Goal: Task Accomplishment & Management: Use online tool/utility

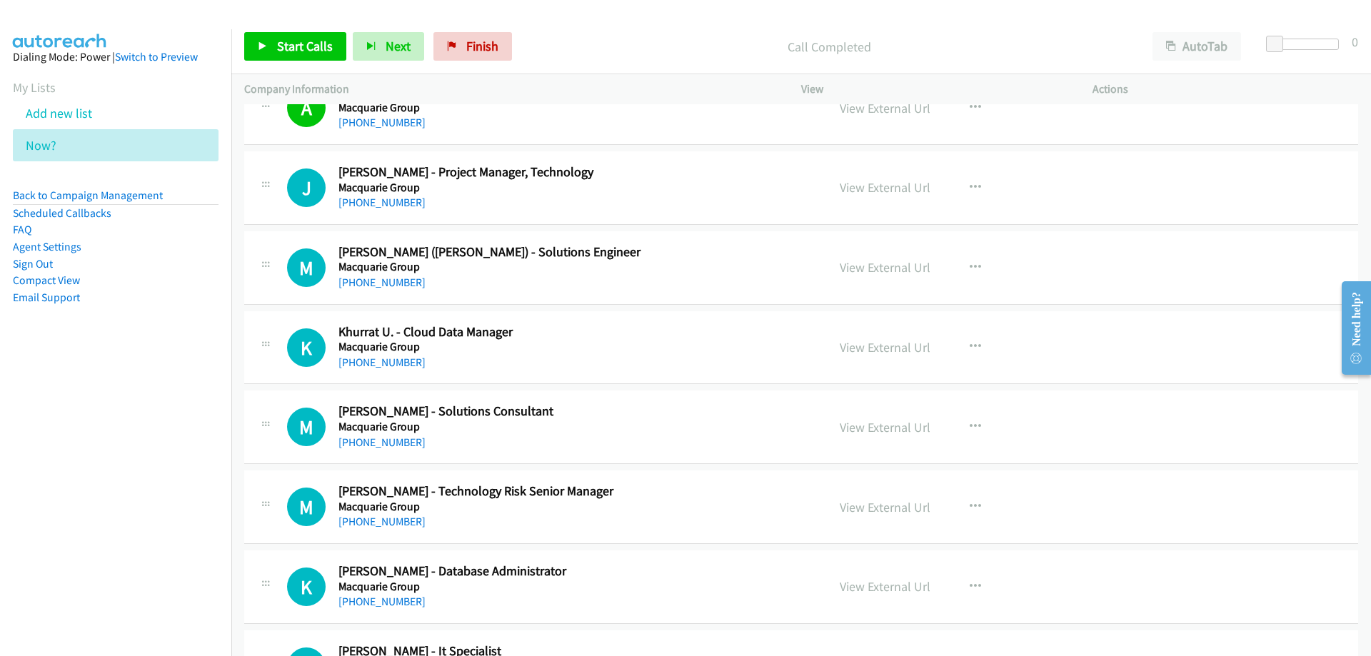
click at [626, 203] on div "+61 8 6169 7814" at bounding box center [574, 202] width 471 height 17
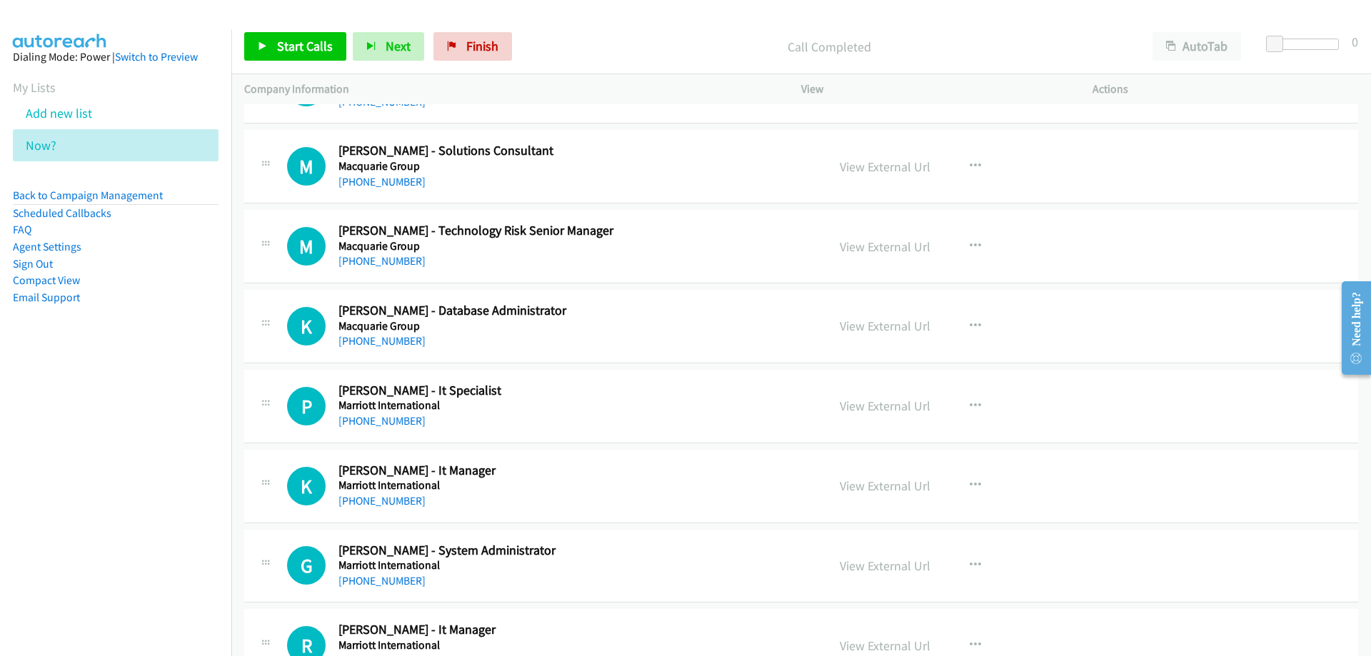
scroll to position [4715, 0]
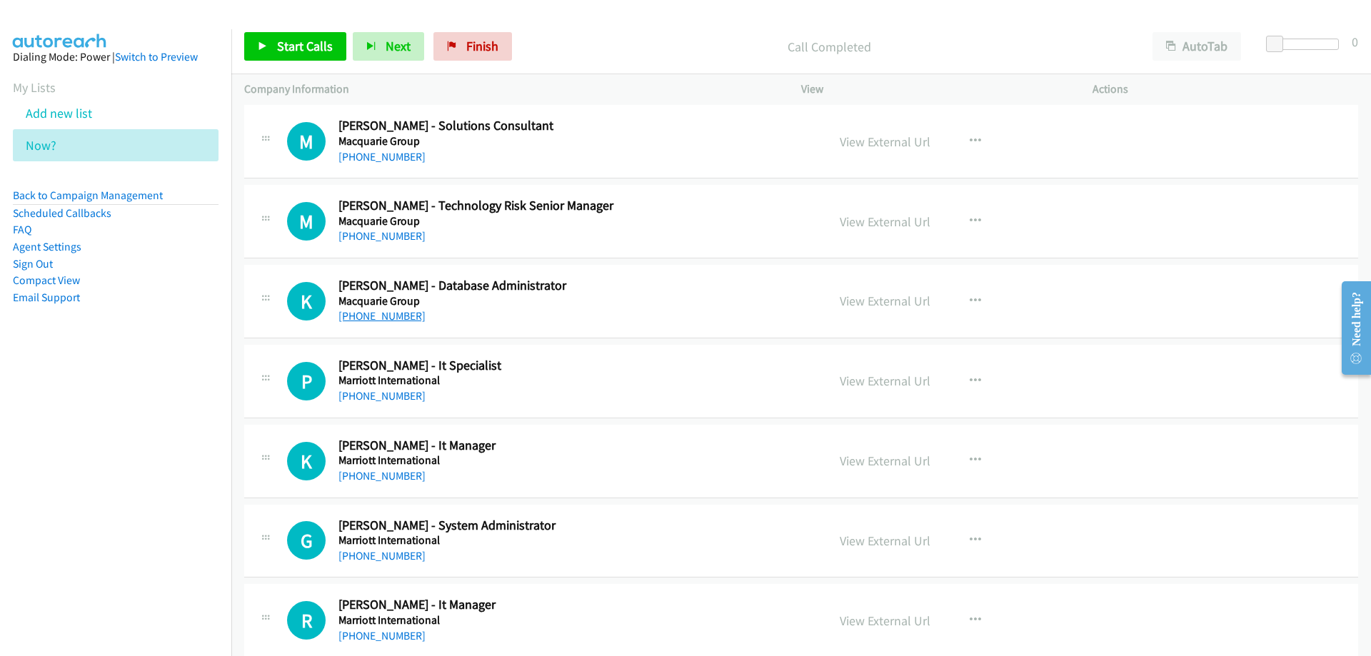
click at [389, 316] on link "+61 404 054 873" at bounding box center [382, 316] width 87 height 14
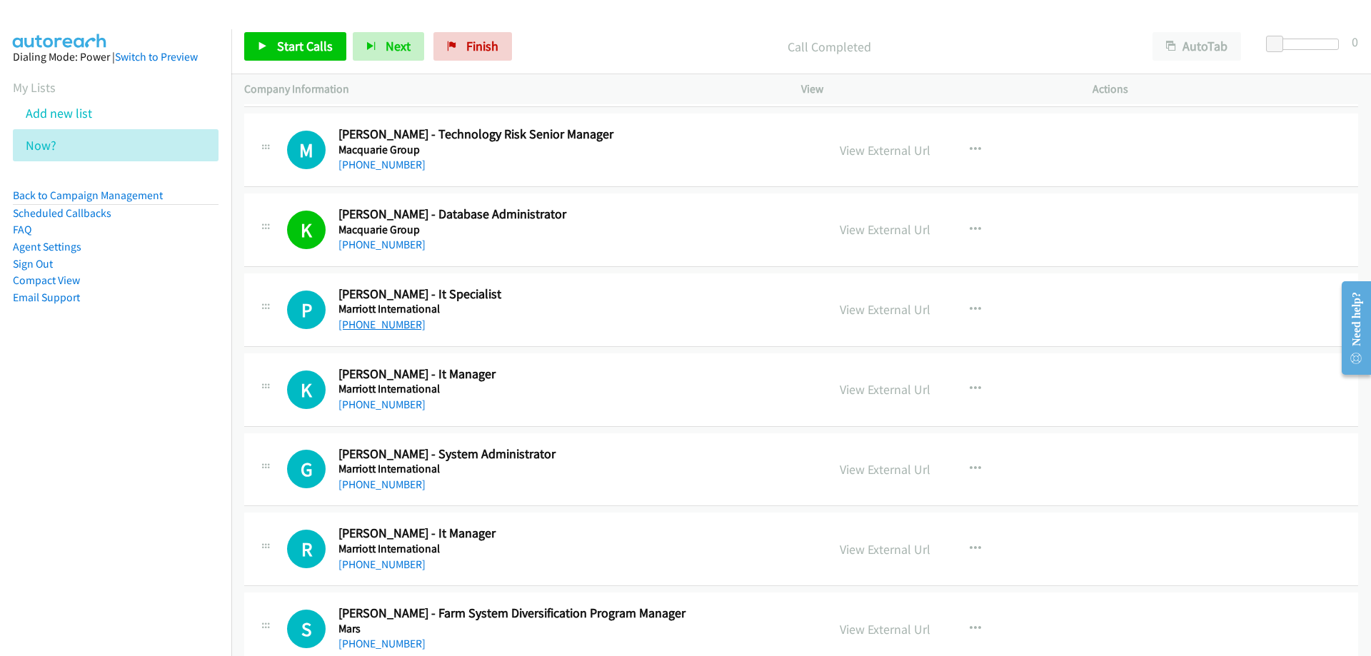
click at [383, 327] on link "+61 404 647 442" at bounding box center [382, 325] width 87 height 14
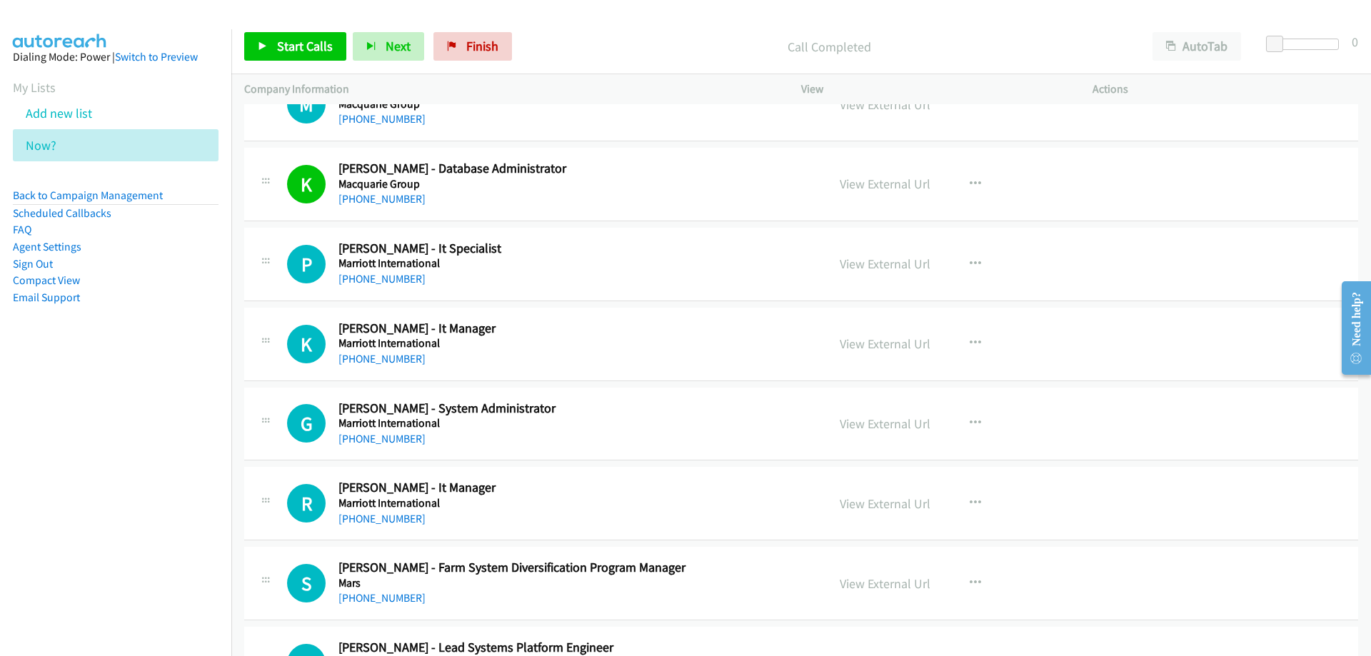
scroll to position [4857, 0]
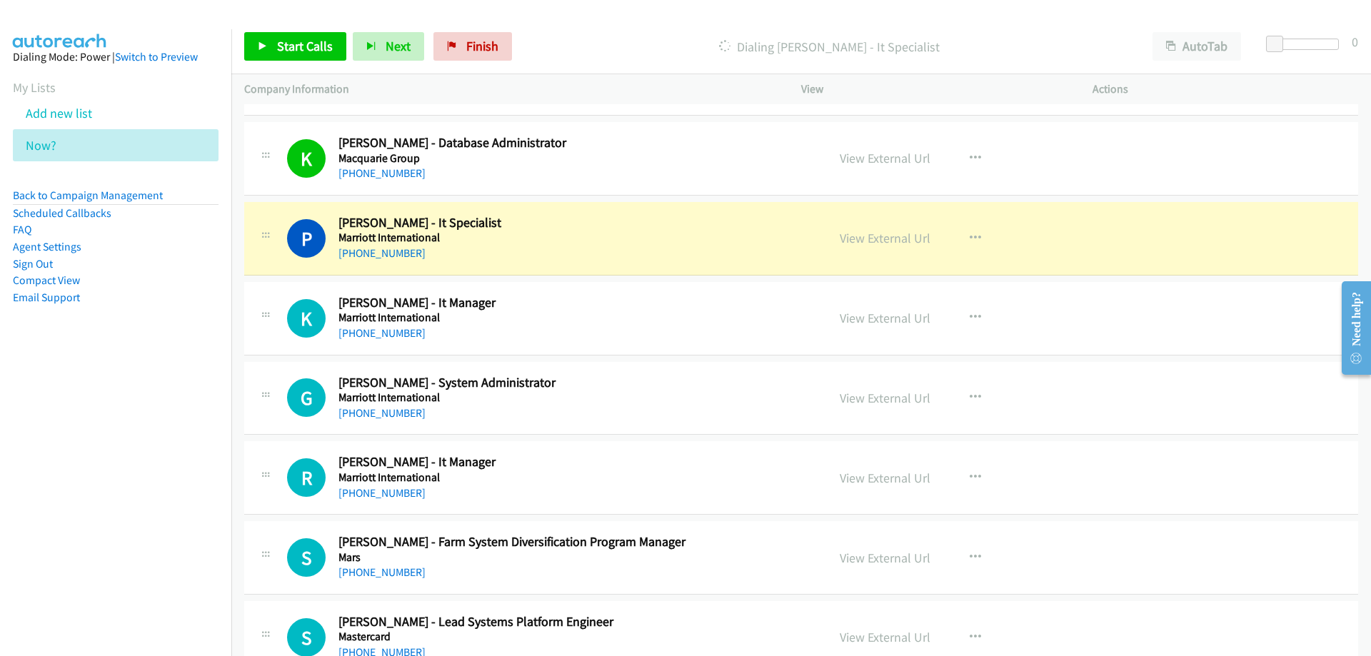
click at [621, 246] on div "+61 404 647 442" at bounding box center [574, 253] width 471 height 17
click at [874, 241] on link "View External Url" at bounding box center [885, 238] width 91 height 16
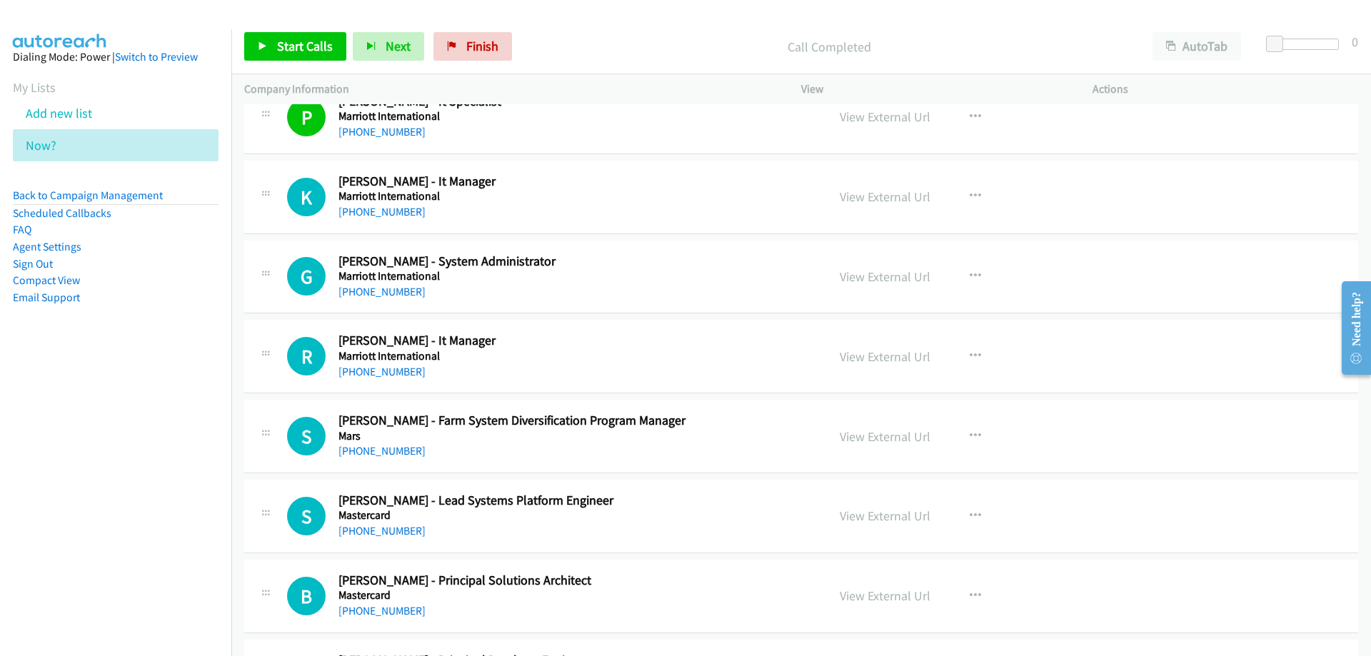
scroll to position [5000, 0]
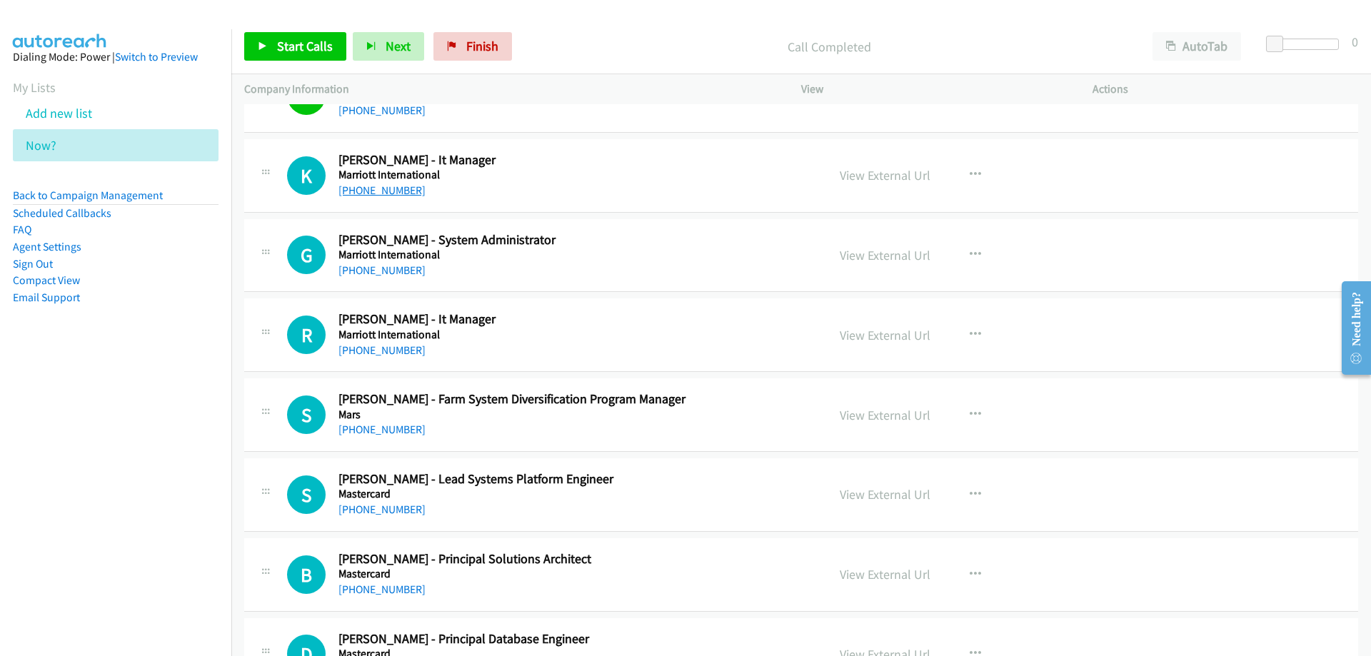
click at [375, 189] on link "+61 439 740 775" at bounding box center [382, 191] width 87 height 14
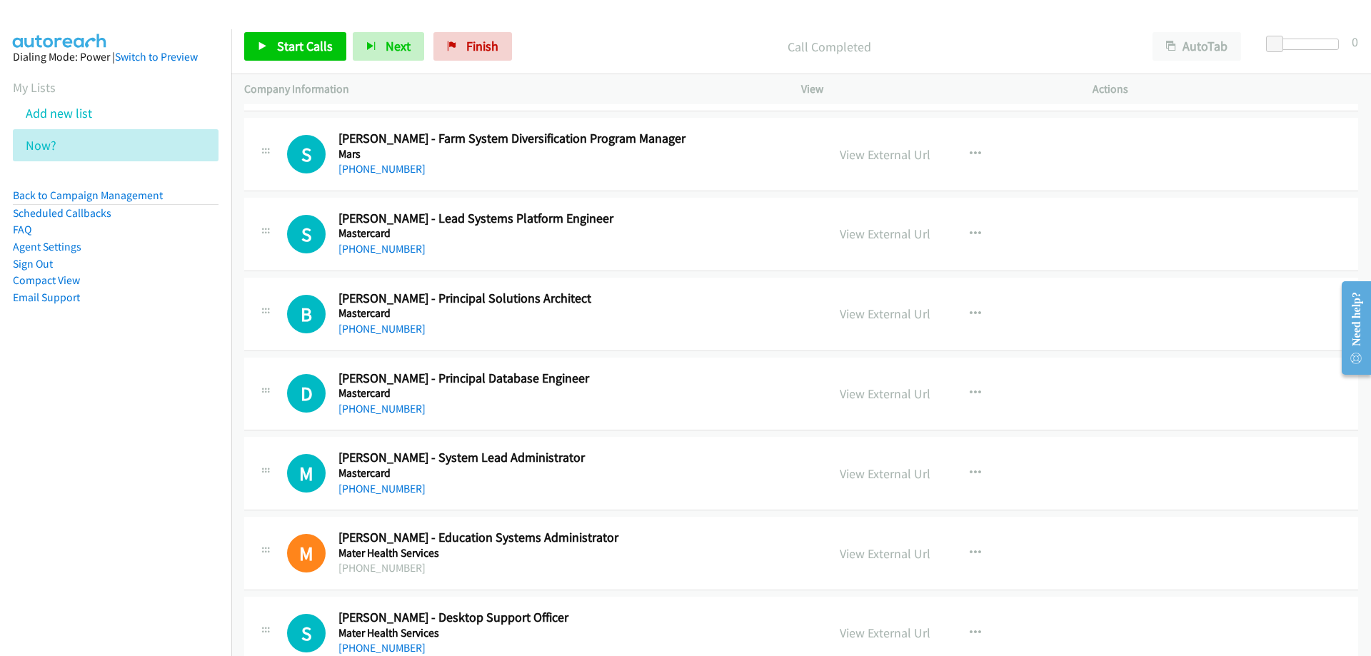
scroll to position [5286, 0]
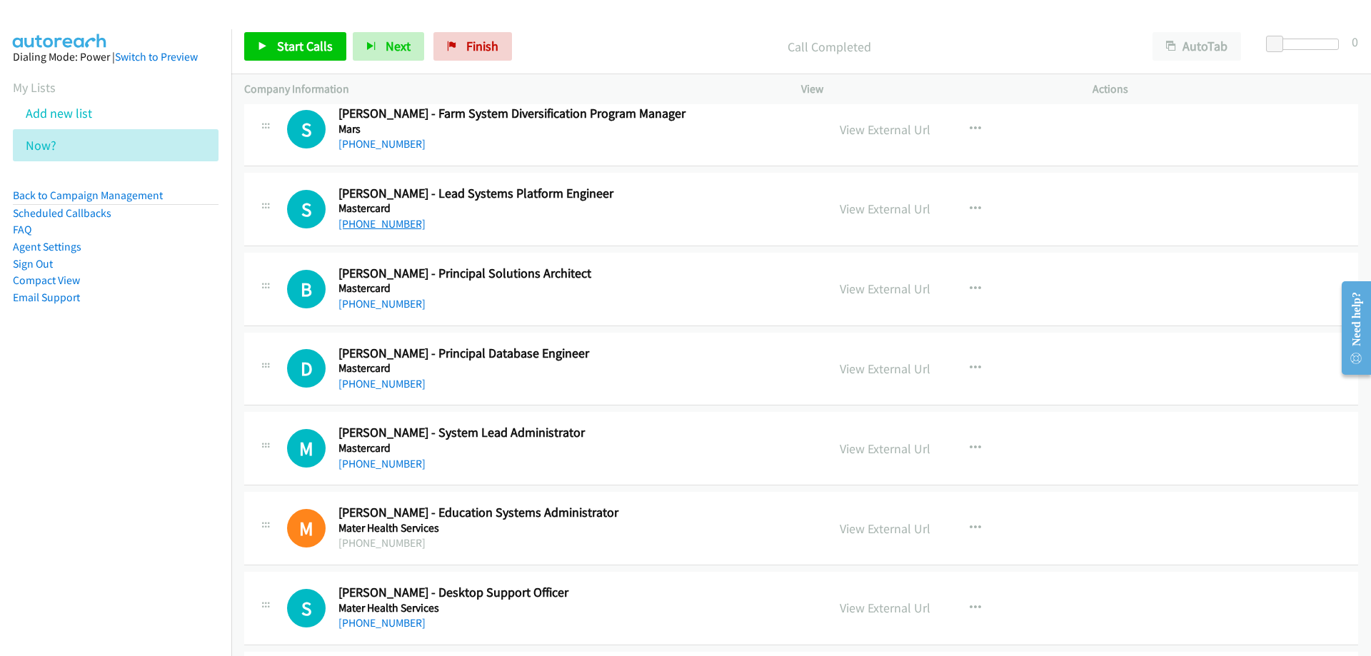
click at [386, 226] on link "+61 415 831 065" at bounding box center [382, 224] width 87 height 14
click at [370, 306] on link "+61 434 278 327" at bounding box center [382, 304] width 87 height 14
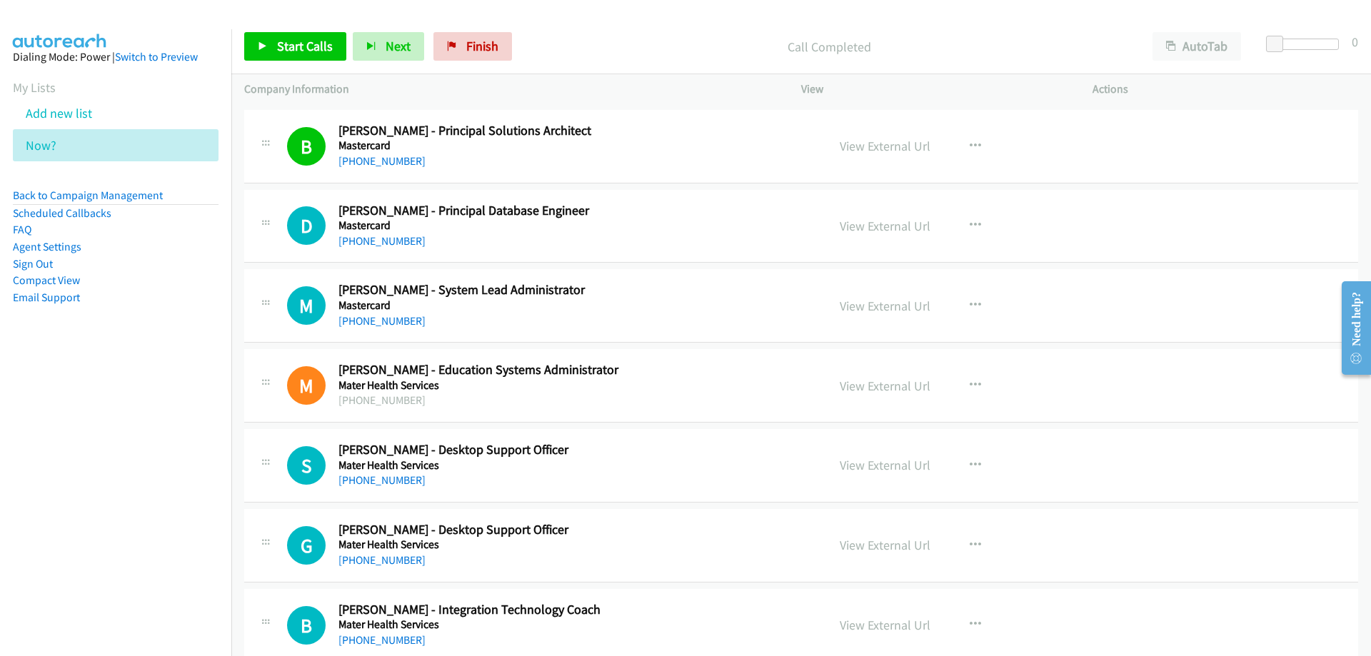
scroll to position [5500, 0]
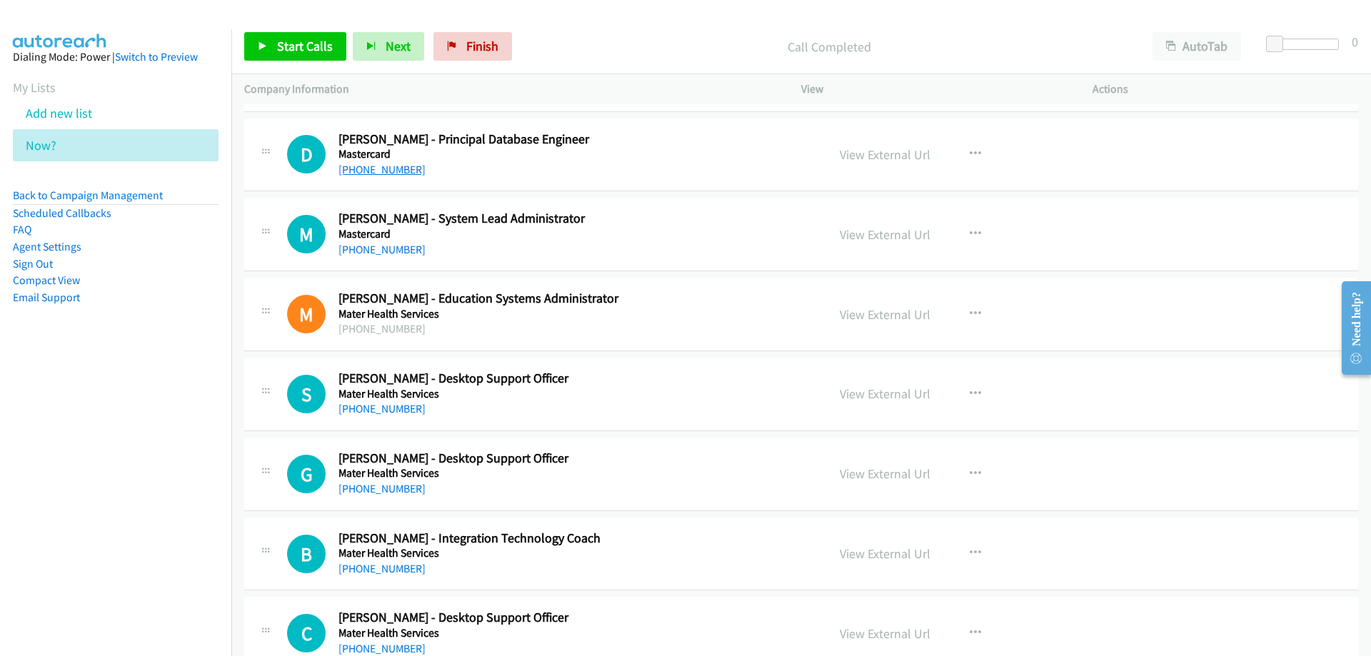
click at [375, 170] on link "+61 427 171 833" at bounding box center [382, 170] width 87 height 14
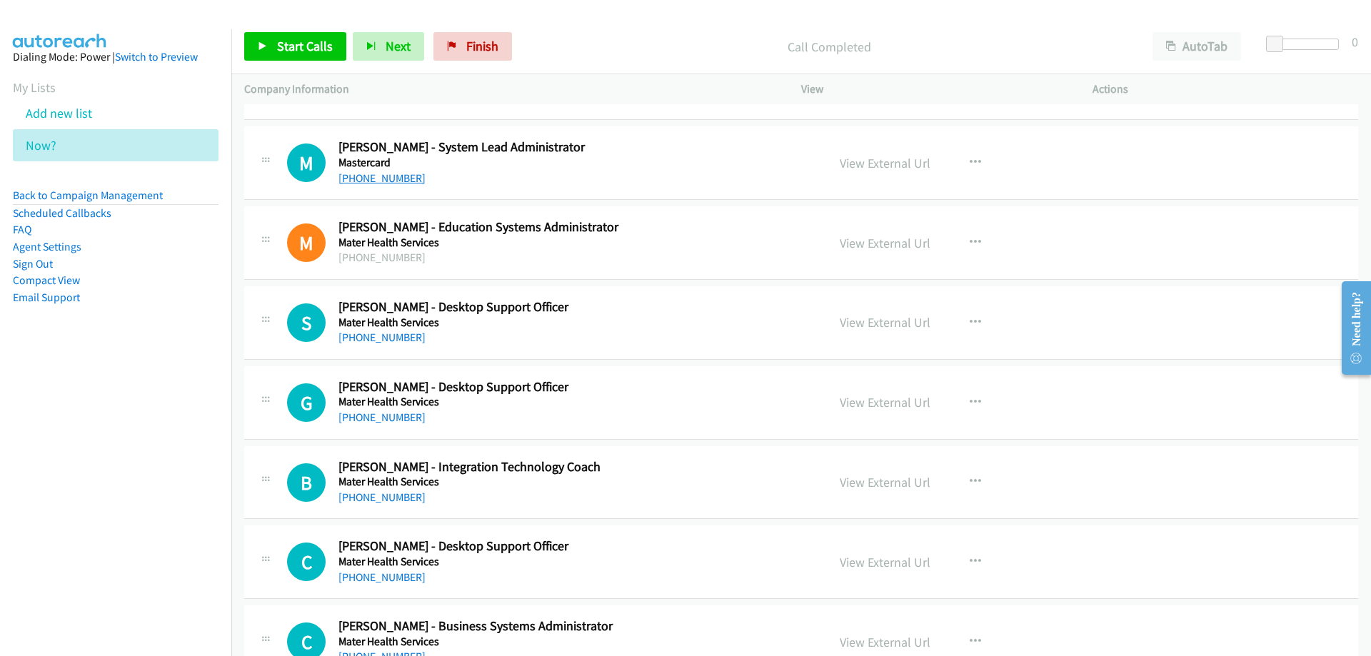
click at [376, 177] on link "+61 481 914 861" at bounding box center [382, 178] width 87 height 14
click at [371, 181] on link "+61 481 914 861" at bounding box center [382, 178] width 87 height 14
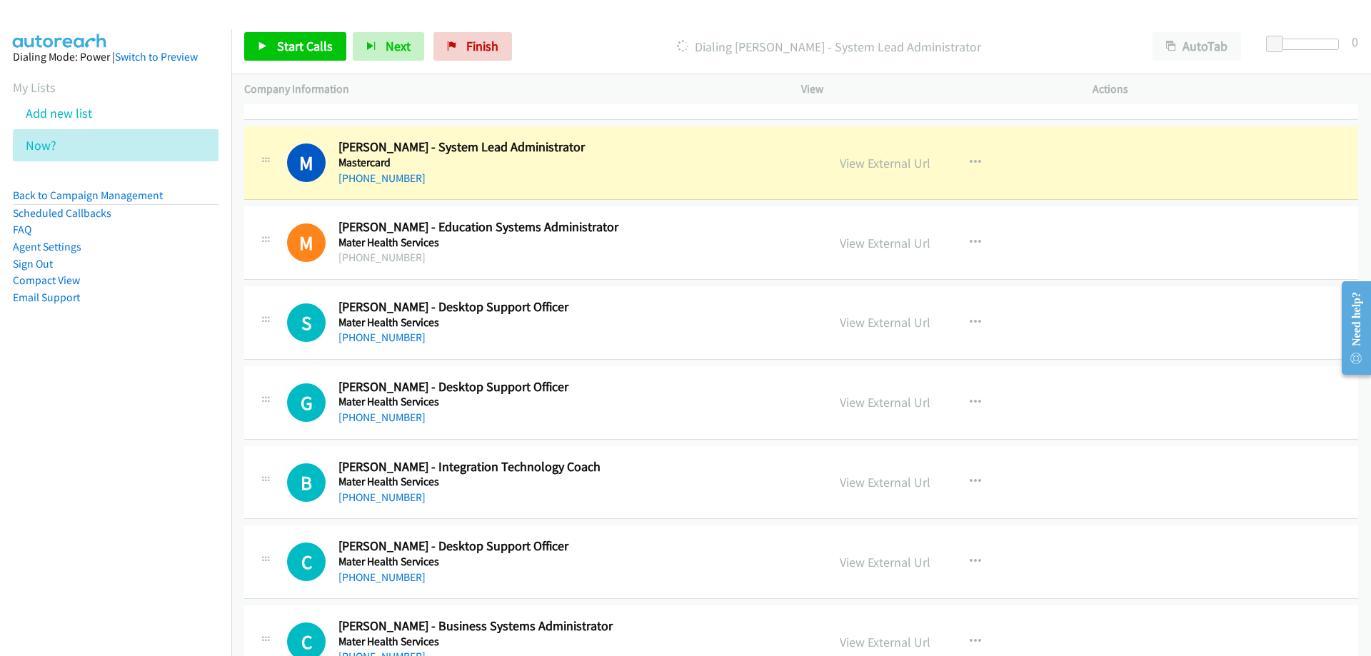
click at [523, 172] on div "+61 481 914 861" at bounding box center [574, 178] width 471 height 17
click at [896, 161] on link "View External Url" at bounding box center [885, 163] width 91 height 16
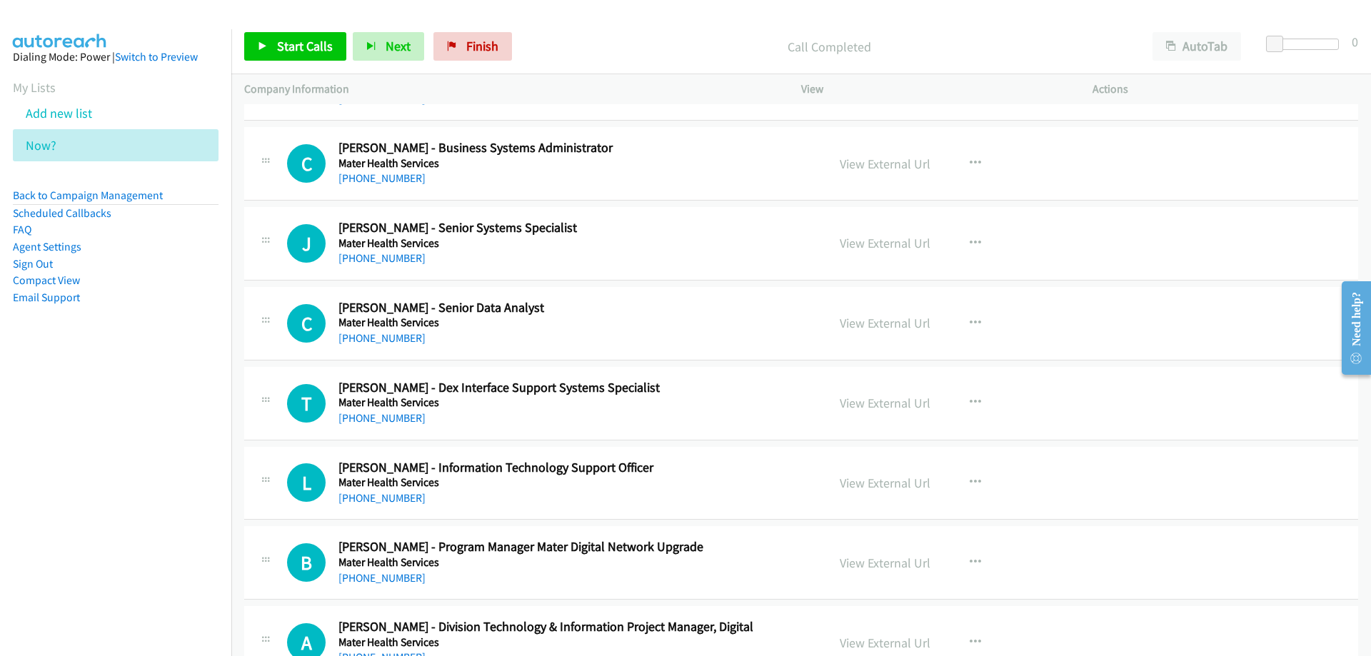
scroll to position [6072, 0]
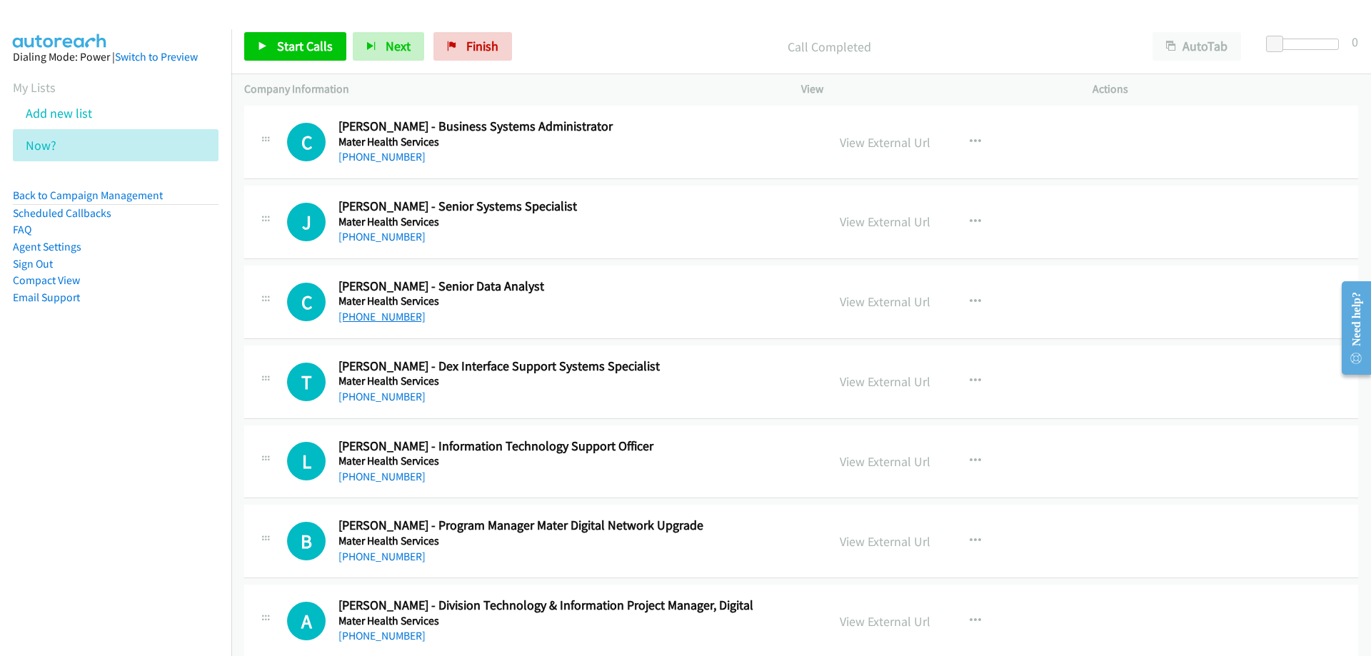
click at [386, 320] on link "+61 7 3163 1428" at bounding box center [382, 317] width 87 height 14
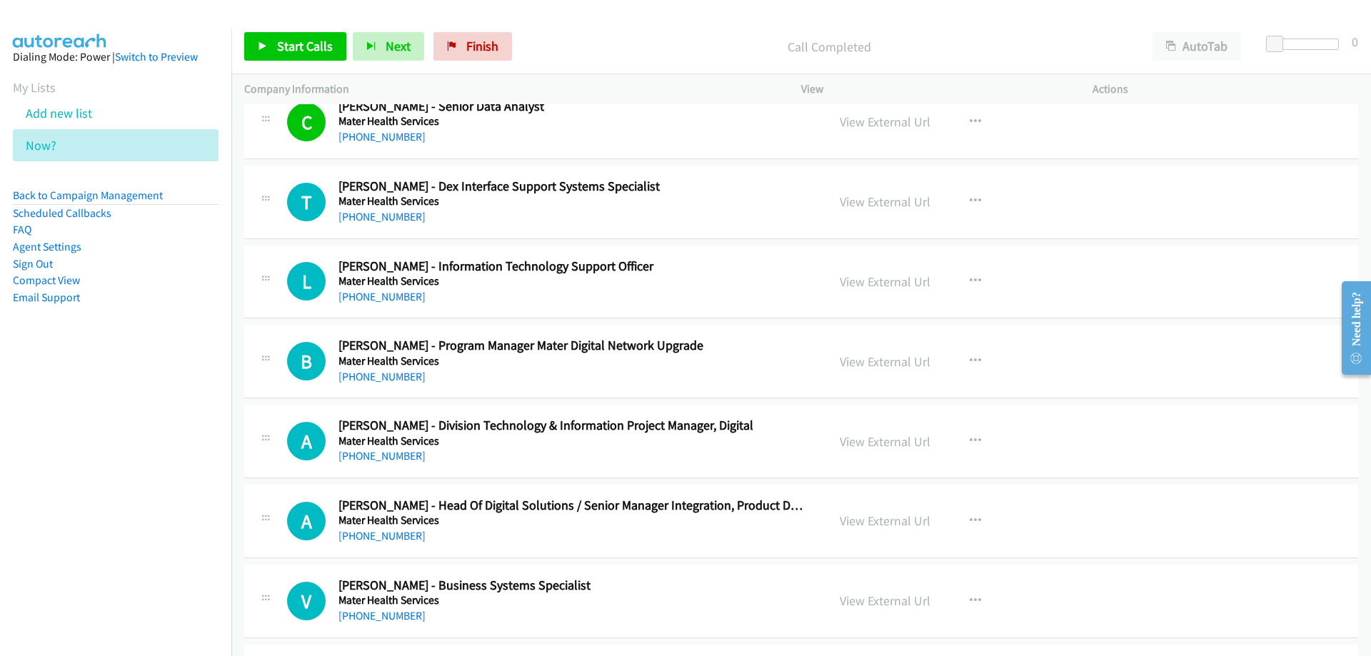
scroll to position [6286, 0]
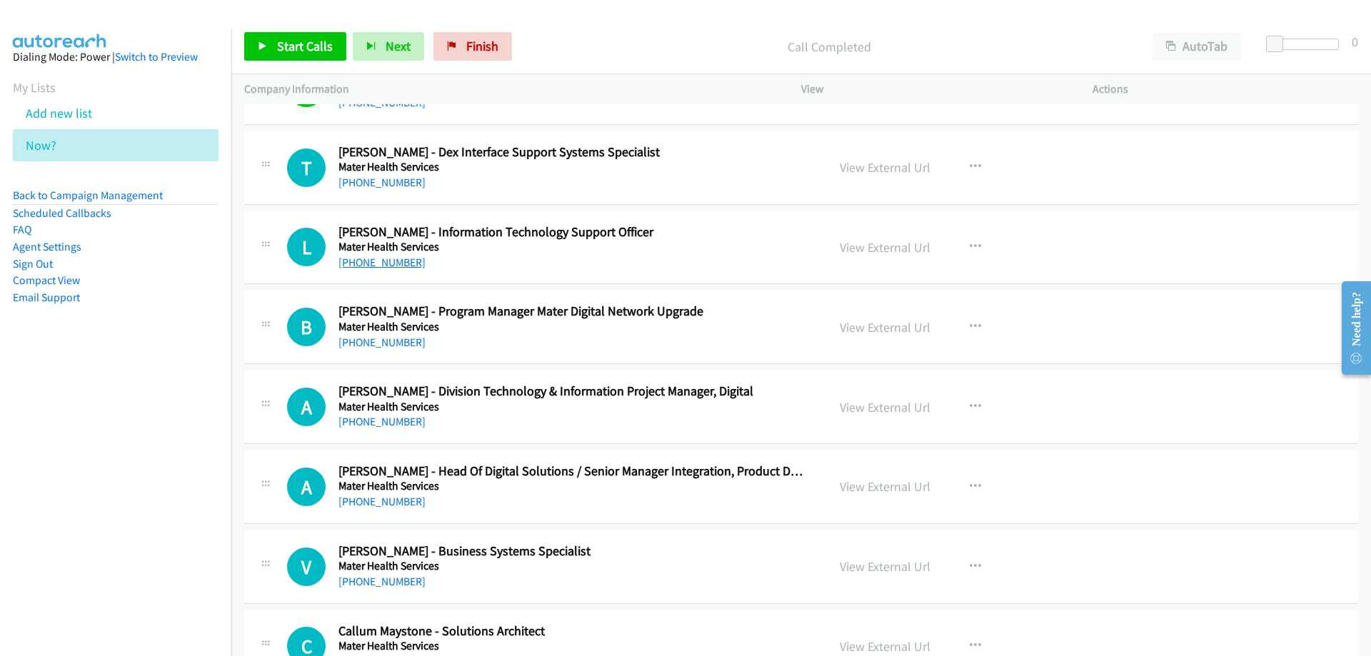
click at [394, 264] on link "+61 435 279 526" at bounding box center [382, 263] width 87 height 14
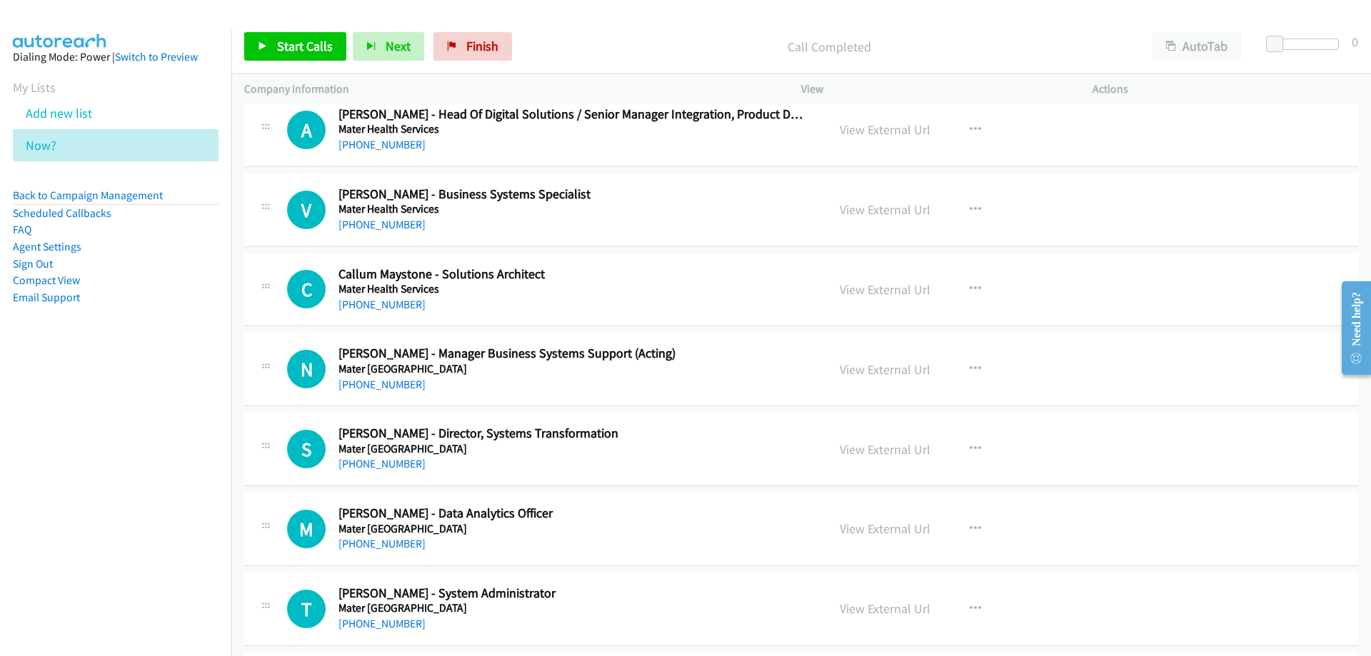
scroll to position [6715, 0]
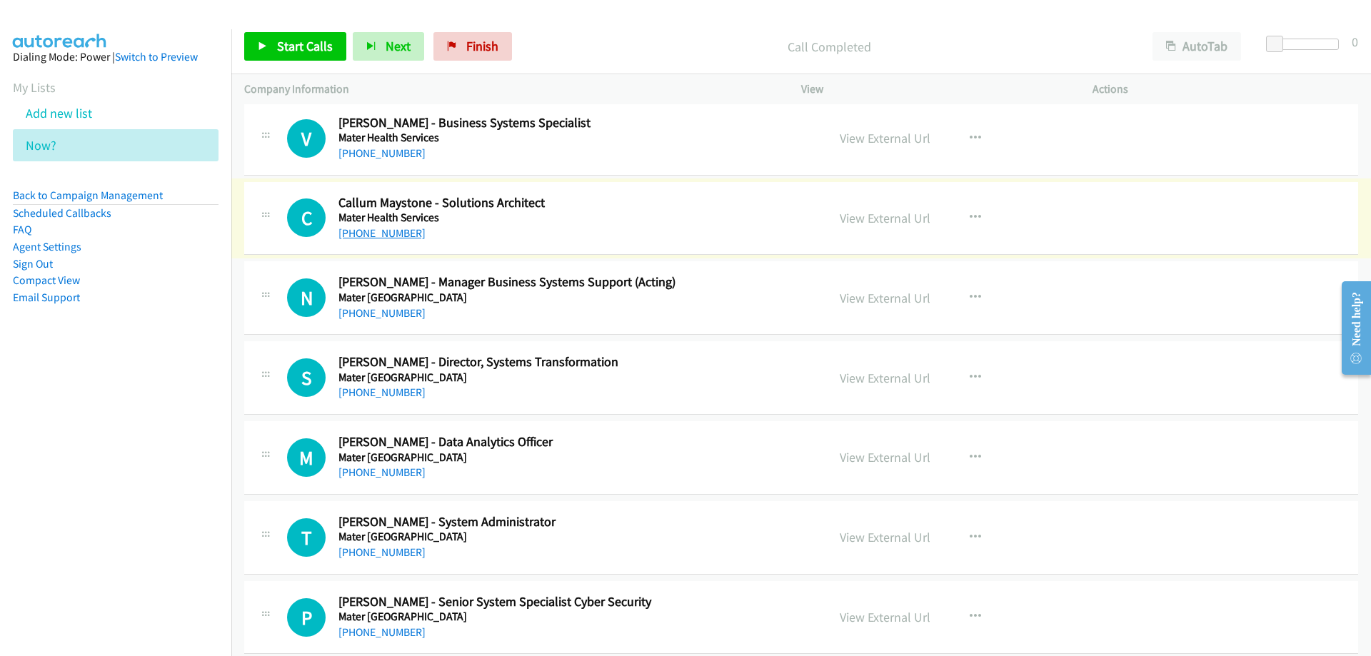
click at [394, 232] on link "+61 449 199 361" at bounding box center [382, 233] width 87 height 14
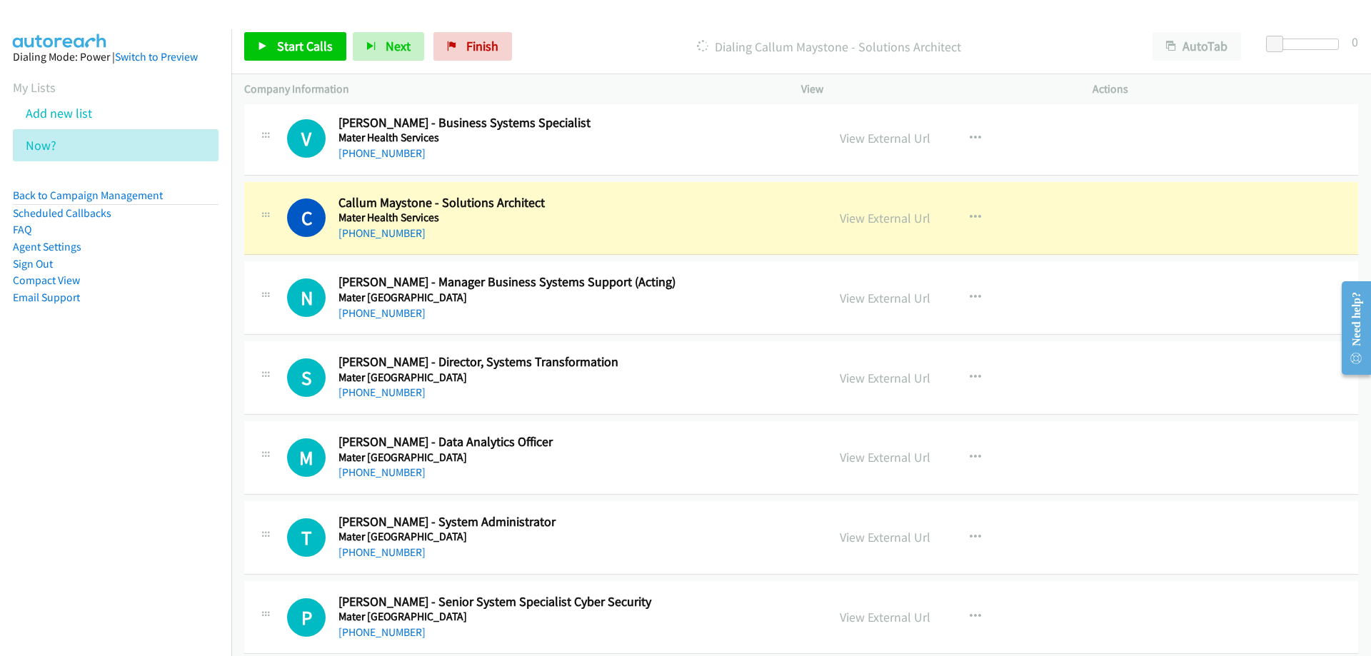
drag, startPoint x: 592, startPoint y: 202, endPoint x: 650, endPoint y: 214, distance: 59.1
click at [592, 202] on h2 "Callum Maystone - Solutions Architect" at bounding box center [574, 203] width 471 height 16
click at [864, 219] on link "View External Url" at bounding box center [885, 218] width 91 height 16
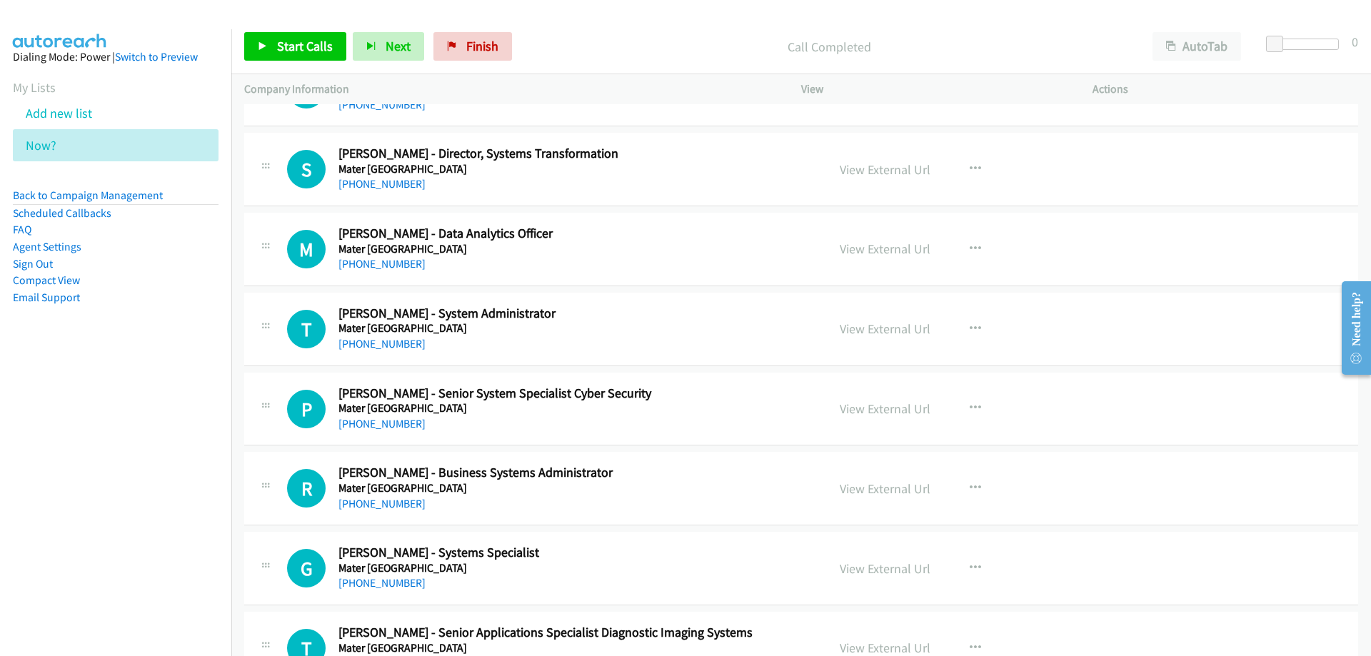
scroll to position [6929, 0]
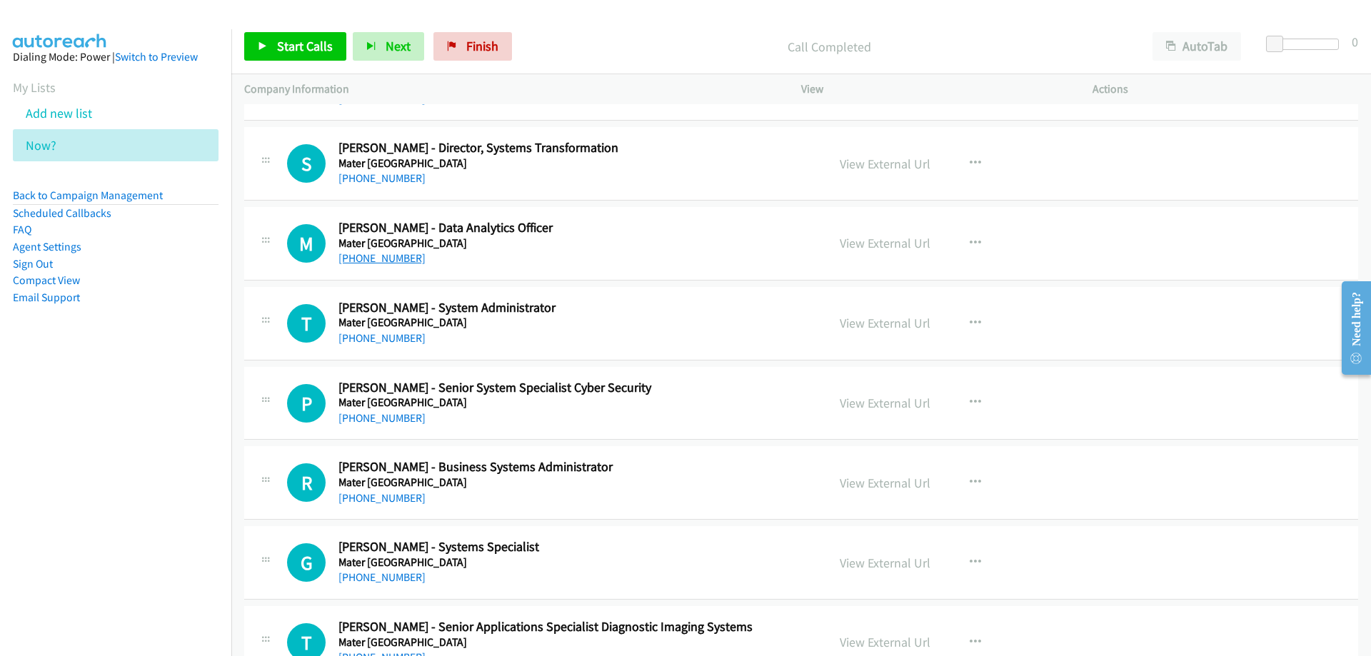
click at [381, 261] on link "+61 428 171 602" at bounding box center [382, 258] width 87 height 14
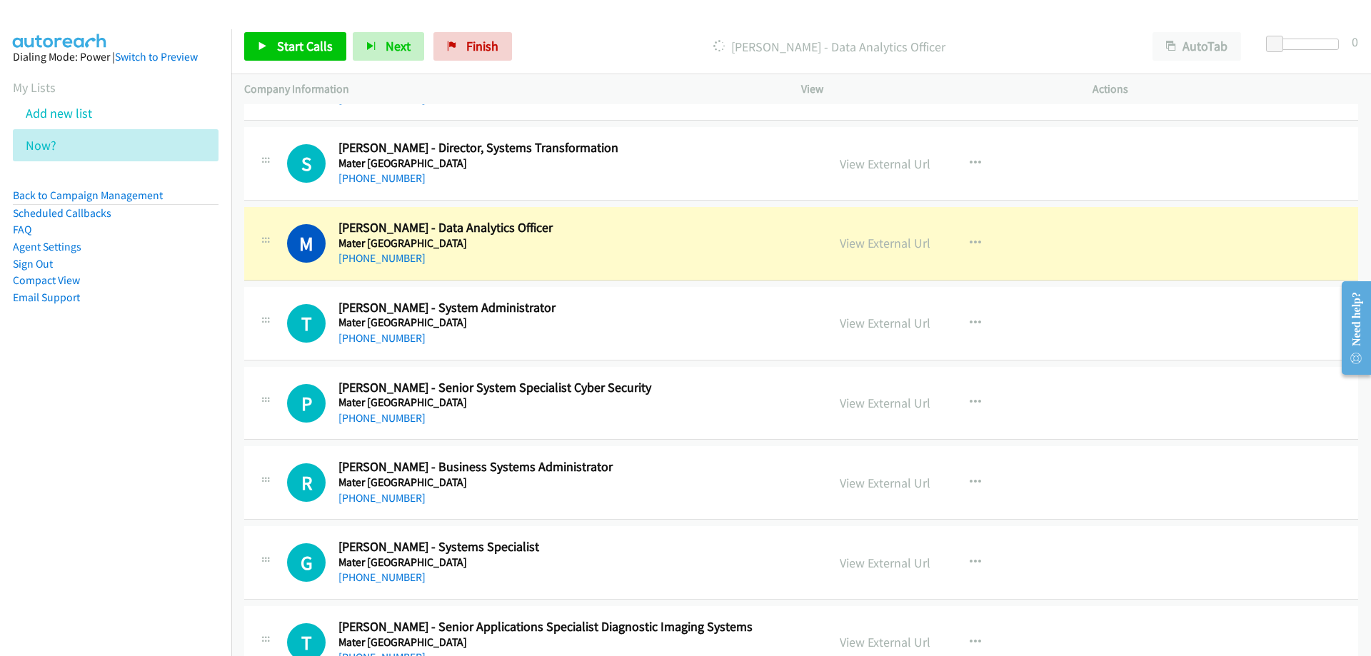
click at [630, 224] on h2 "Madhuri Duggirala - Data Analytics Officer" at bounding box center [574, 228] width 471 height 16
click at [859, 241] on link "View External Url" at bounding box center [885, 243] width 91 height 16
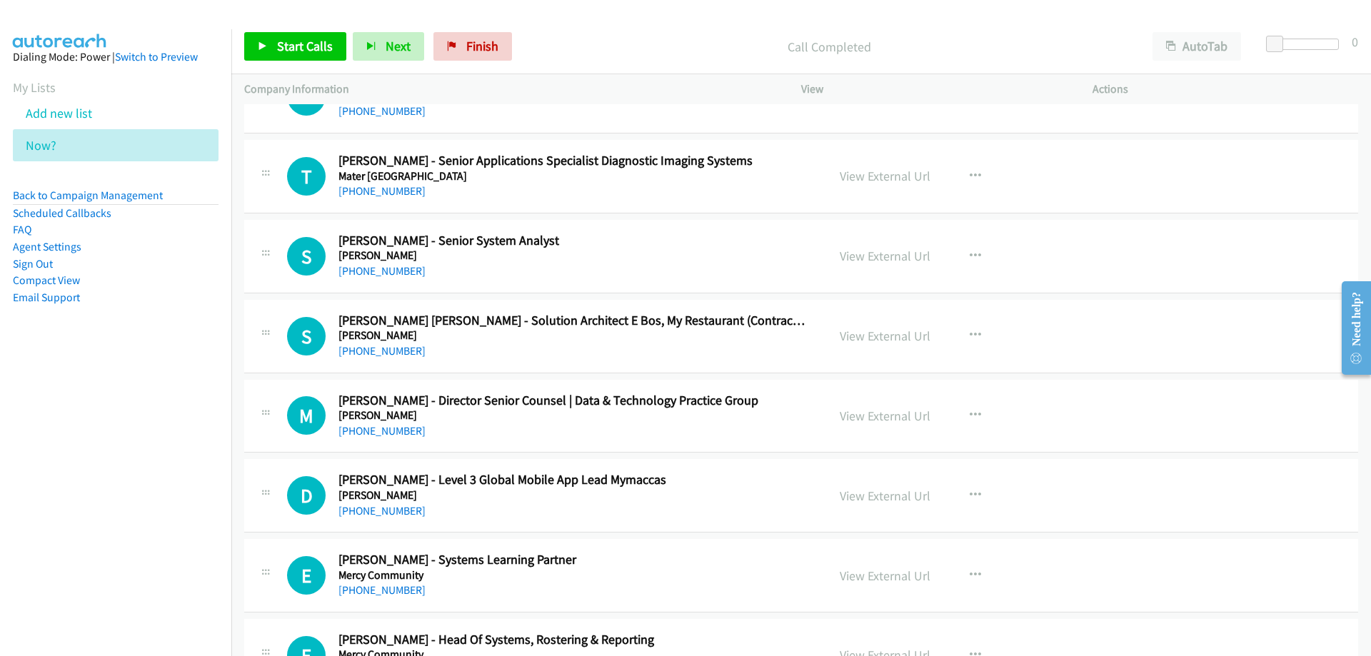
scroll to position [7429, 0]
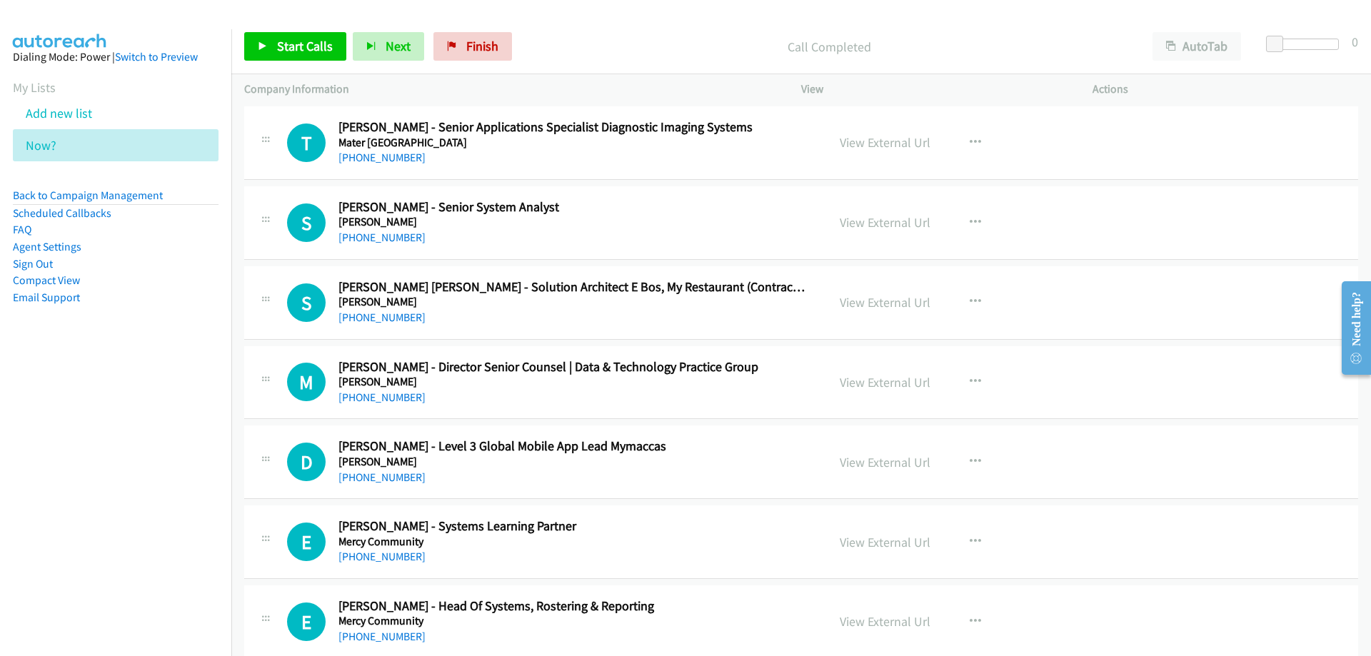
click at [526, 226] on h5 "Mc Connell Dowell" at bounding box center [574, 222] width 471 height 14
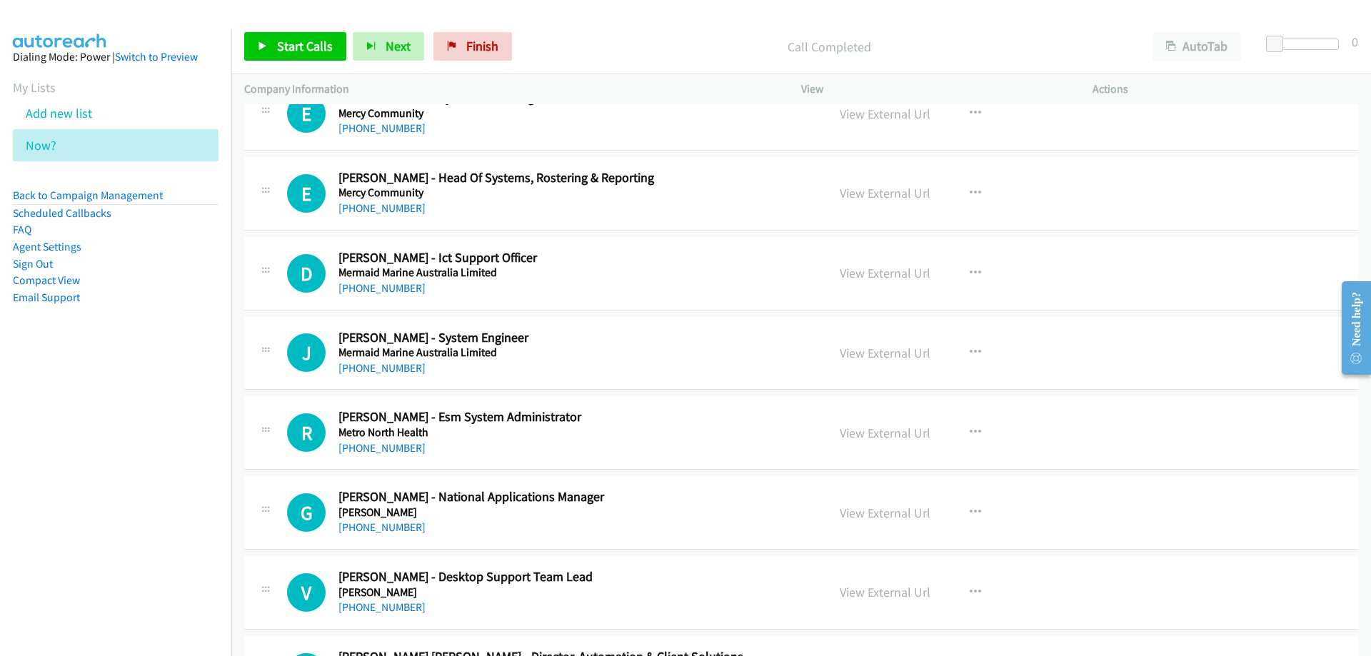
scroll to position [7929, 0]
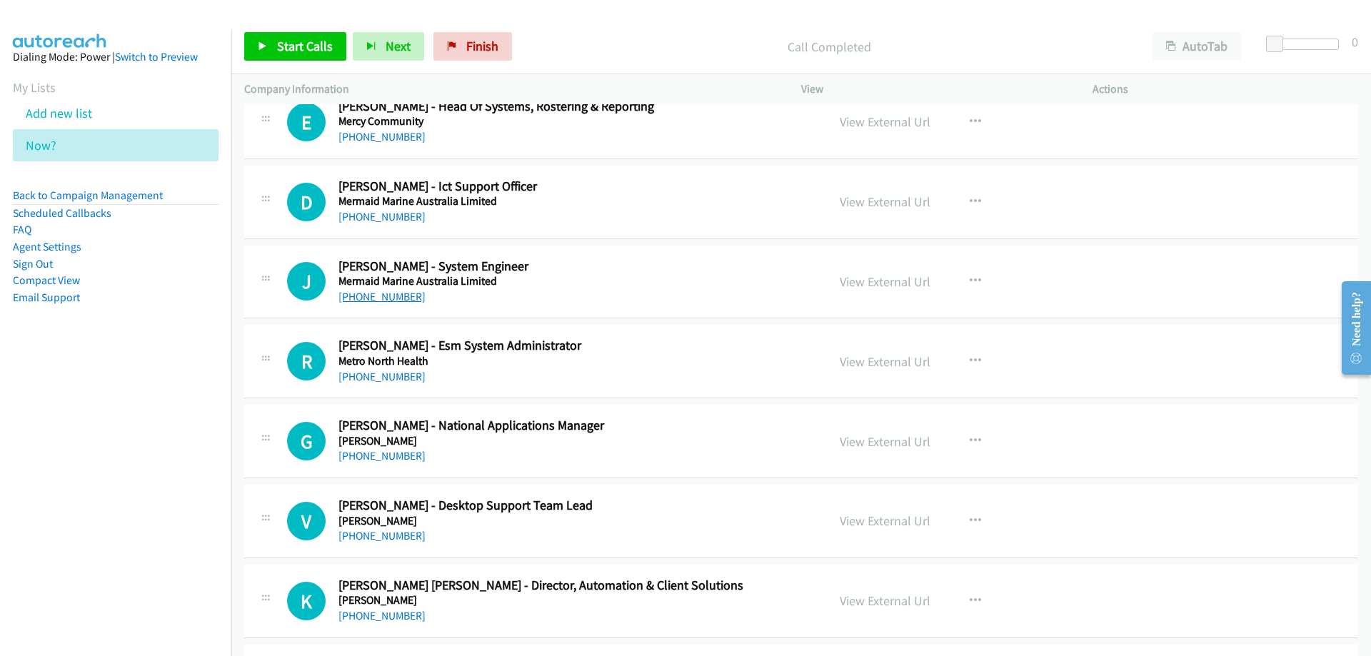
click at [394, 300] on link "+61 414 915 033" at bounding box center [382, 297] width 87 height 14
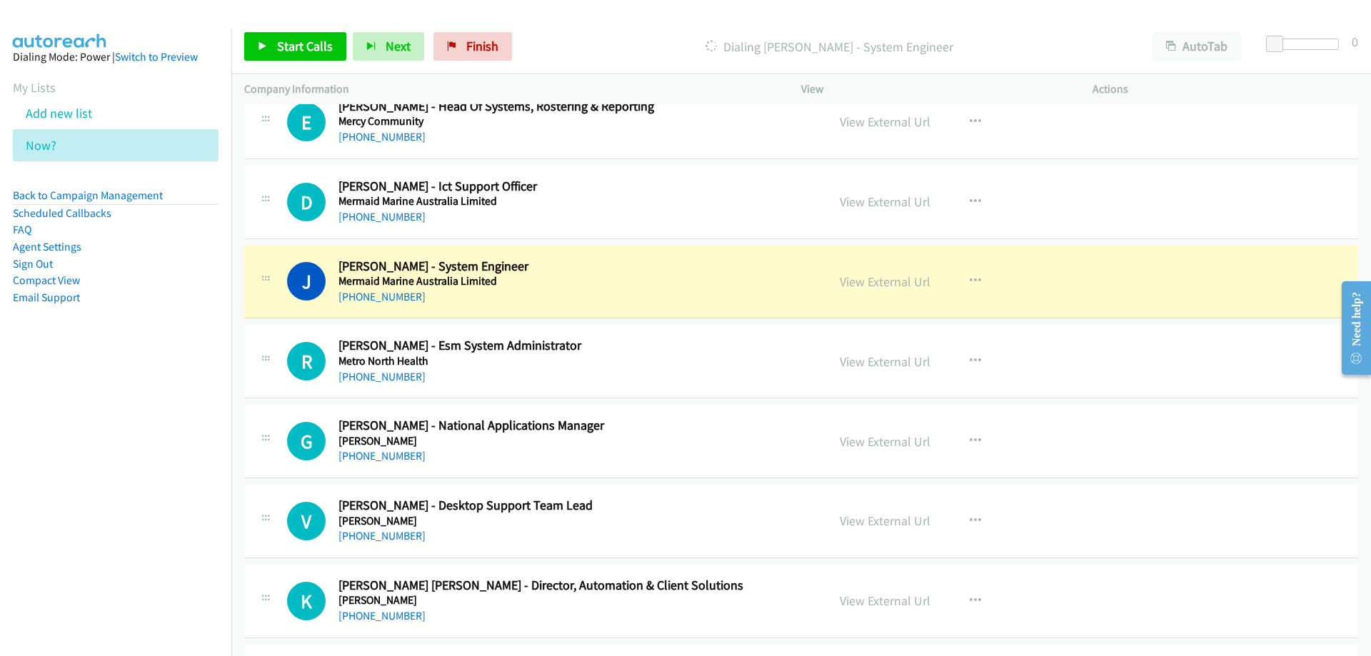
drag, startPoint x: 620, startPoint y: 277, endPoint x: 664, endPoint y: 292, distance: 46.1
click at [876, 285] on link "View External Url" at bounding box center [885, 282] width 91 height 16
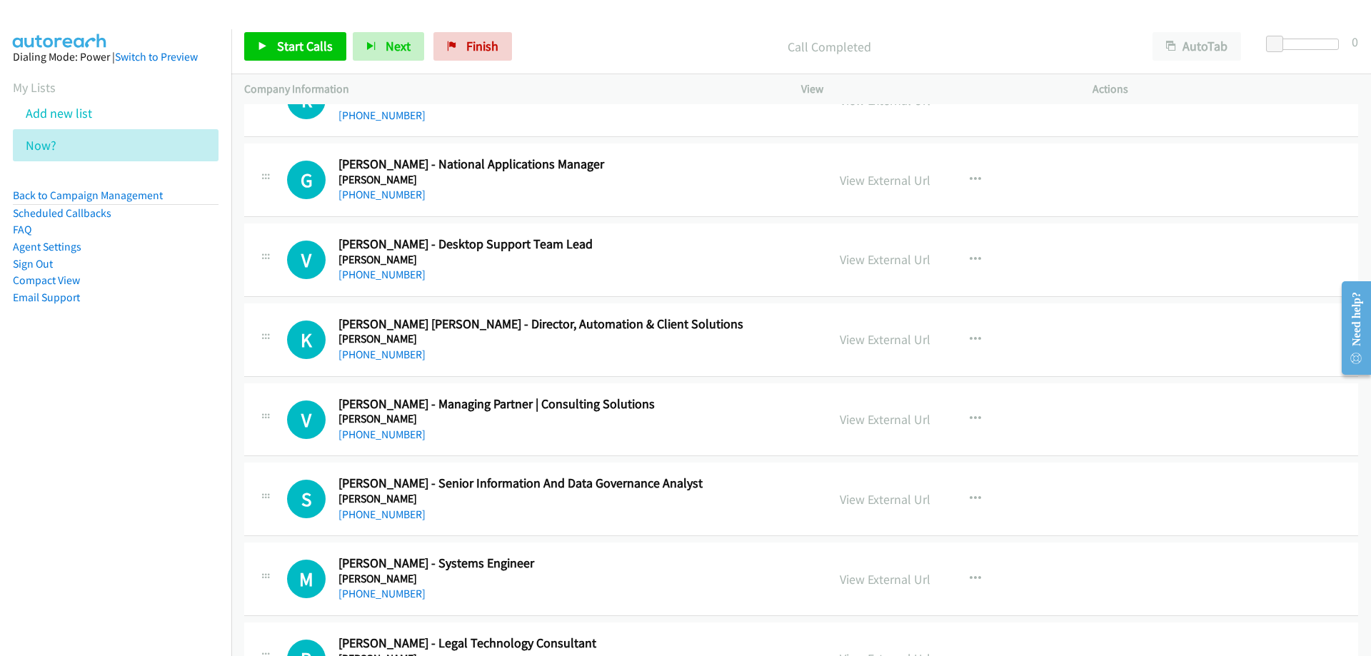
scroll to position [8215, 0]
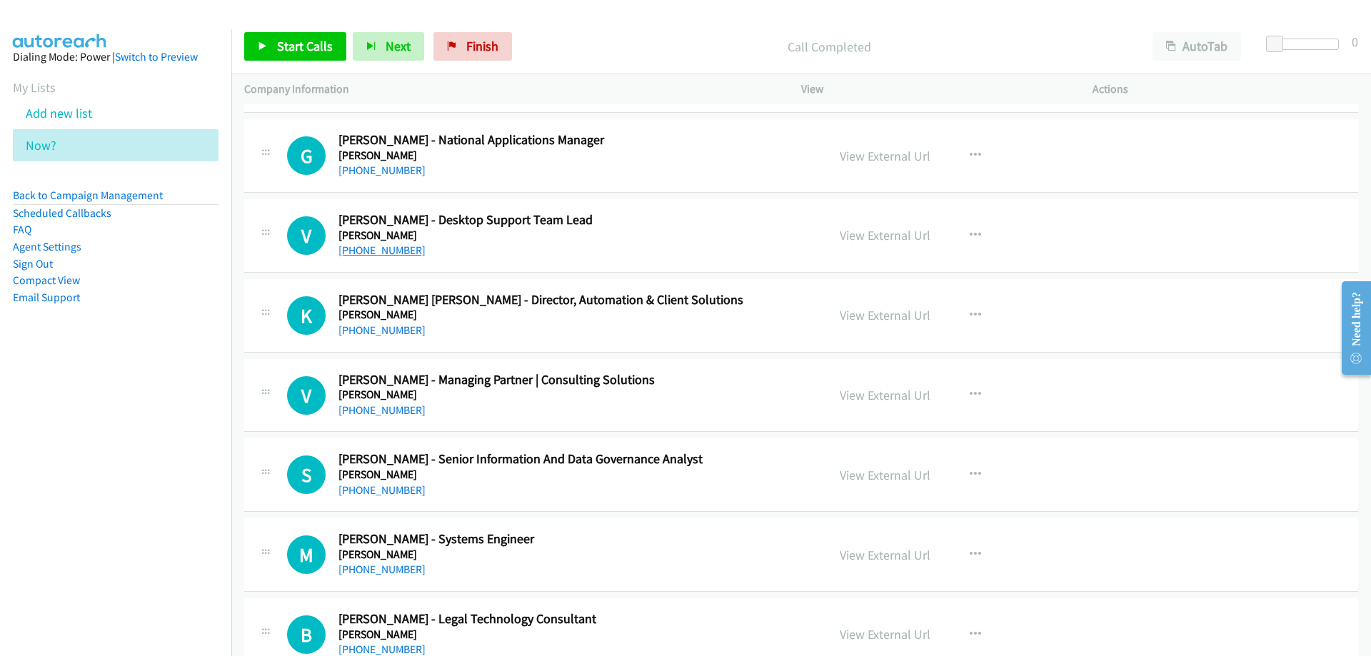
click at [374, 249] on link "+61 432 827 193" at bounding box center [382, 251] width 87 height 14
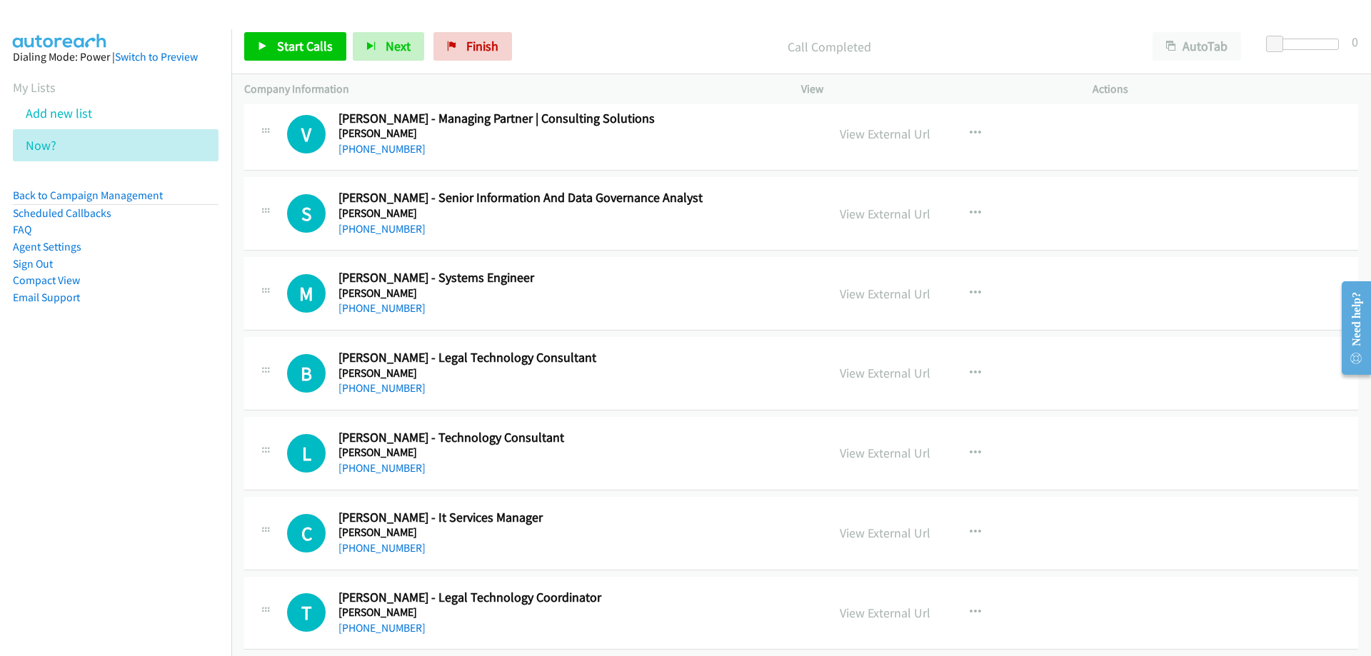
scroll to position [8500, 0]
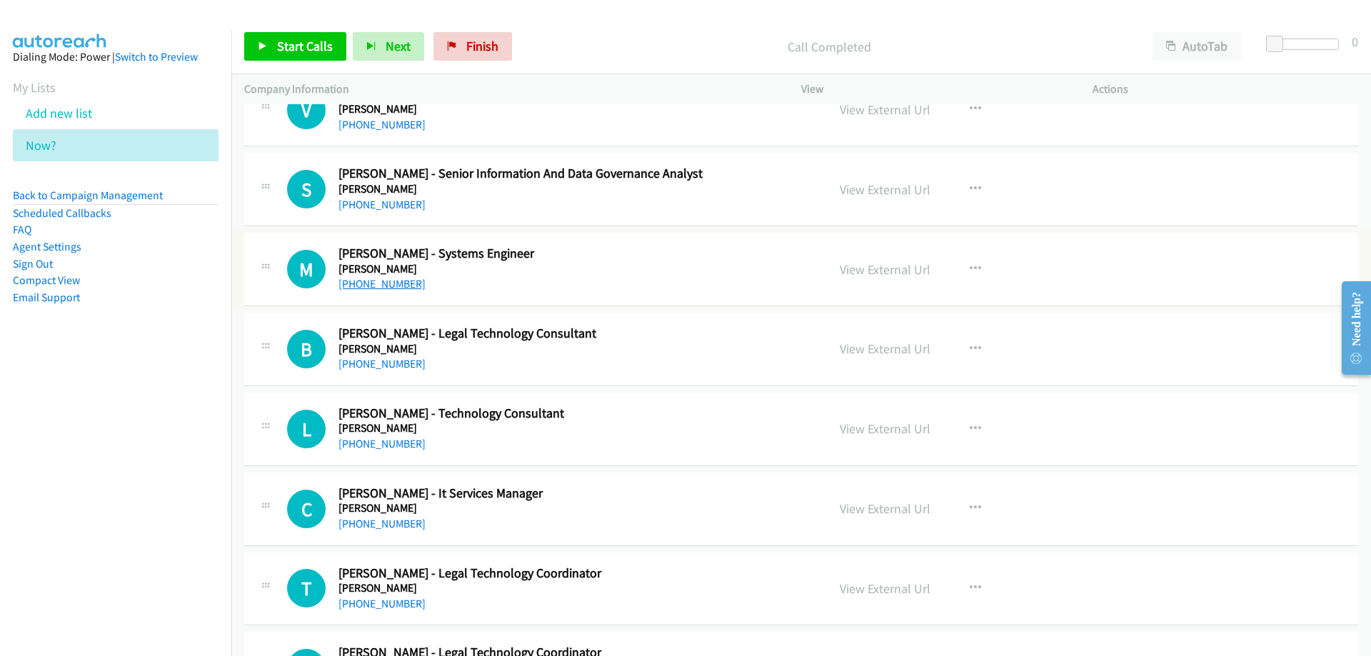
click at [394, 285] on link "+61 401 716 058" at bounding box center [382, 284] width 87 height 14
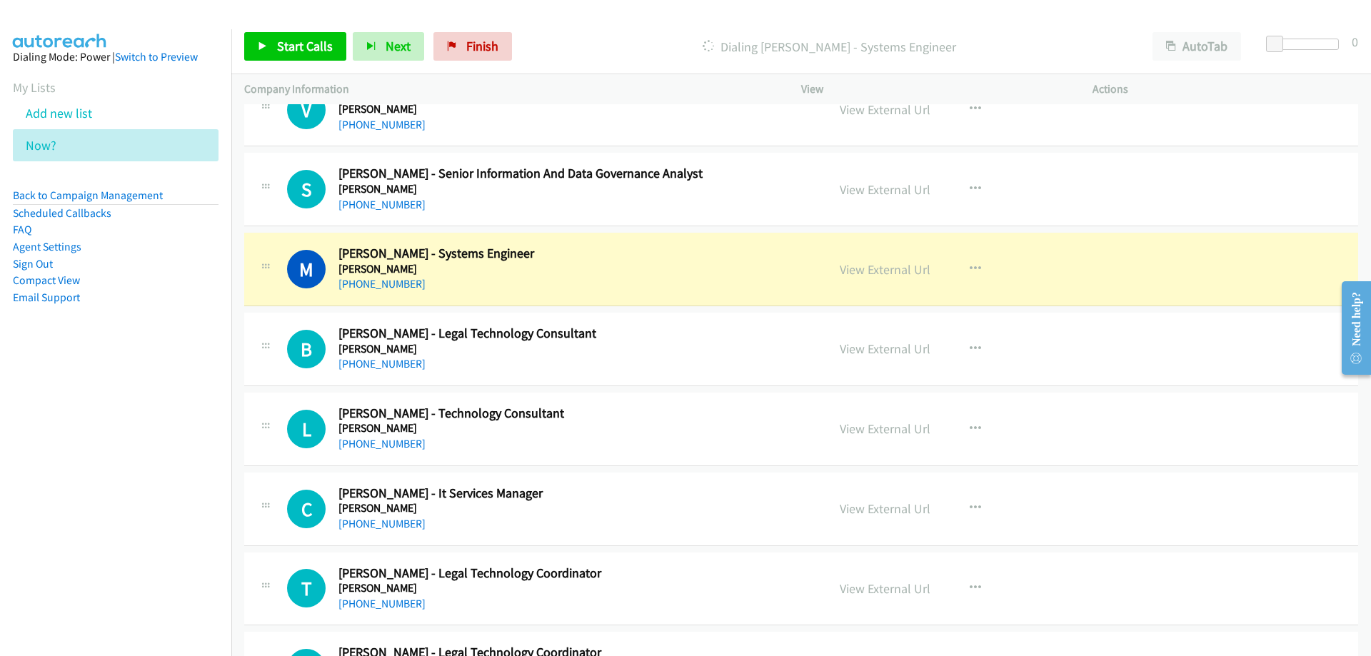
click at [549, 271] on h5 "Minter Ellison" at bounding box center [574, 269] width 471 height 14
click at [883, 270] on link "View External Url" at bounding box center [885, 269] width 91 height 16
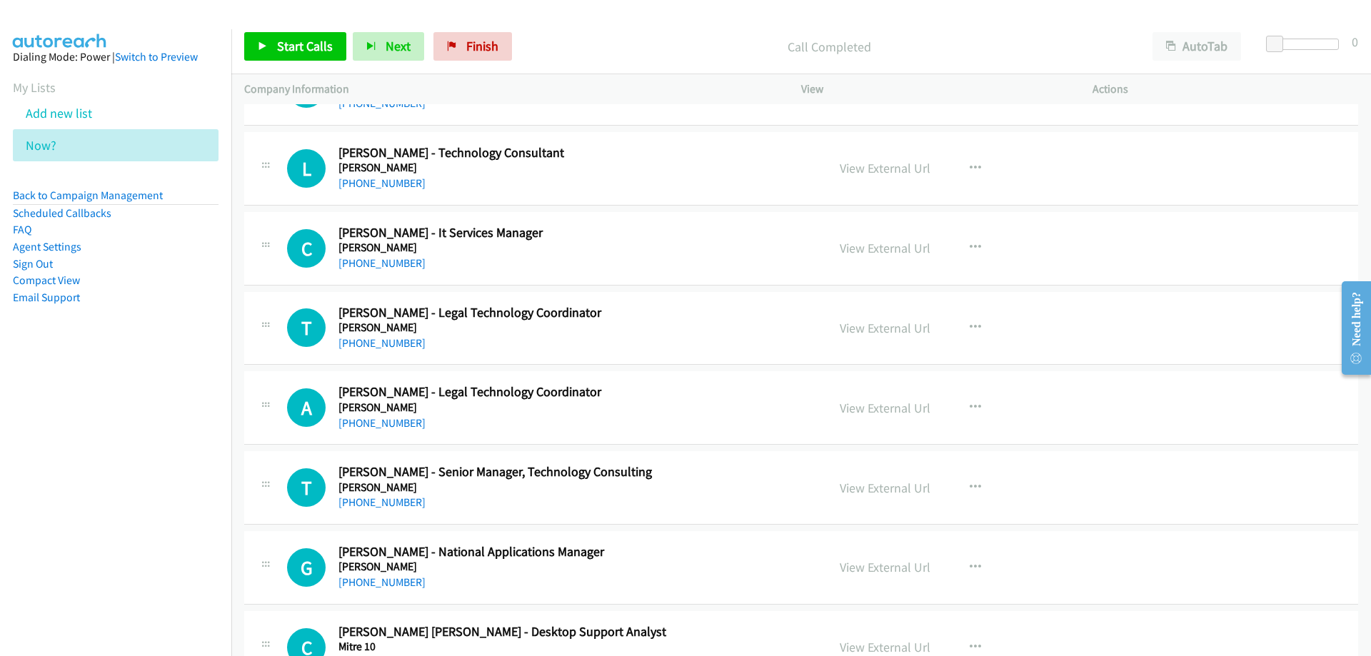
scroll to position [8786, 0]
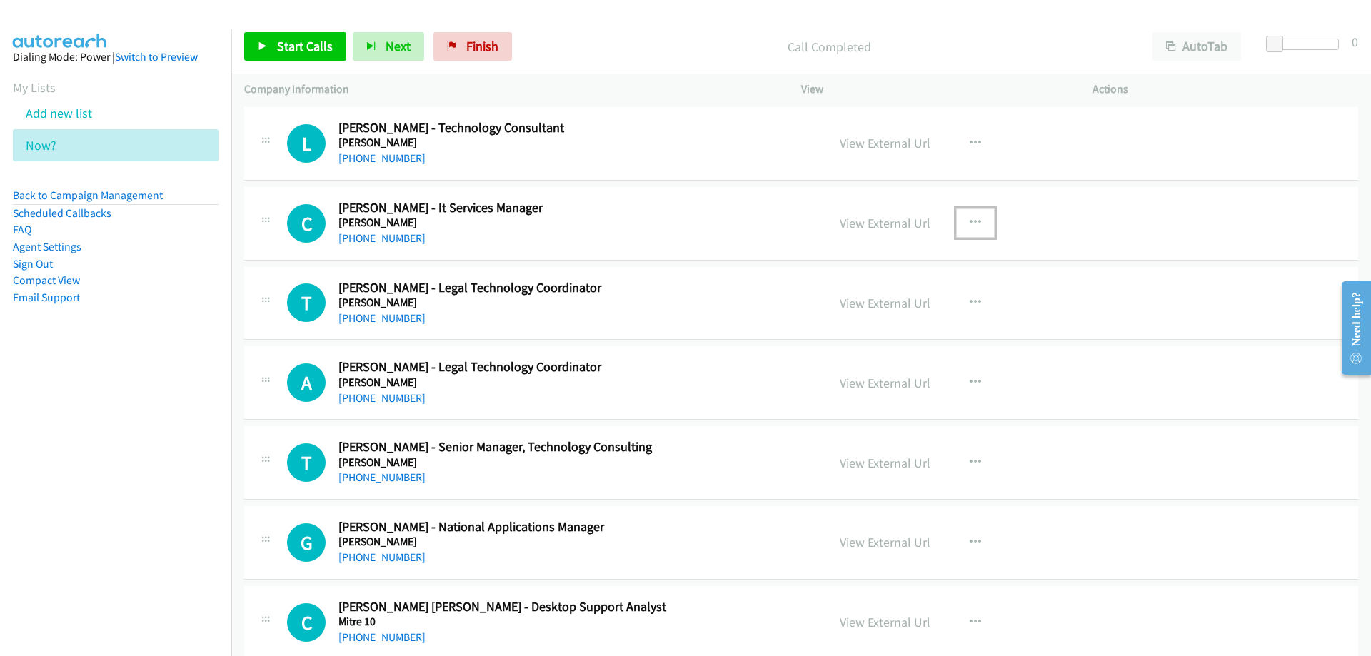
click at [970, 225] on icon "button" at bounding box center [975, 222] width 11 height 11
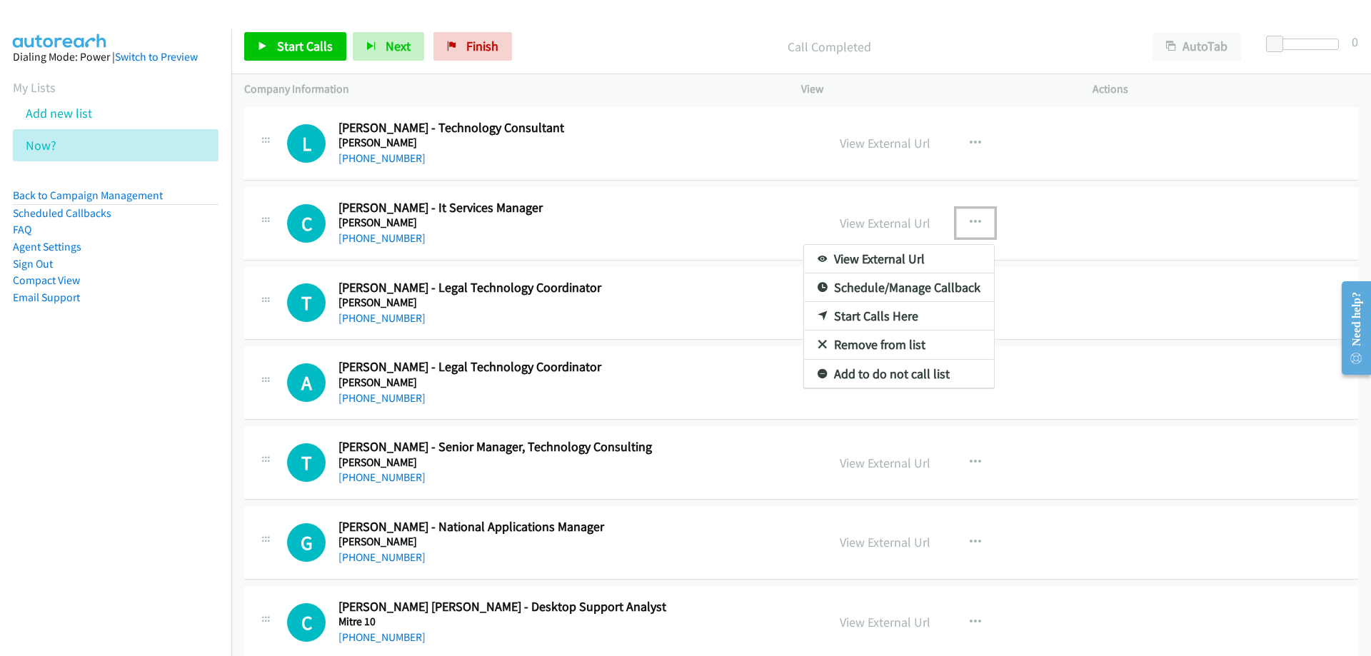
click at [878, 317] on link "Start Calls Here" at bounding box center [899, 316] width 190 height 29
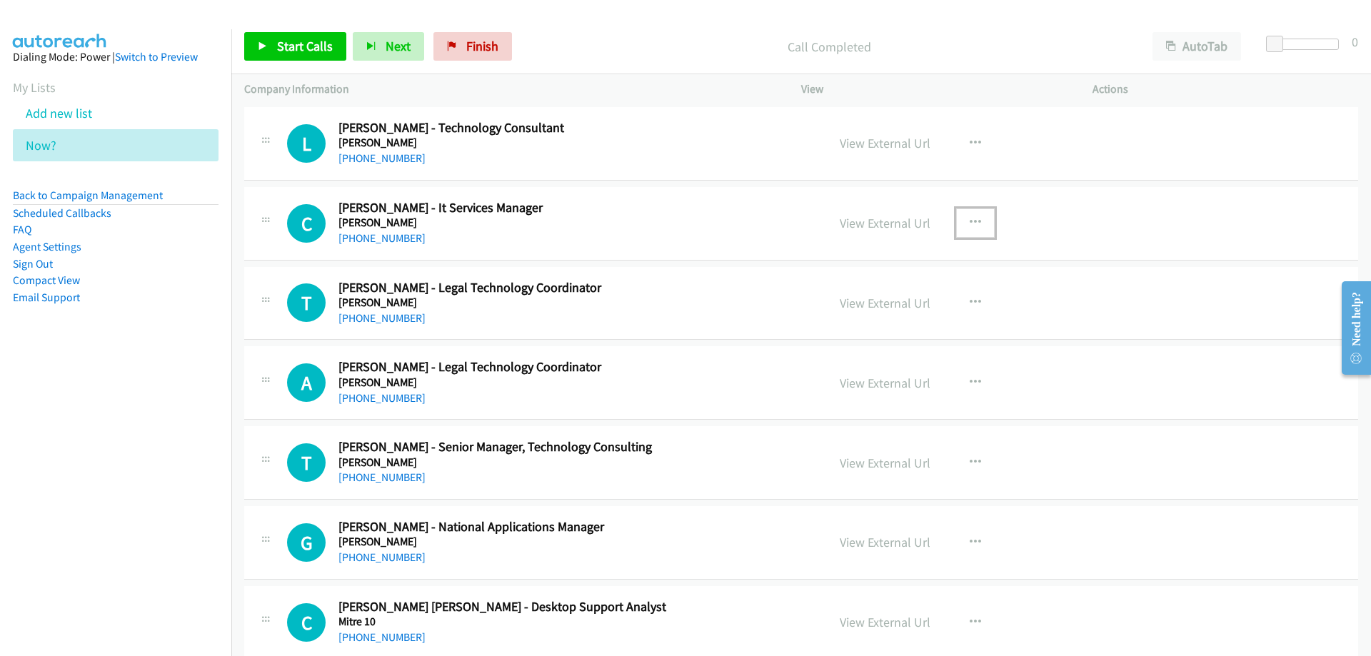
click at [970, 220] on icon "button" at bounding box center [975, 222] width 11 height 11
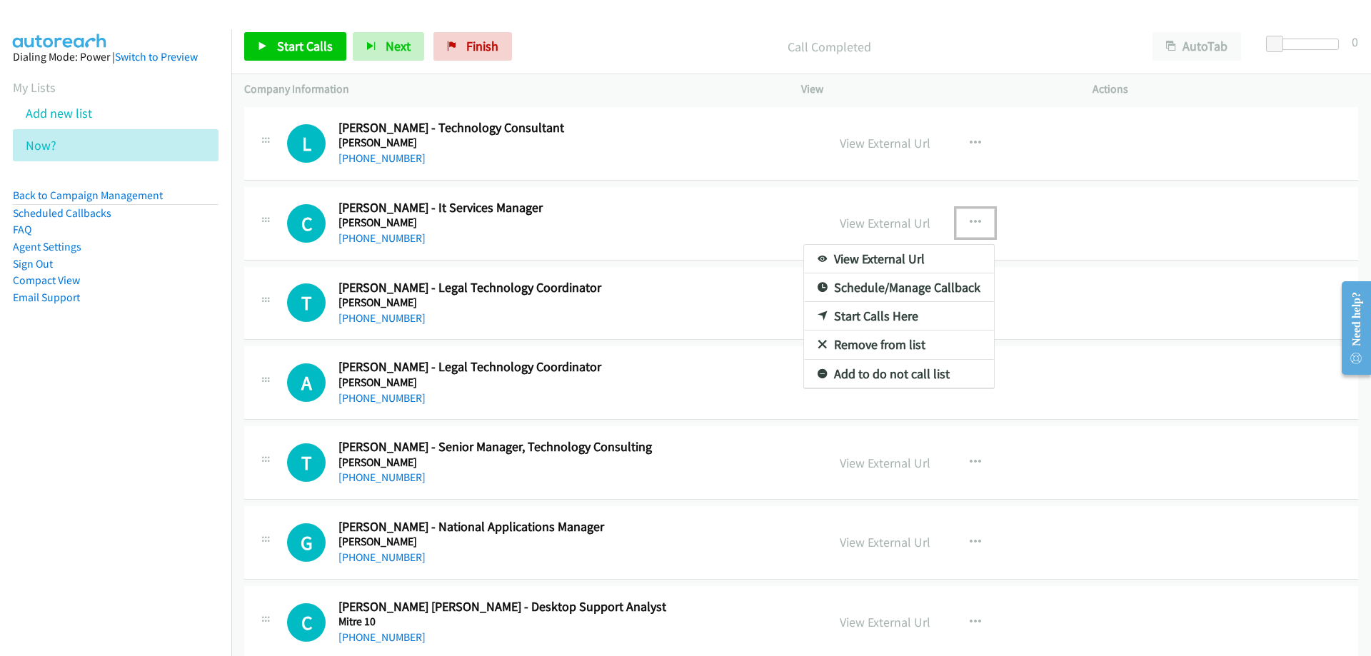
click at [866, 310] on link "Start Calls Here" at bounding box center [899, 316] width 190 height 29
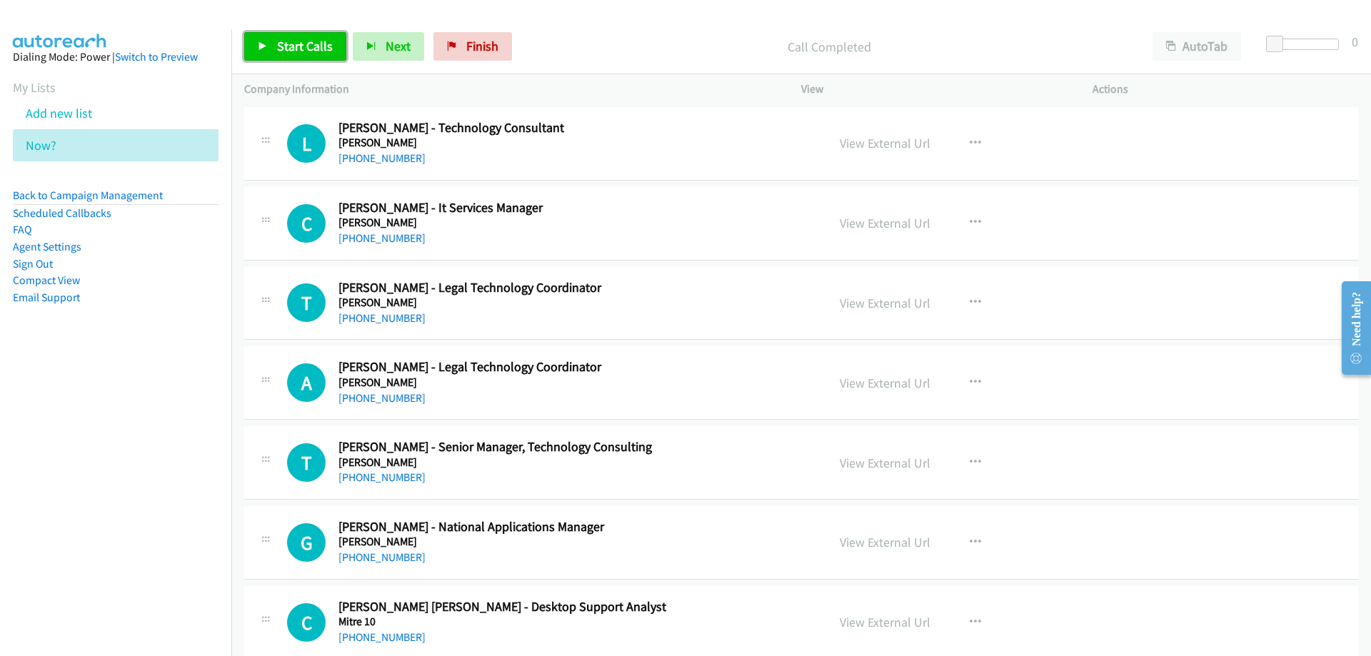
click at [304, 41] on span "Start Calls" at bounding box center [305, 46] width 56 height 16
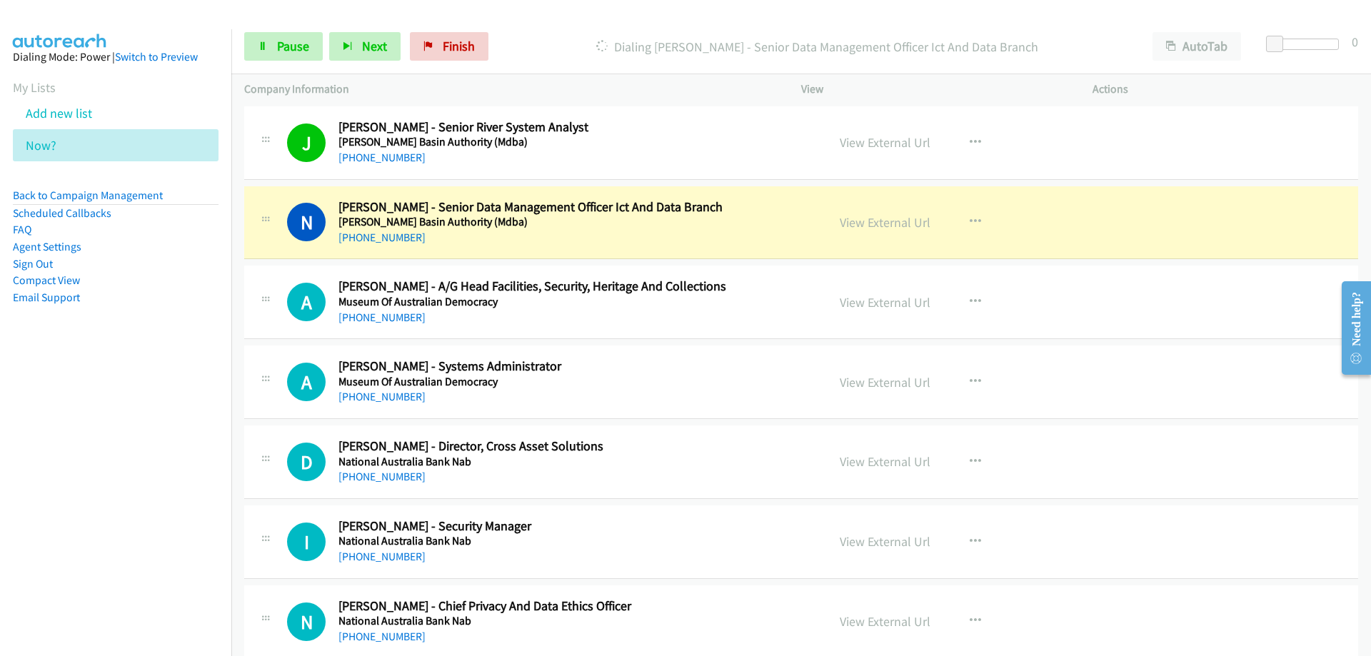
scroll to position [10568, 0]
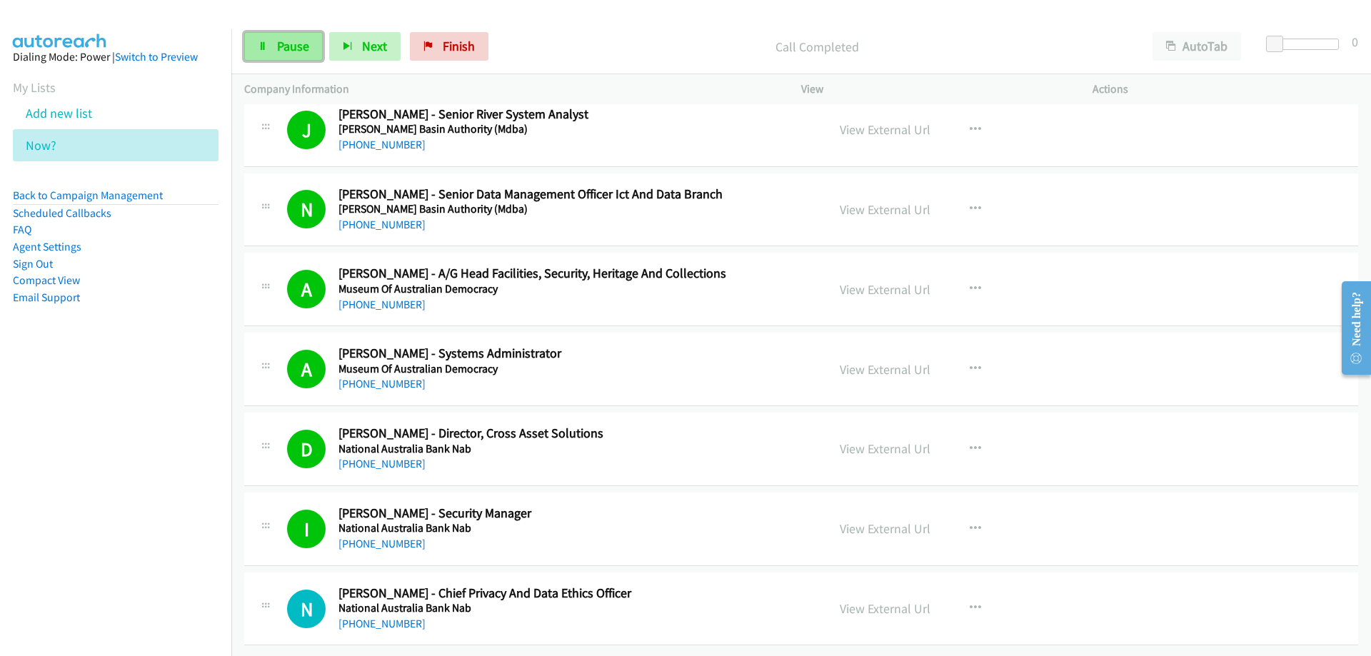
click at [296, 45] on span "Pause" at bounding box center [293, 46] width 32 height 16
click at [62, 141] on icon at bounding box center [64, 146] width 10 height 10
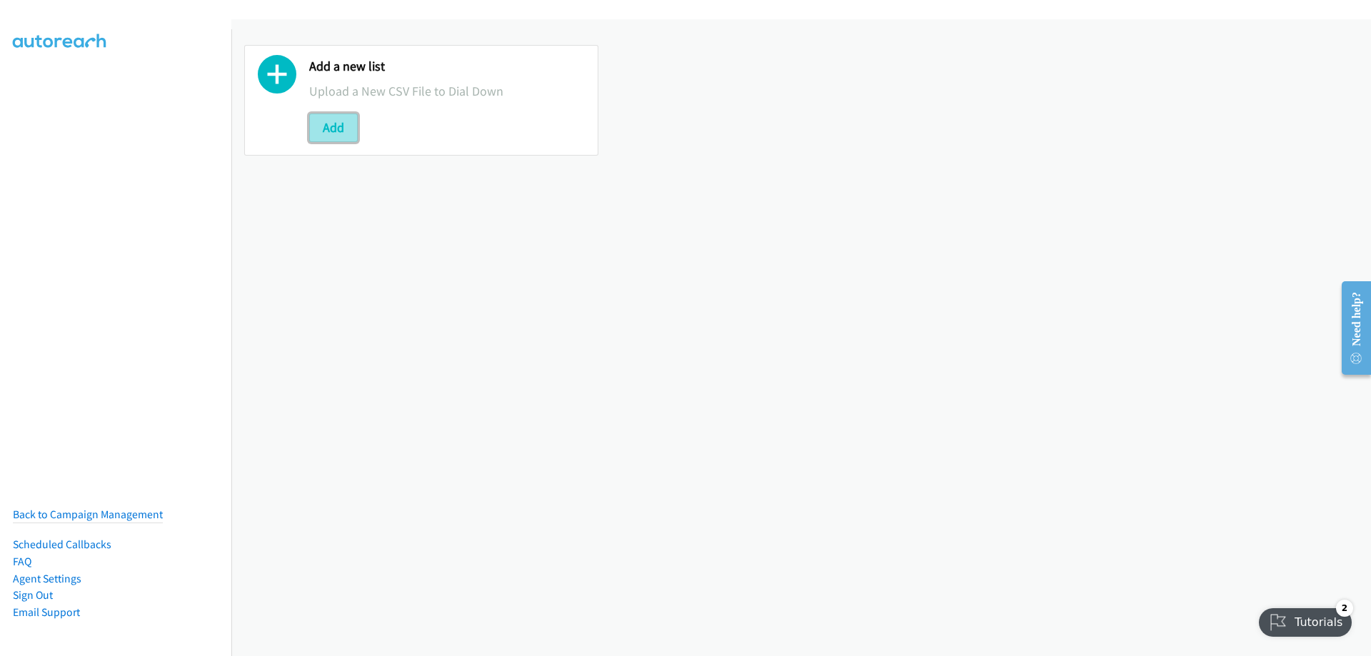
click at [329, 124] on button "Add" at bounding box center [333, 128] width 49 height 29
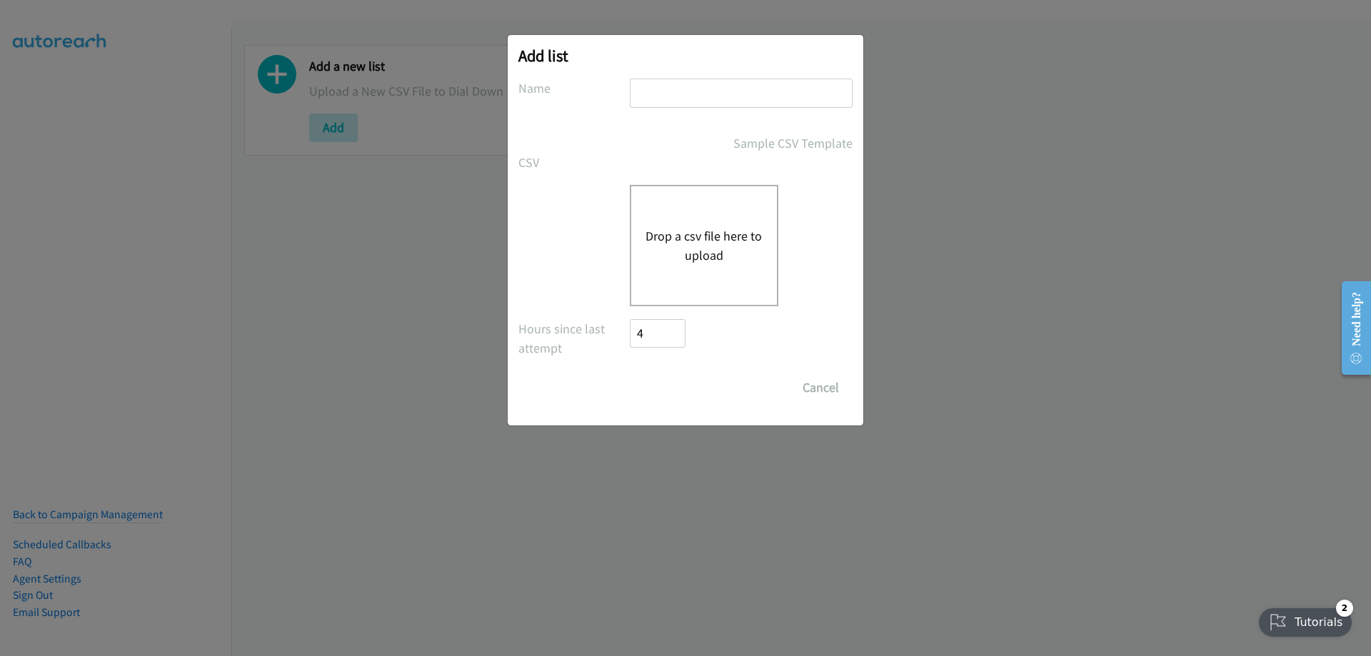
click at [650, 91] on input "text" at bounding box center [741, 93] width 223 height 29
type input "thurssssssssday"
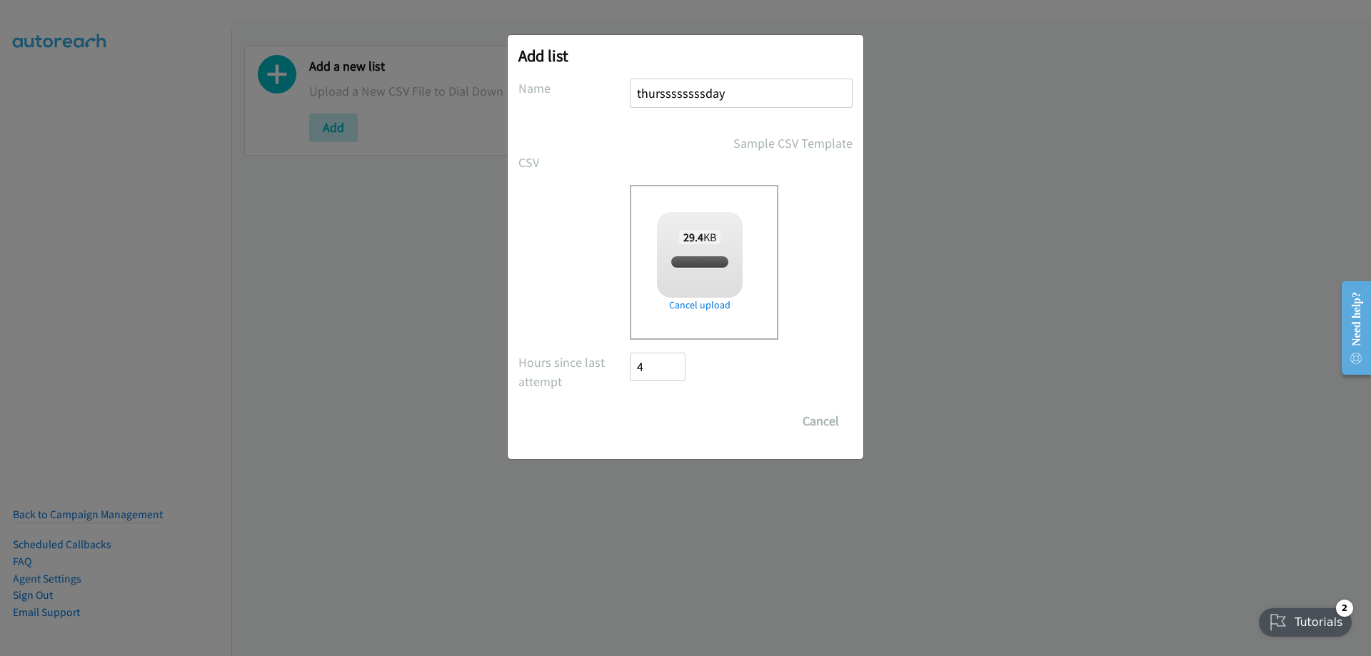
checkbox input "true"
click at [656, 422] on input "Save List" at bounding box center [667, 421] width 75 height 29
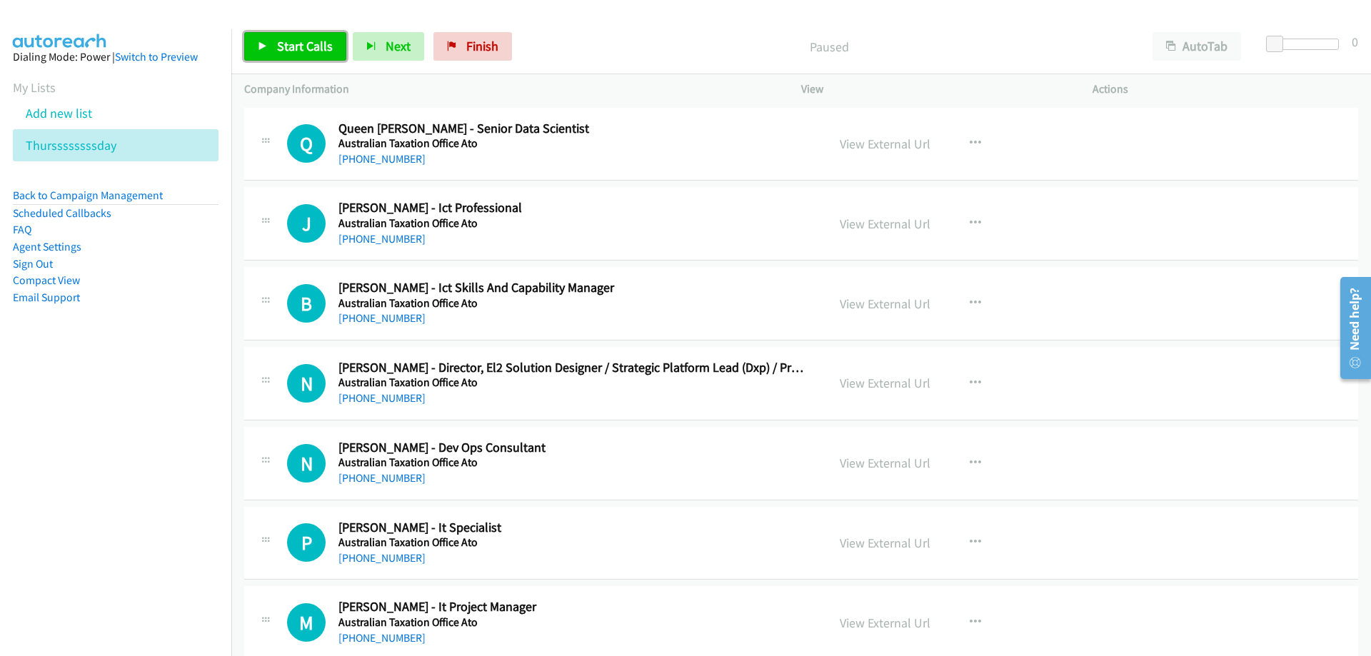
click at [288, 50] on span "Start Calls" at bounding box center [305, 46] width 56 height 16
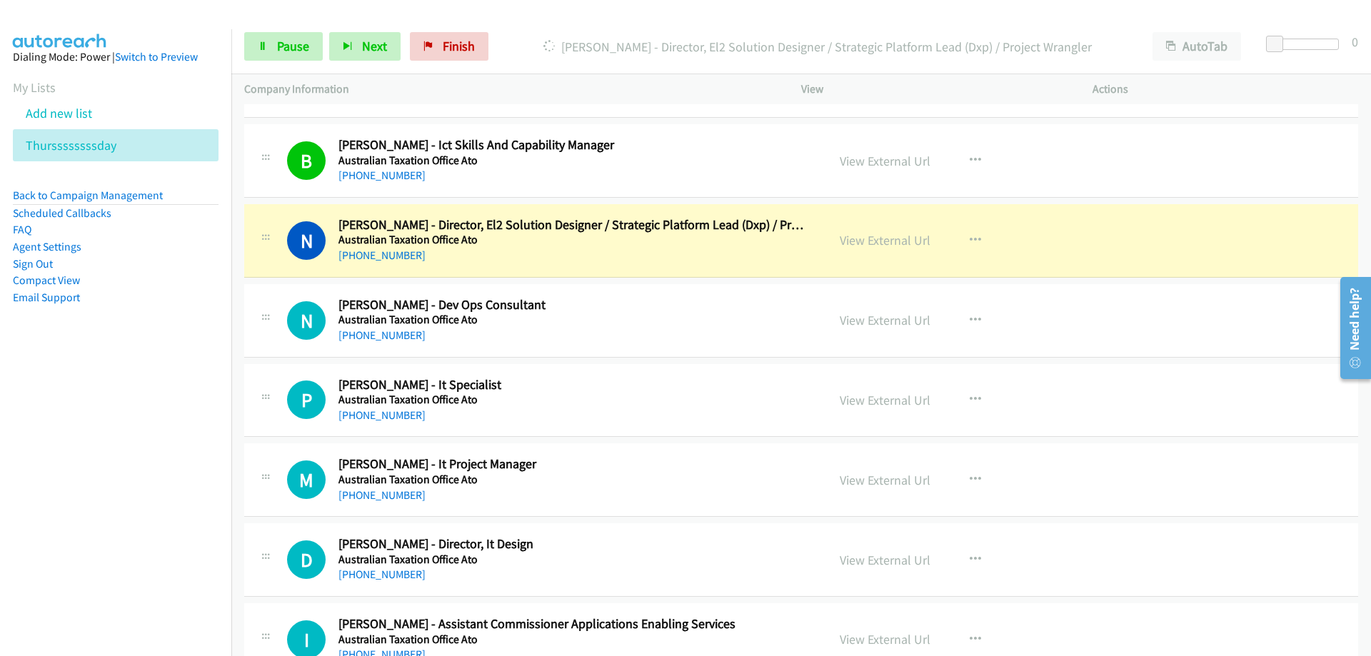
scroll to position [214, 0]
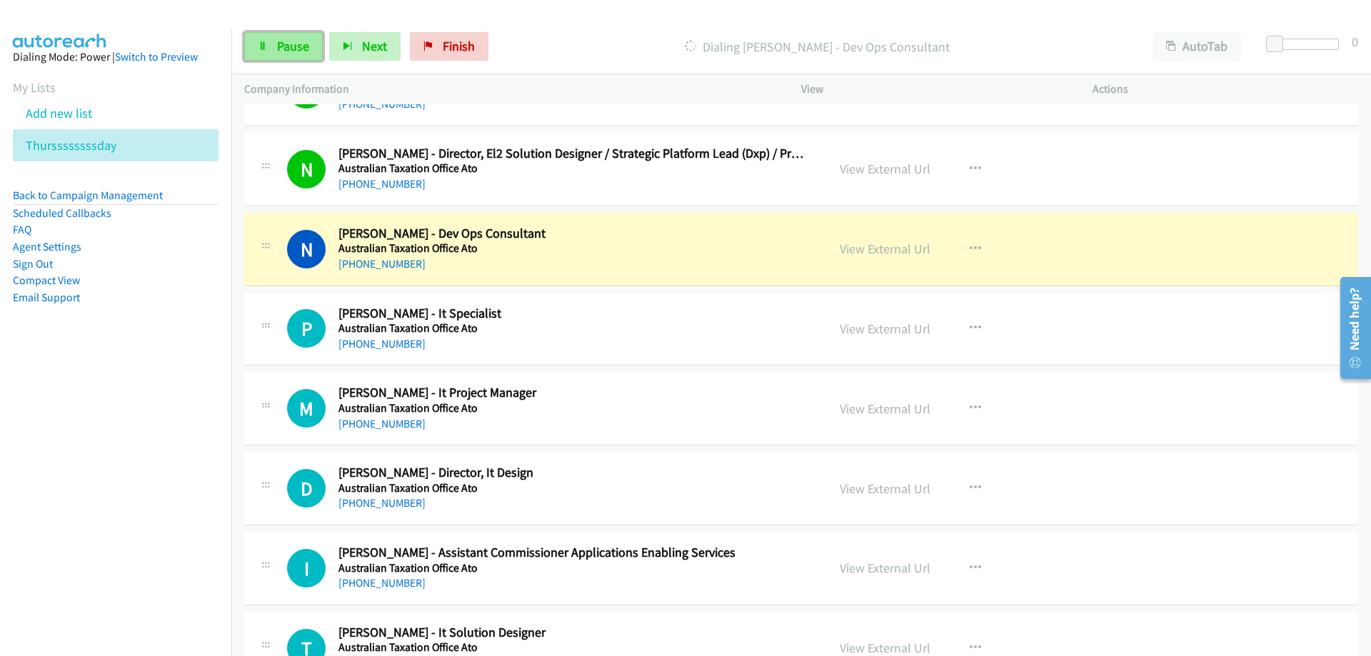
click at [288, 48] on span "Pause" at bounding box center [293, 46] width 32 height 16
click at [869, 249] on link "View External Url" at bounding box center [885, 249] width 91 height 16
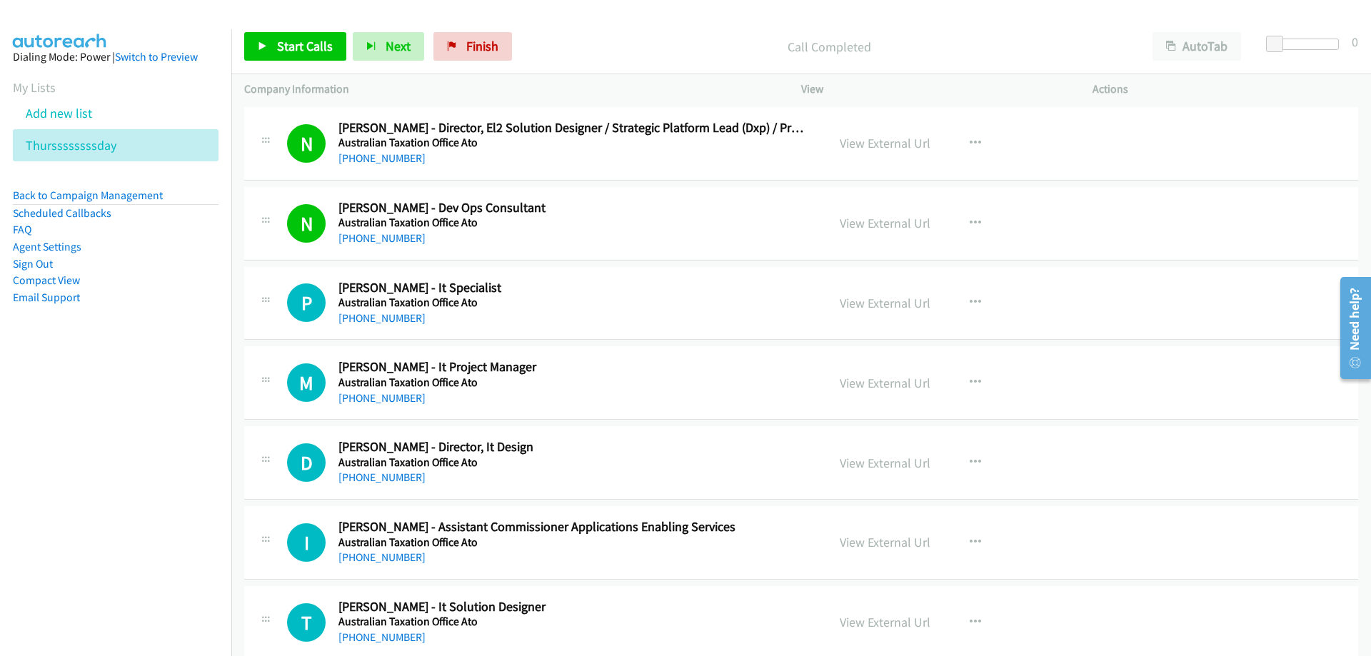
scroll to position [286, 0]
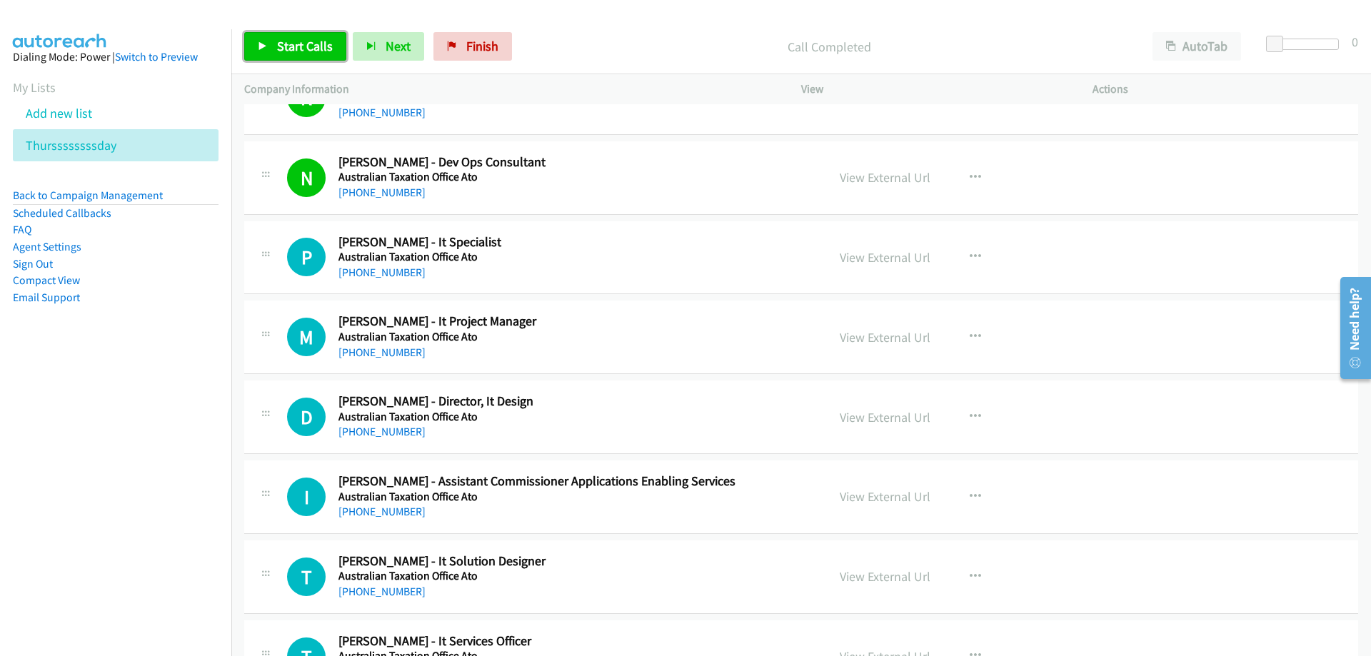
click at [309, 43] on span "Start Calls" at bounding box center [305, 46] width 56 height 16
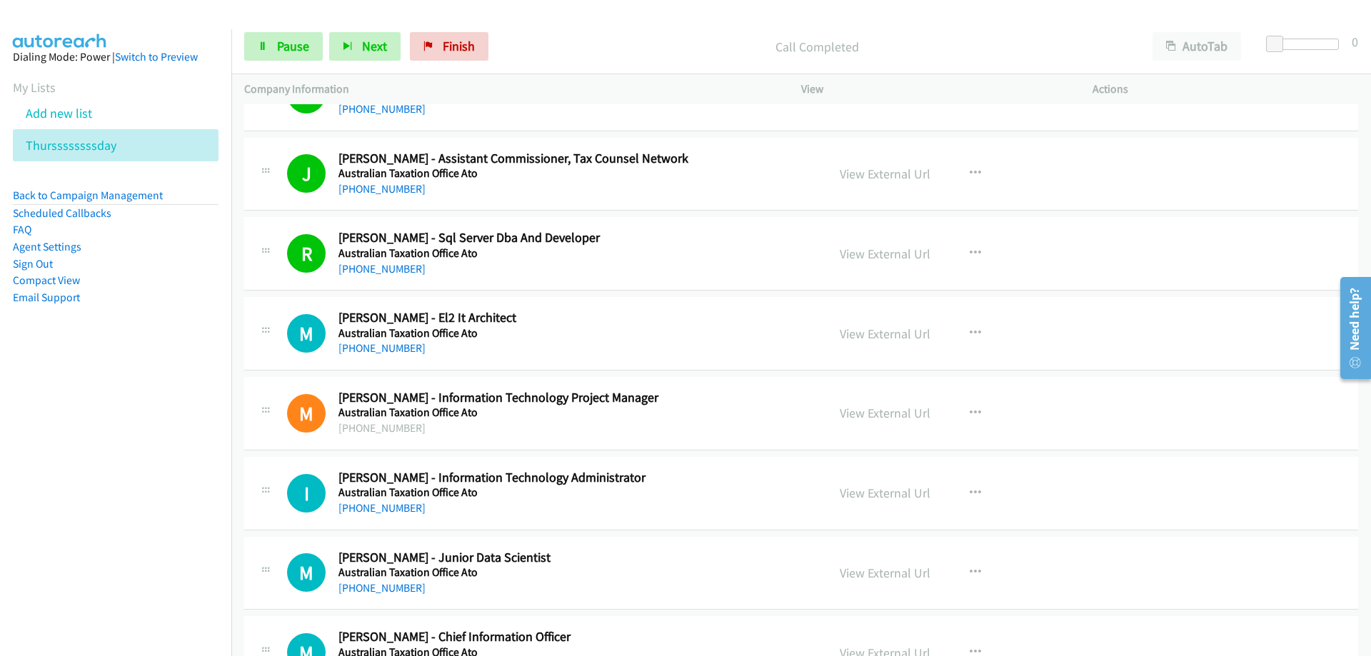
scroll to position [1286, 0]
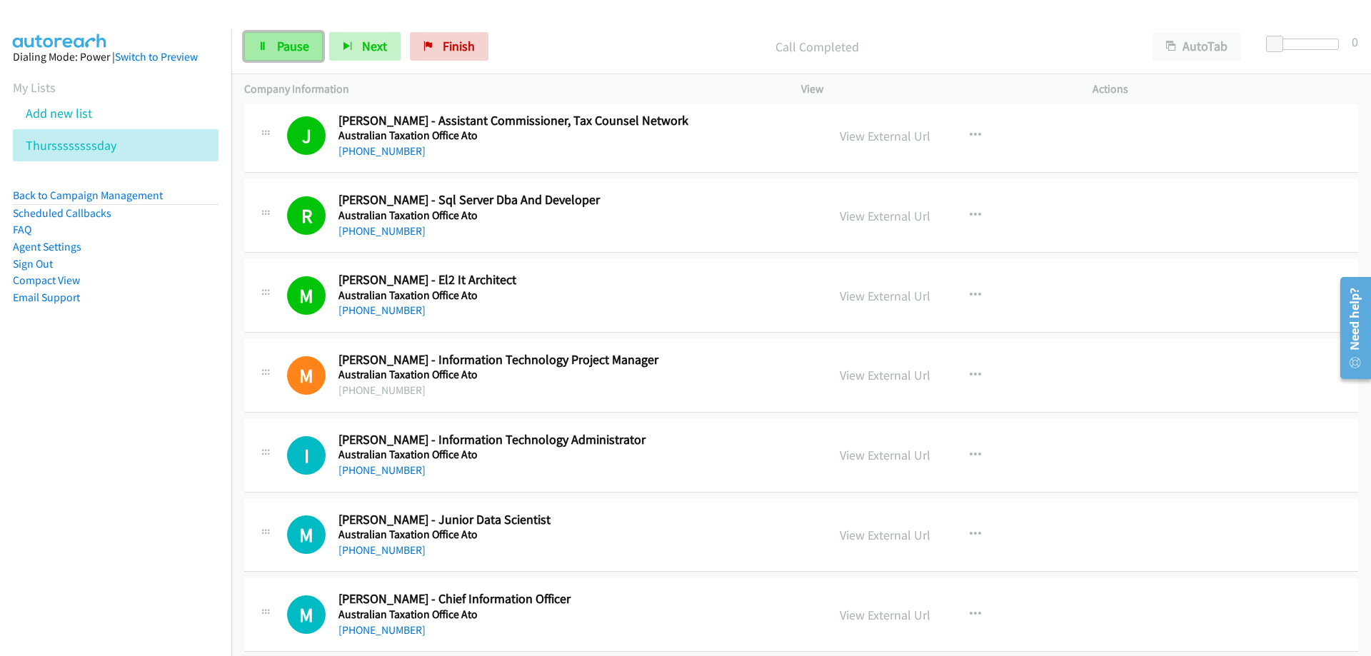
click at [280, 49] on span "Pause" at bounding box center [293, 46] width 32 height 16
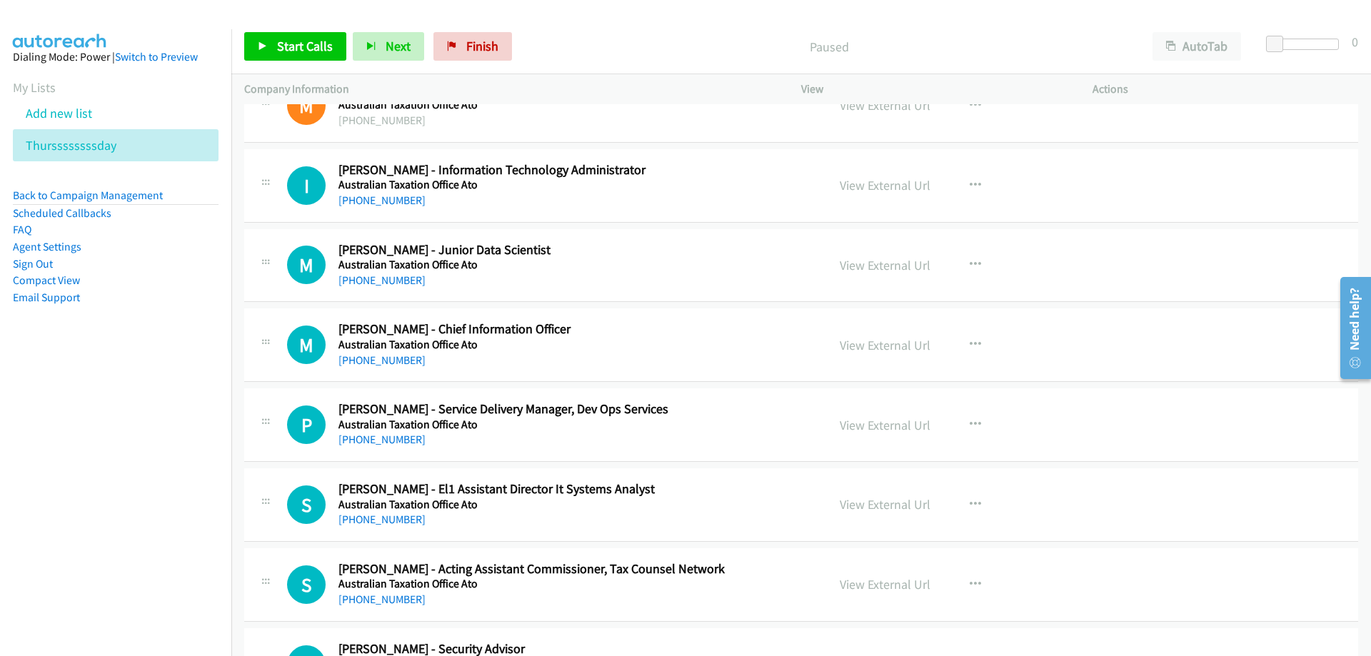
scroll to position [1572, 0]
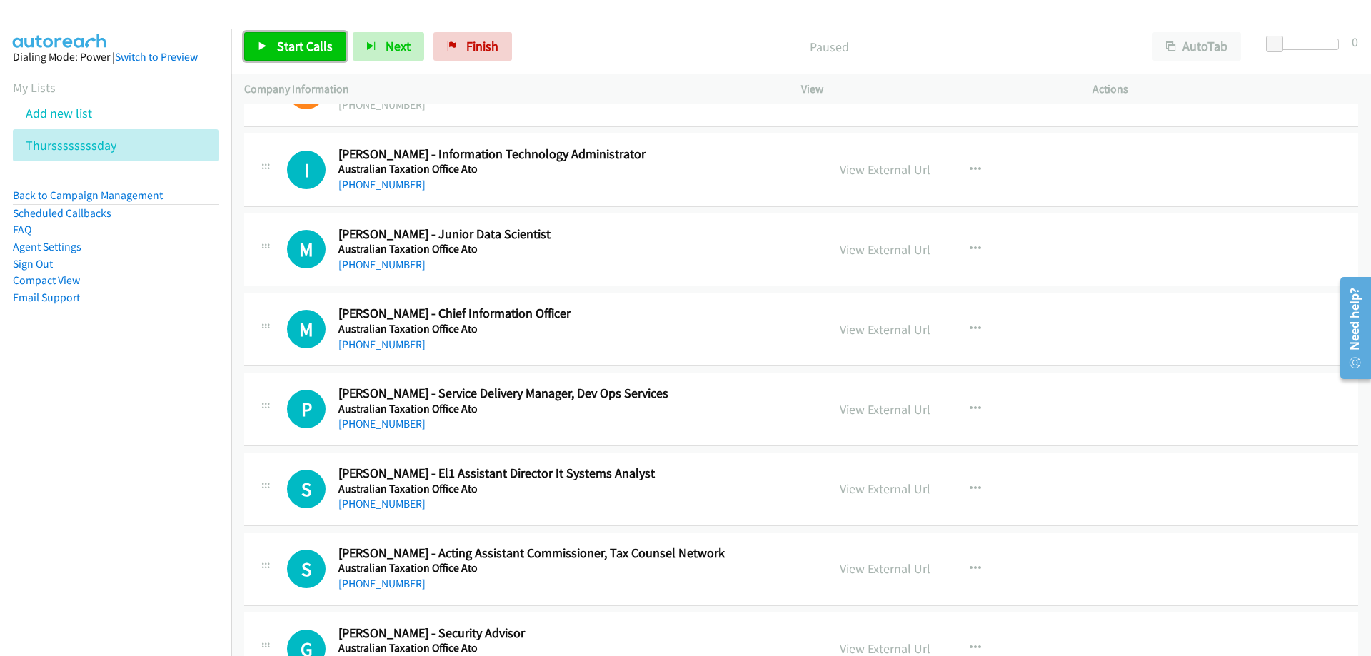
click at [289, 47] on span "Start Calls" at bounding box center [305, 46] width 56 height 16
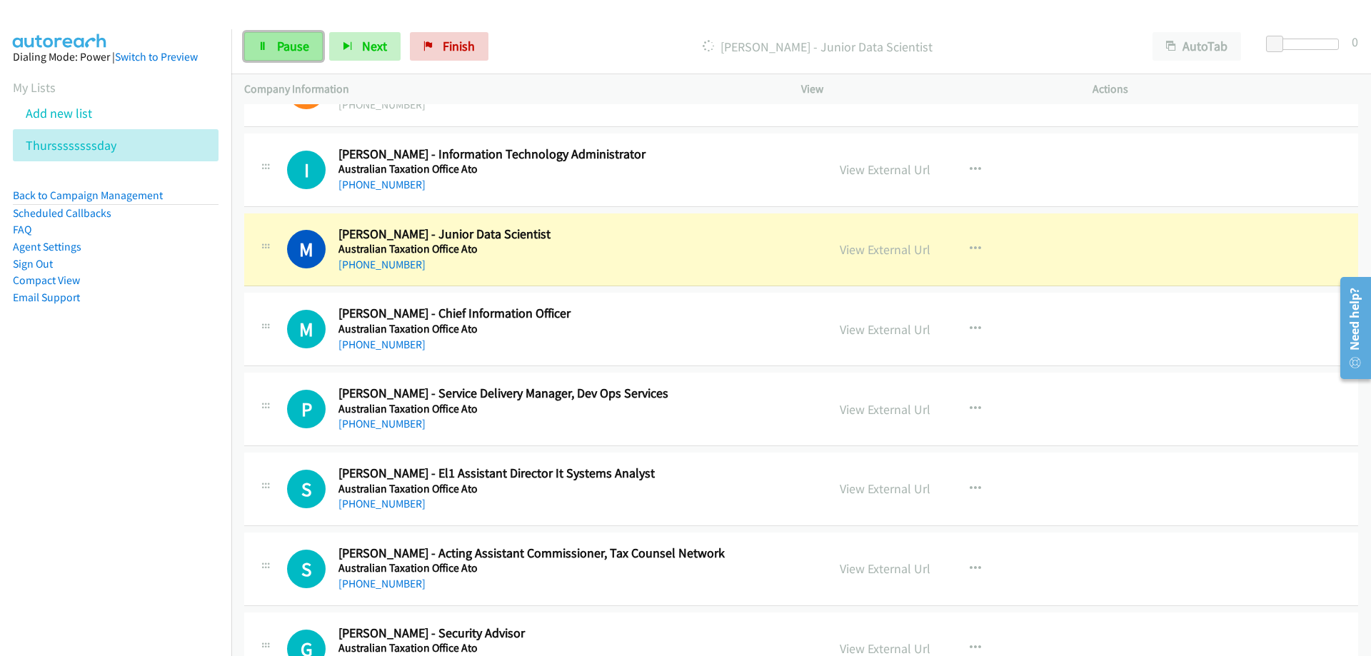
click at [304, 50] on span "Pause" at bounding box center [293, 46] width 32 height 16
click at [891, 247] on link "View External Url" at bounding box center [885, 249] width 91 height 16
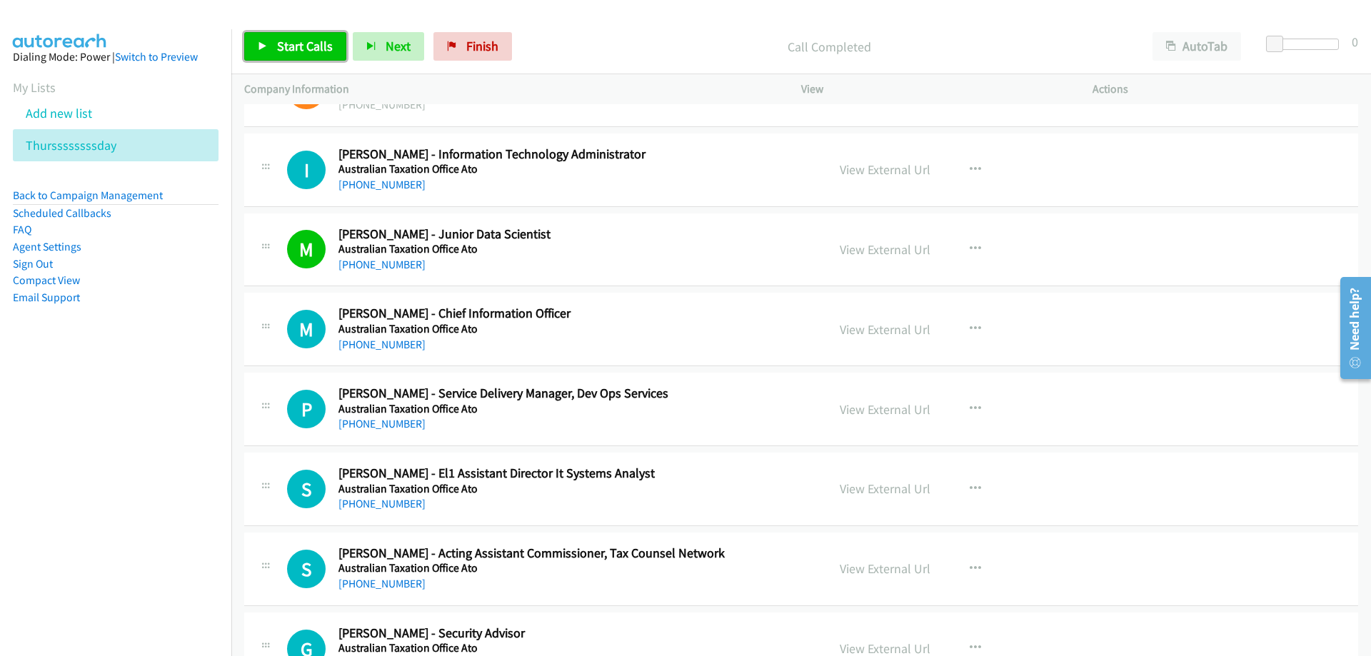
click at [301, 44] on span "Start Calls" at bounding box center [305, 46] width 56 height 16
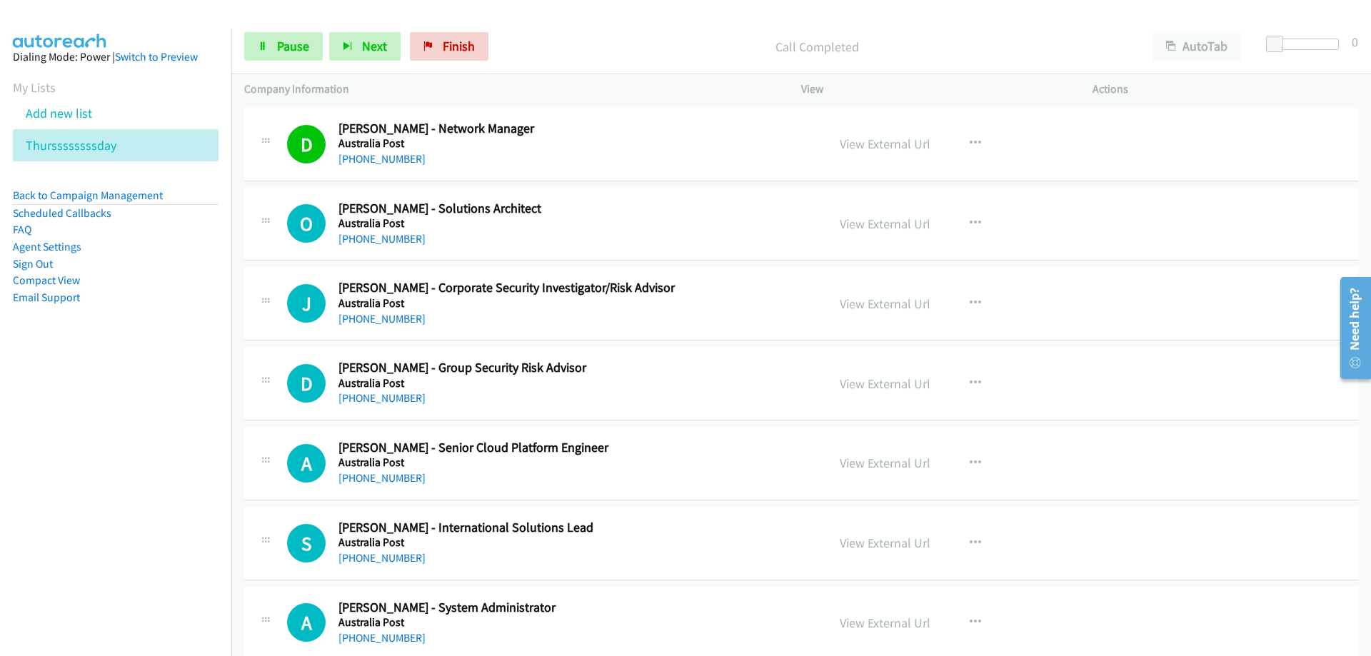
scroll to position [2500, 0]
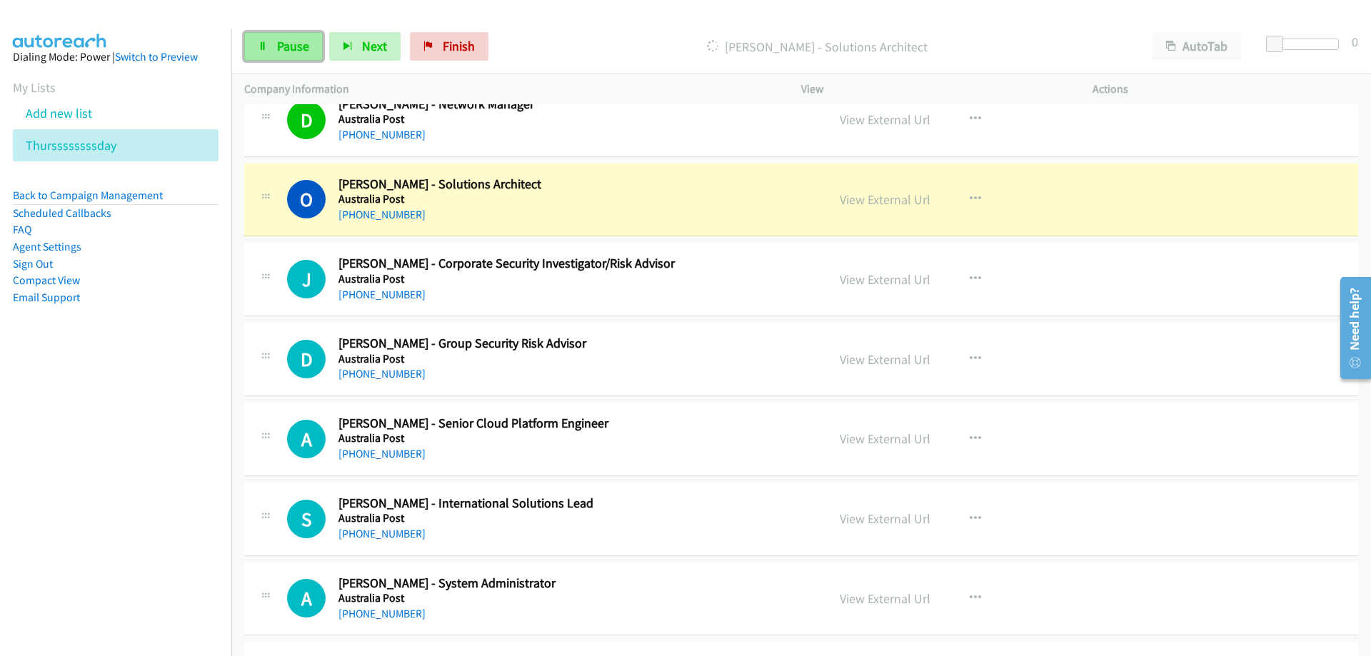
click at [284, 50] on span "Pause" at bounding box center [293, 46] width 32 height 16
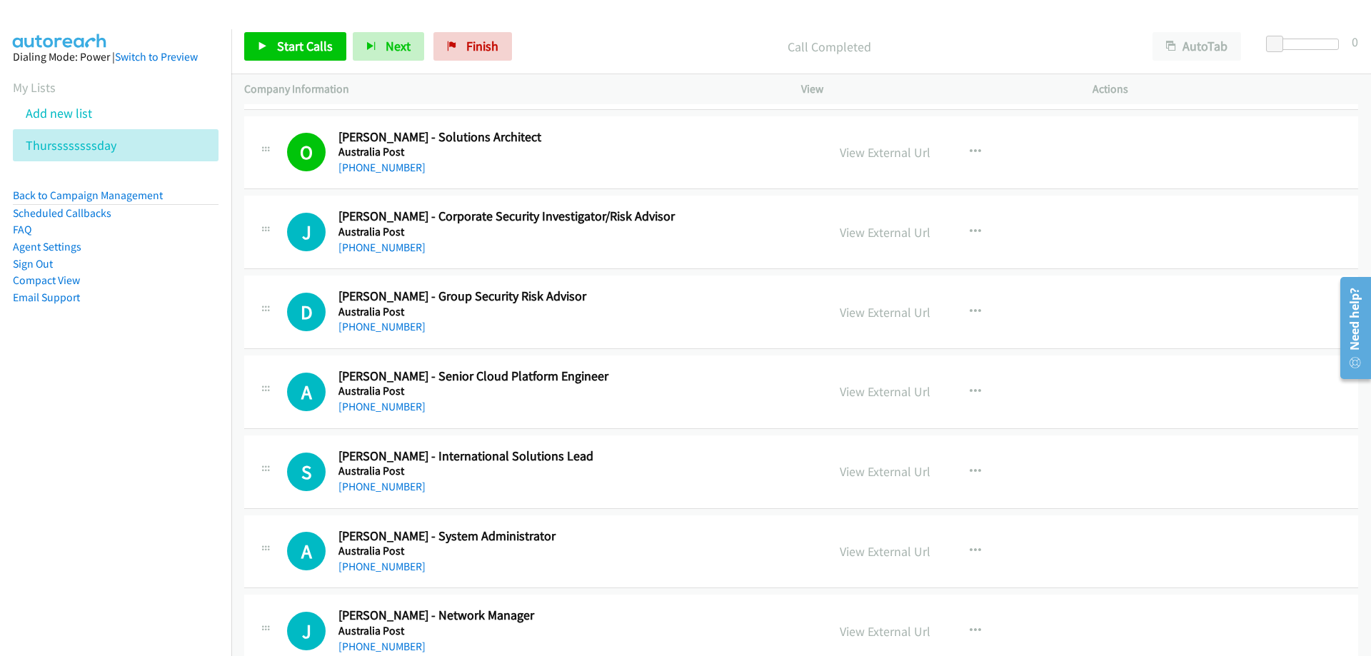
scroll to position [2572, 0]
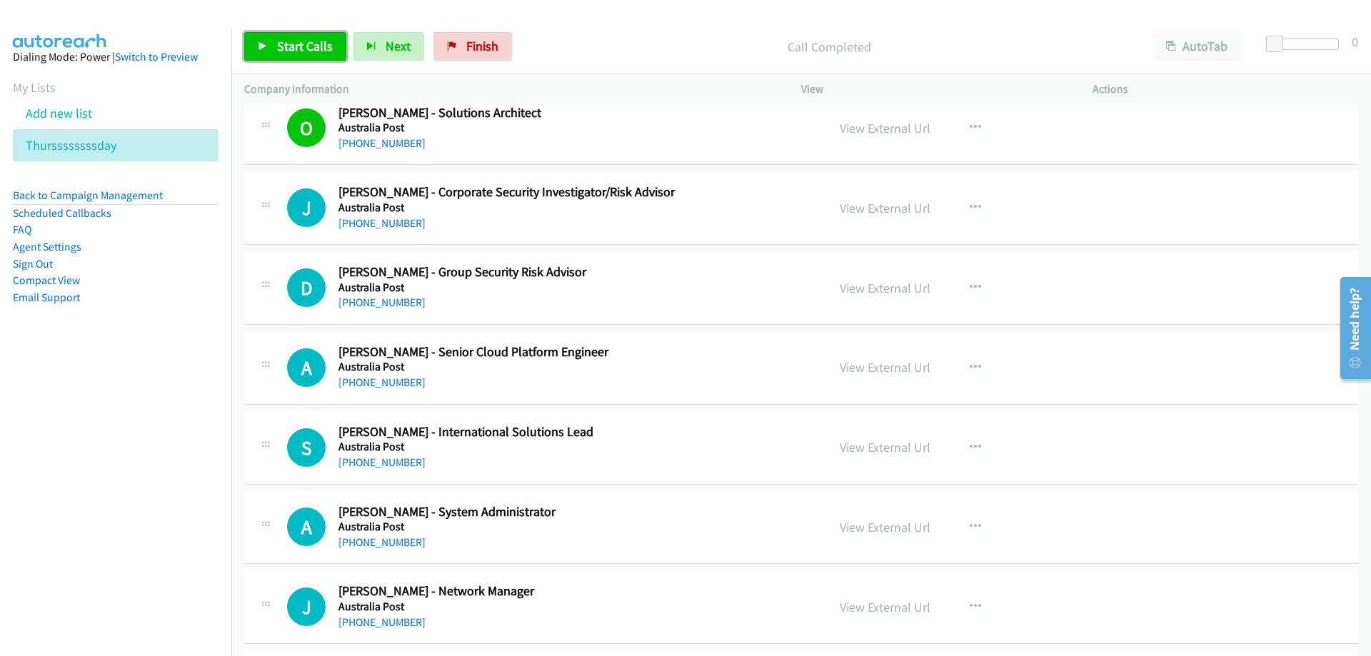
click at [286, 44] on span "Start Calls" at bounding box center [305, 46] width 56 height 16
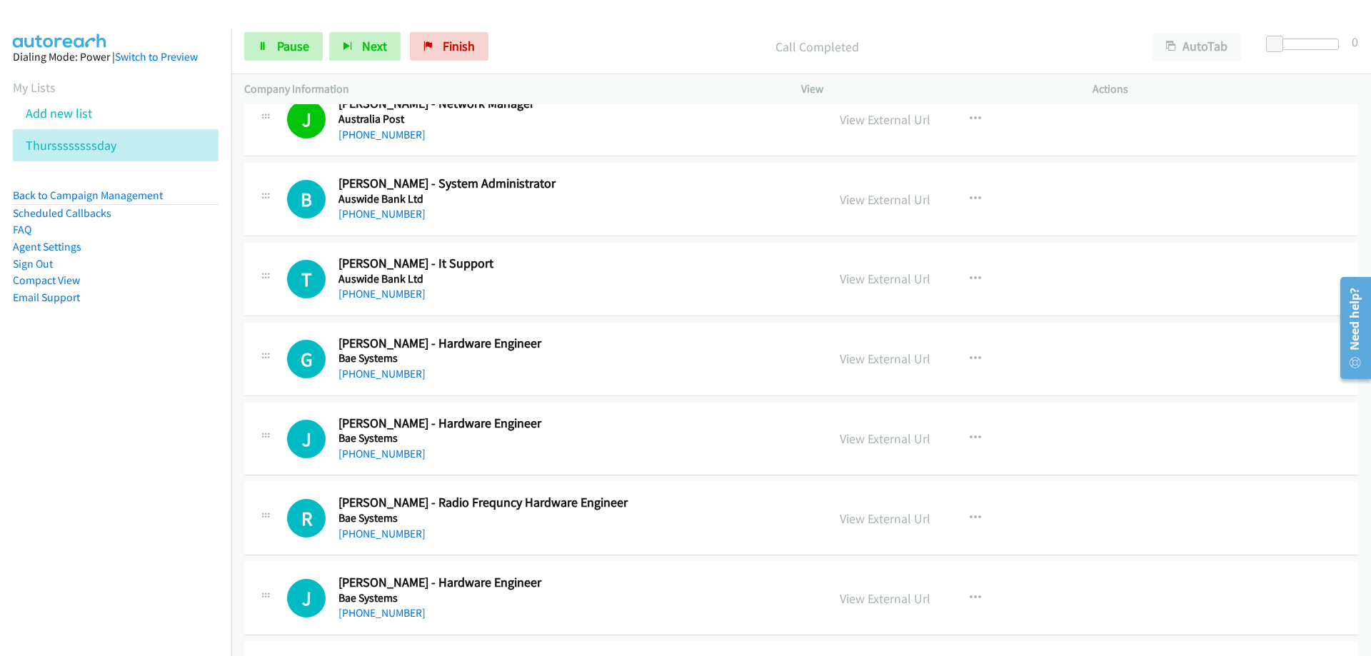
scroll to position [3072, 0]
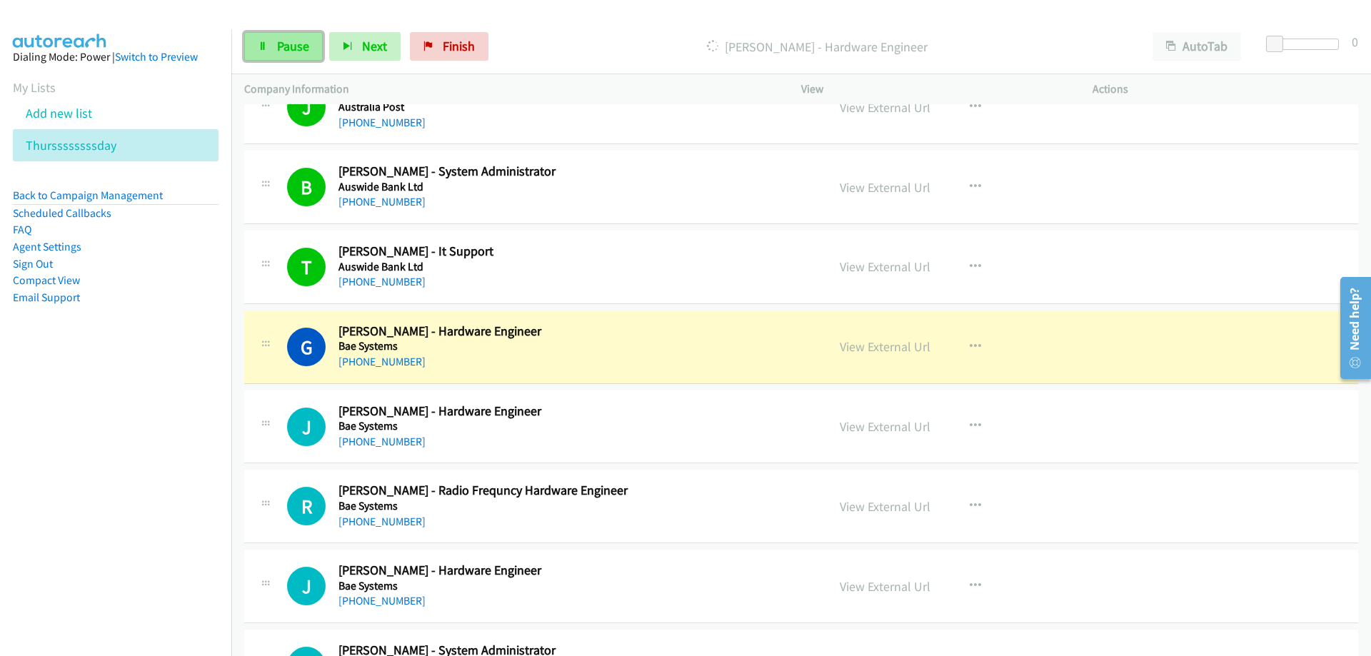
click at [291, 49] on span "Pause" at bounding box center [293, 46] width 32 height 16
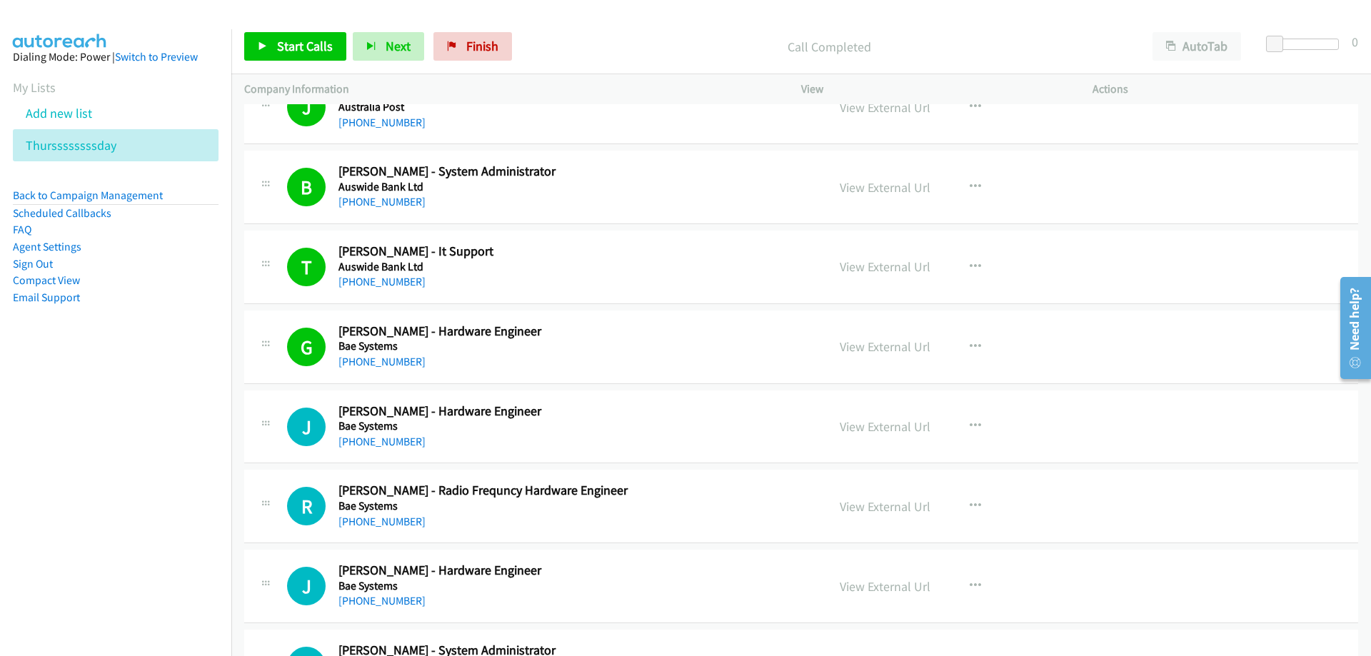
click at [630, 273] on h5 "Auswide Bank Ltd" at bounding box center [574, 267] width 471 height 14
click at [874, 265] on link "View External Url" at bounding box center [885, 267] width 91 height 16
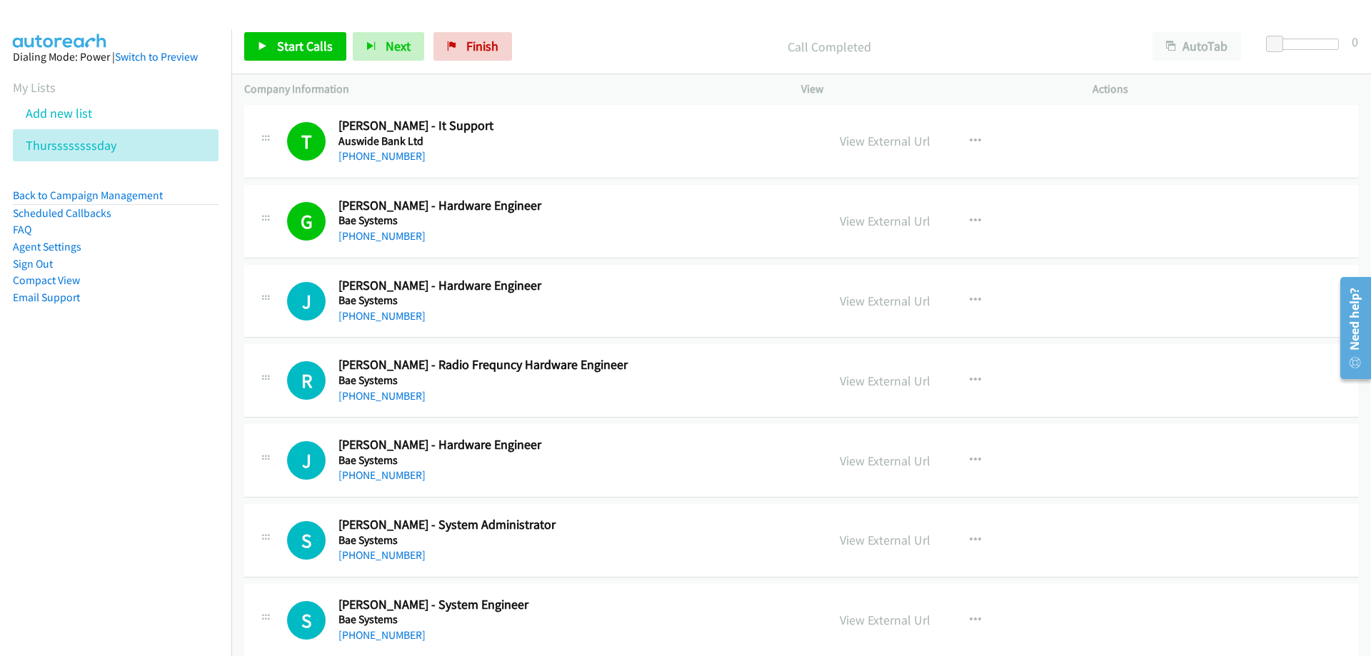
scroll to position [3214, 0]
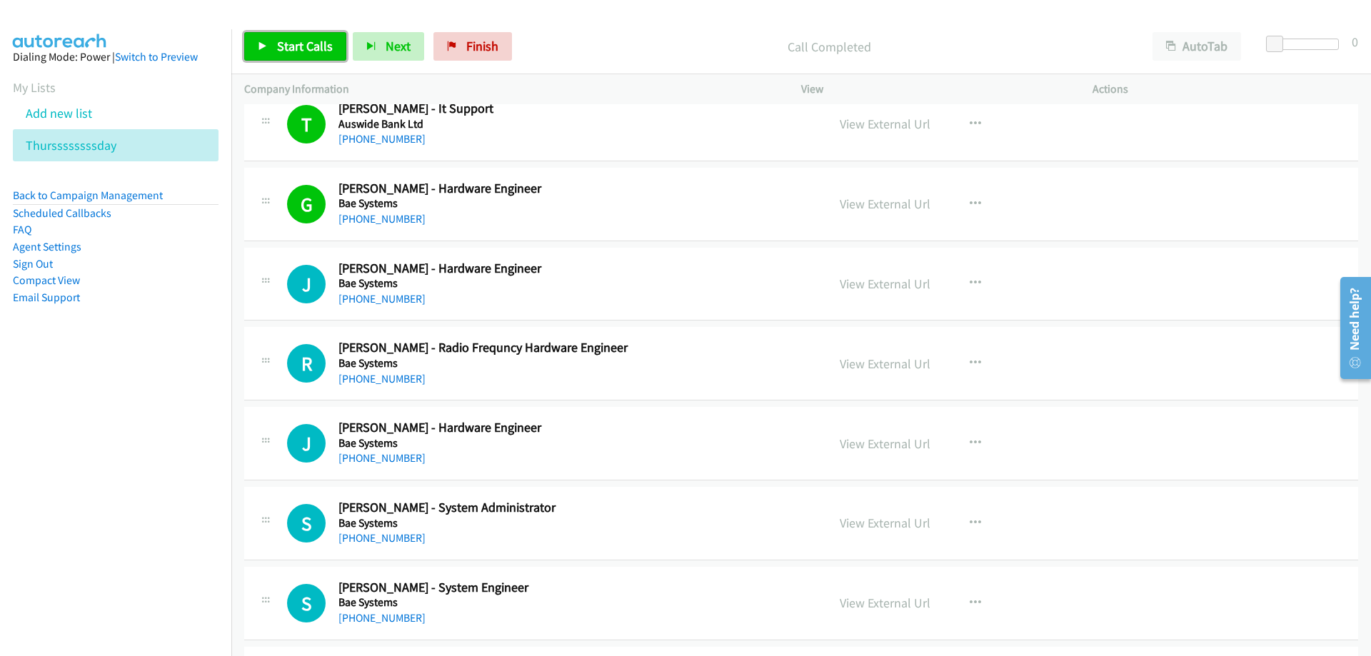
click at [285, 48] on span "Start Calls" at bounding box center [305, 46] width 56 height 16
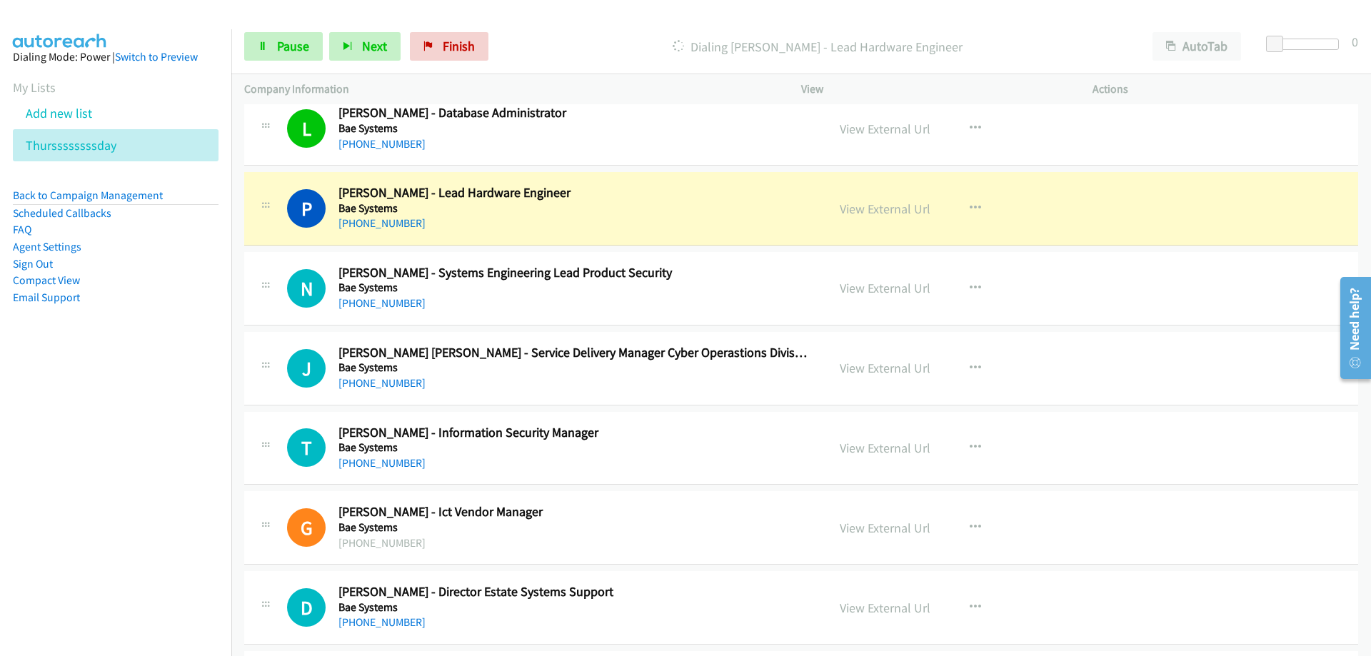
scroll to position [4000, 0]
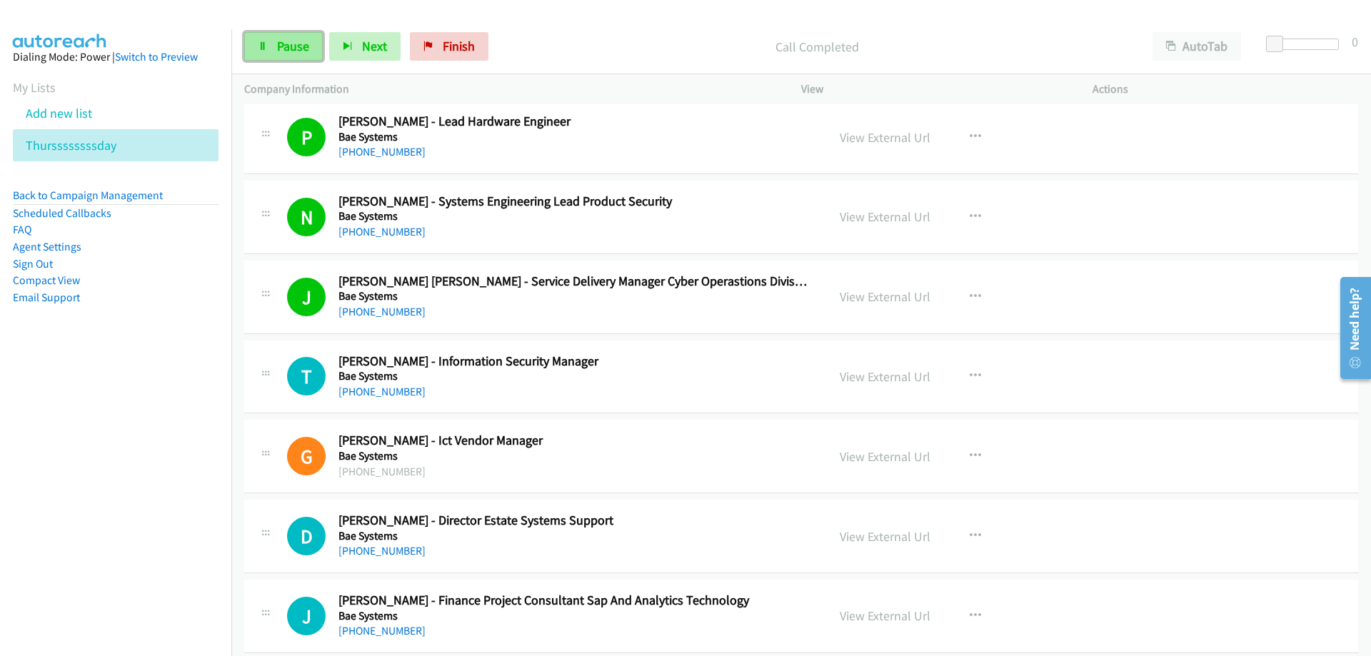
click at [284, 48] on span "Pause" at bounding box center [293, 46] width 32 height 16
click at [864, 297] on link "View External Url" at bounding box center [885, 297] width 91 height 16
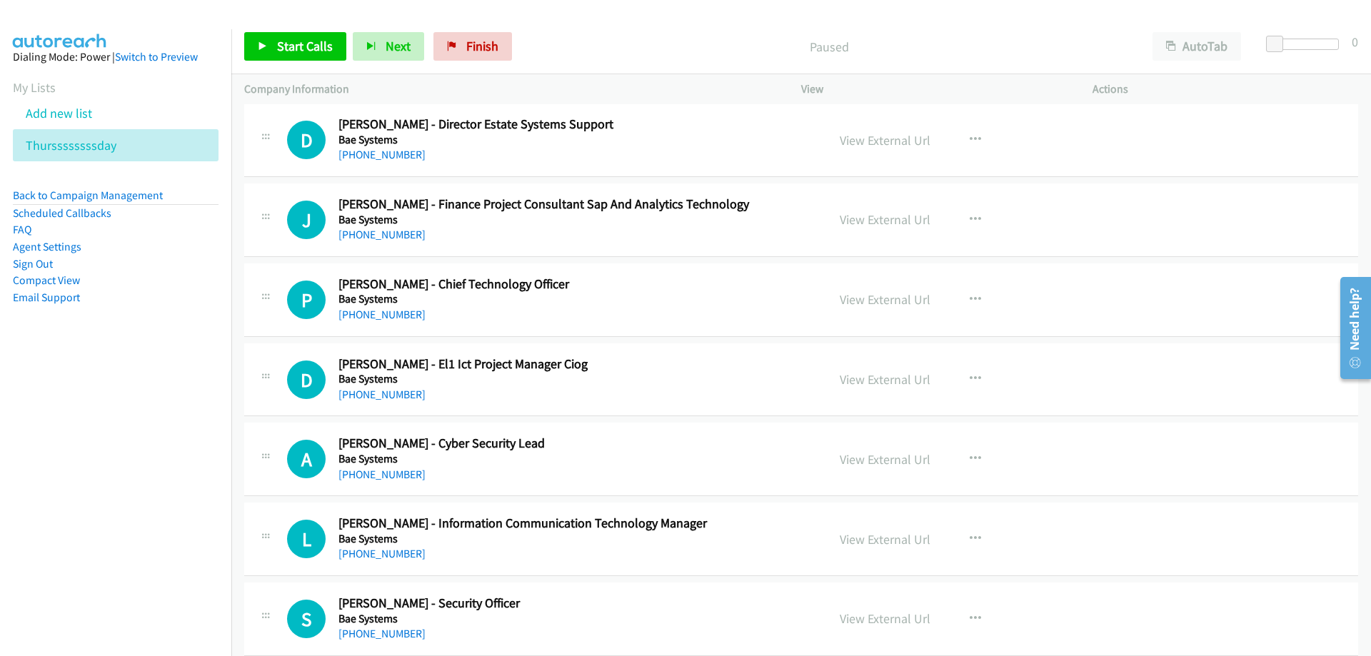
scroll to position [4429, 0]
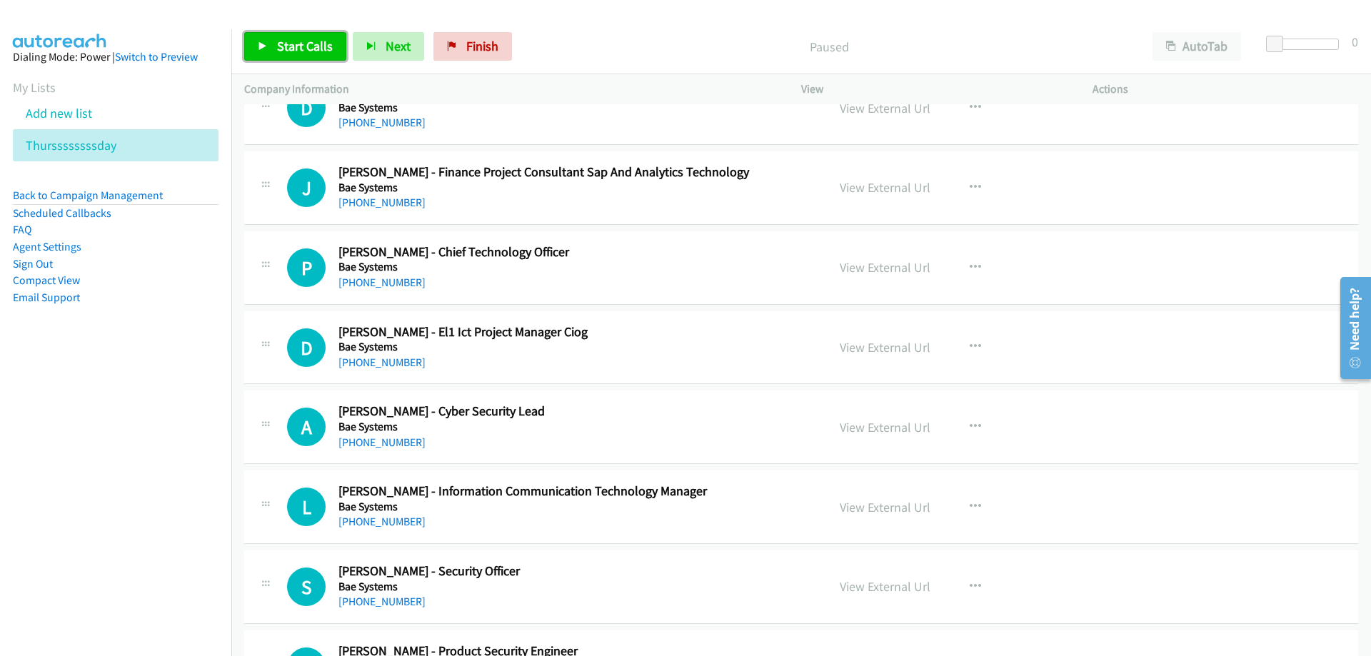
click at [306, 44] on span "Start Calls" at bounding box center [305, 46] width 56 height 16
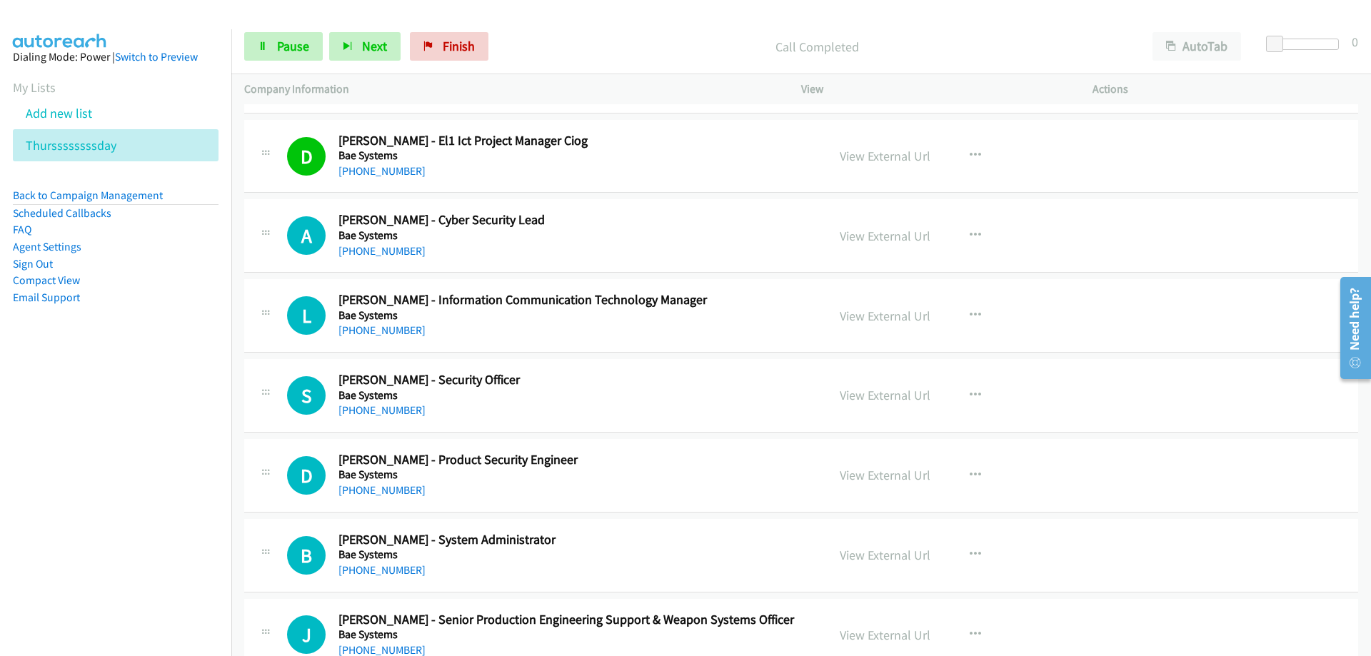
scroll to position [4643, 0]
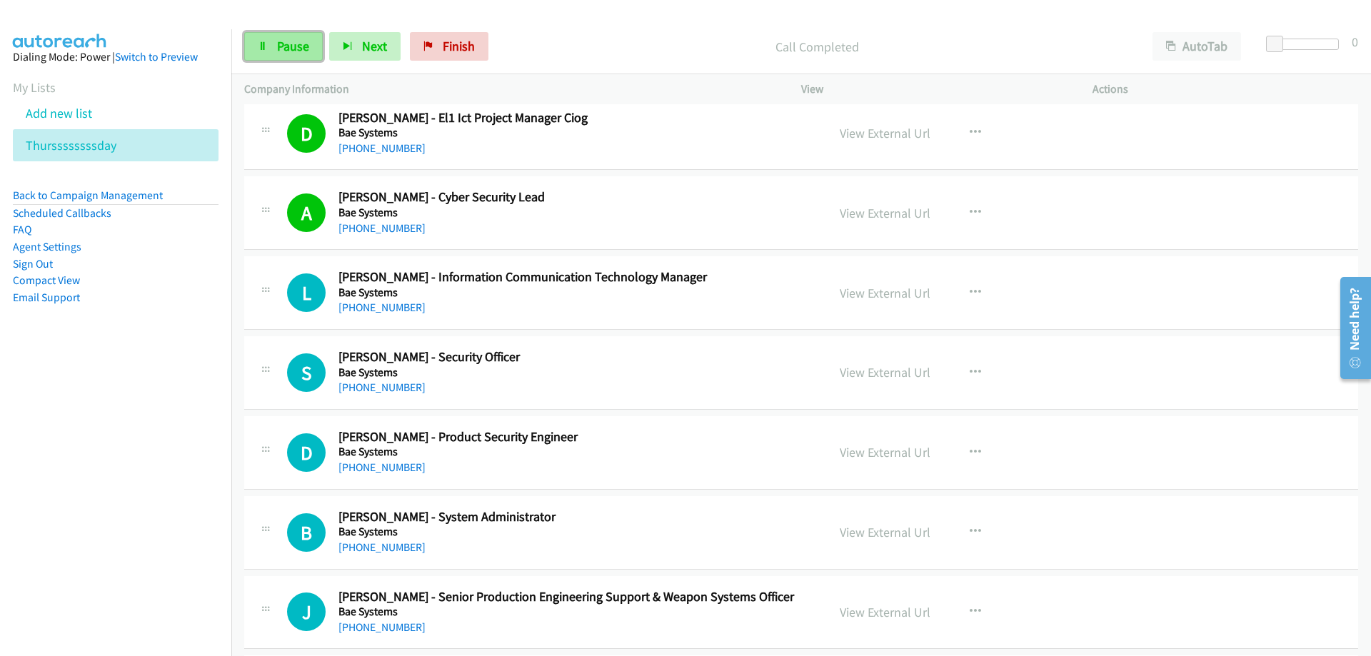
click at [296, 54] on span "Pause" at bounding box center [293, 46] width 32 height 16
click at [899, 209] on link "View External Url" at bounding box center [885, 213] width 91 height 16
click at [285, 48] on span "Start Calls" at bounding box center [305, 46] width 56 height 16
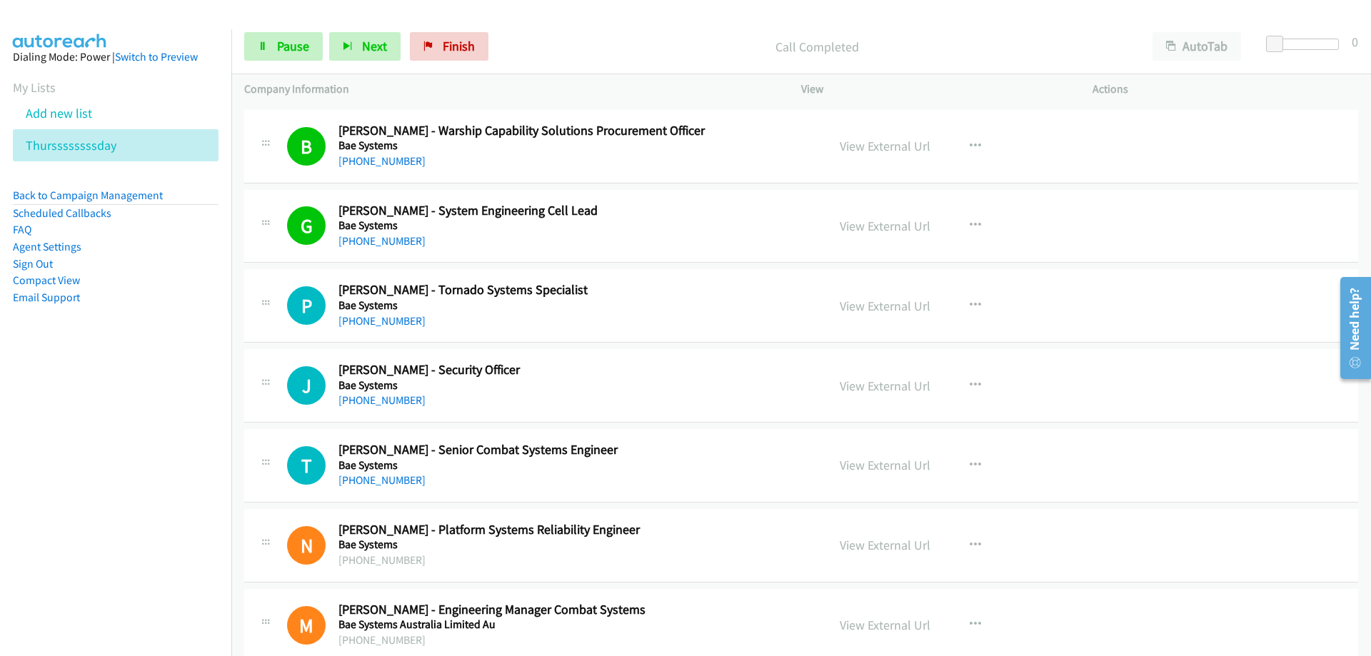
scroll to position [5500, 0]
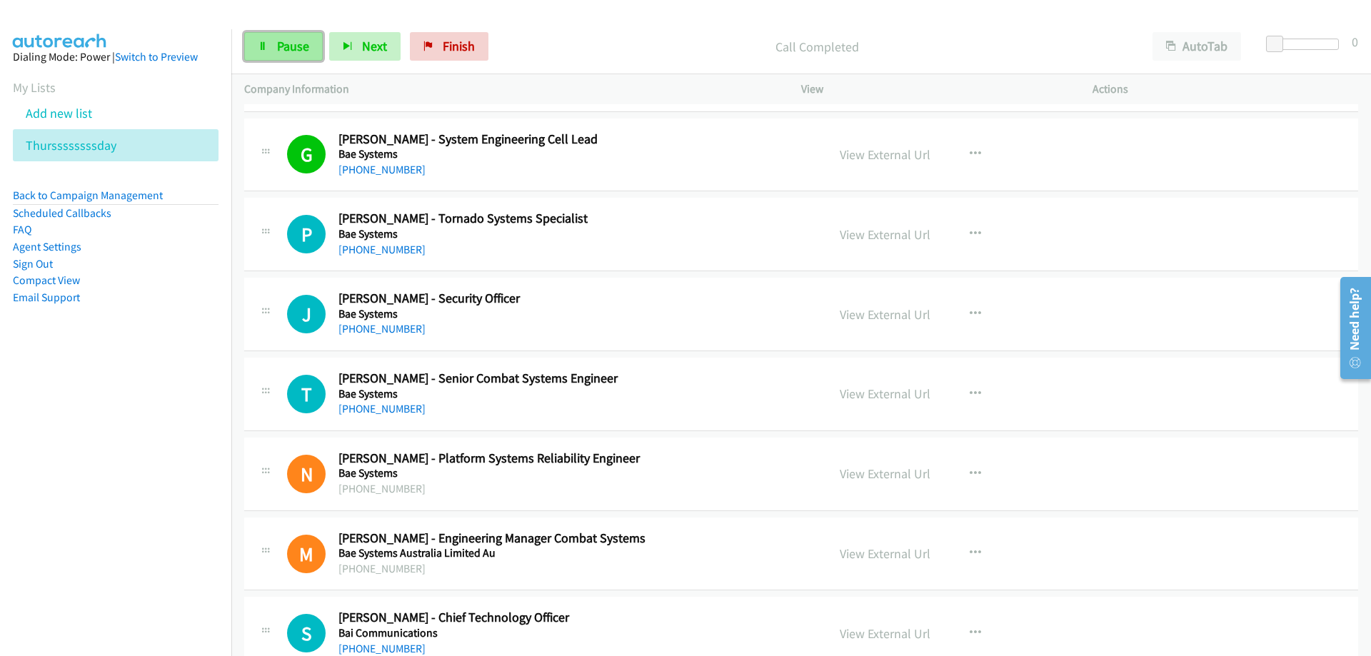
click at [295, 43] on span "Pause" at bounding box center [293, 46] width 32 height 16
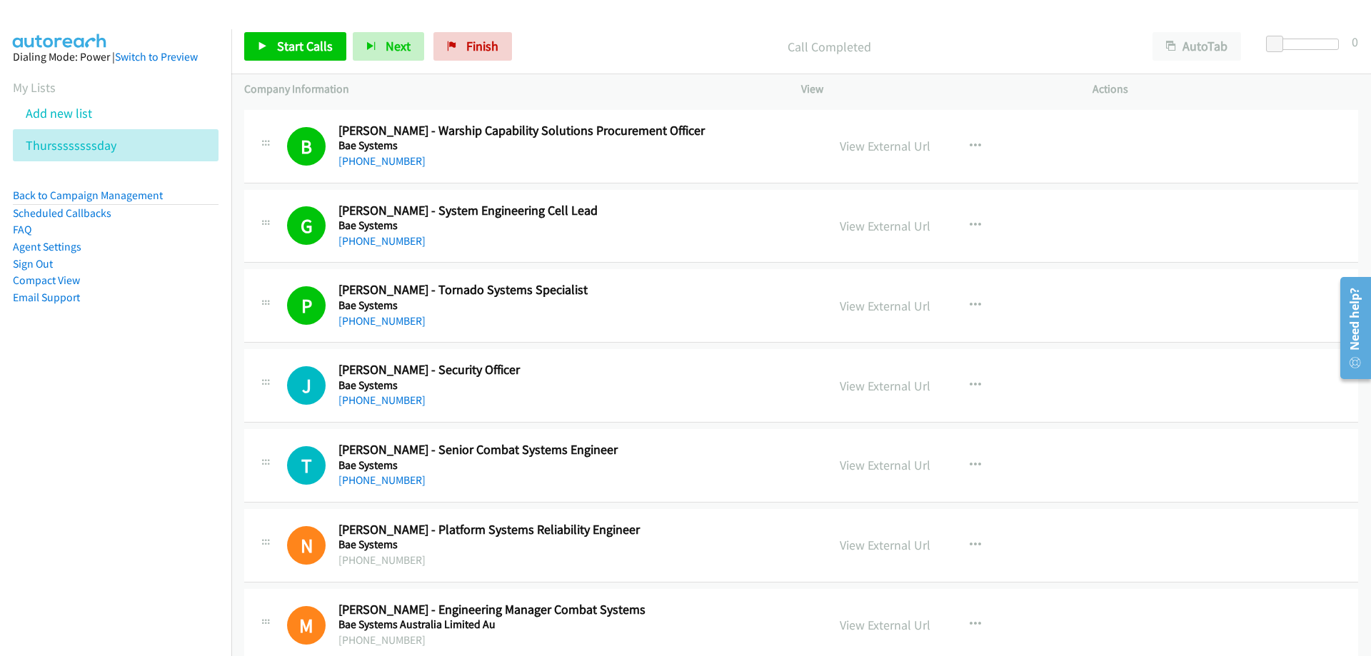
scroll to position [5357, 0]
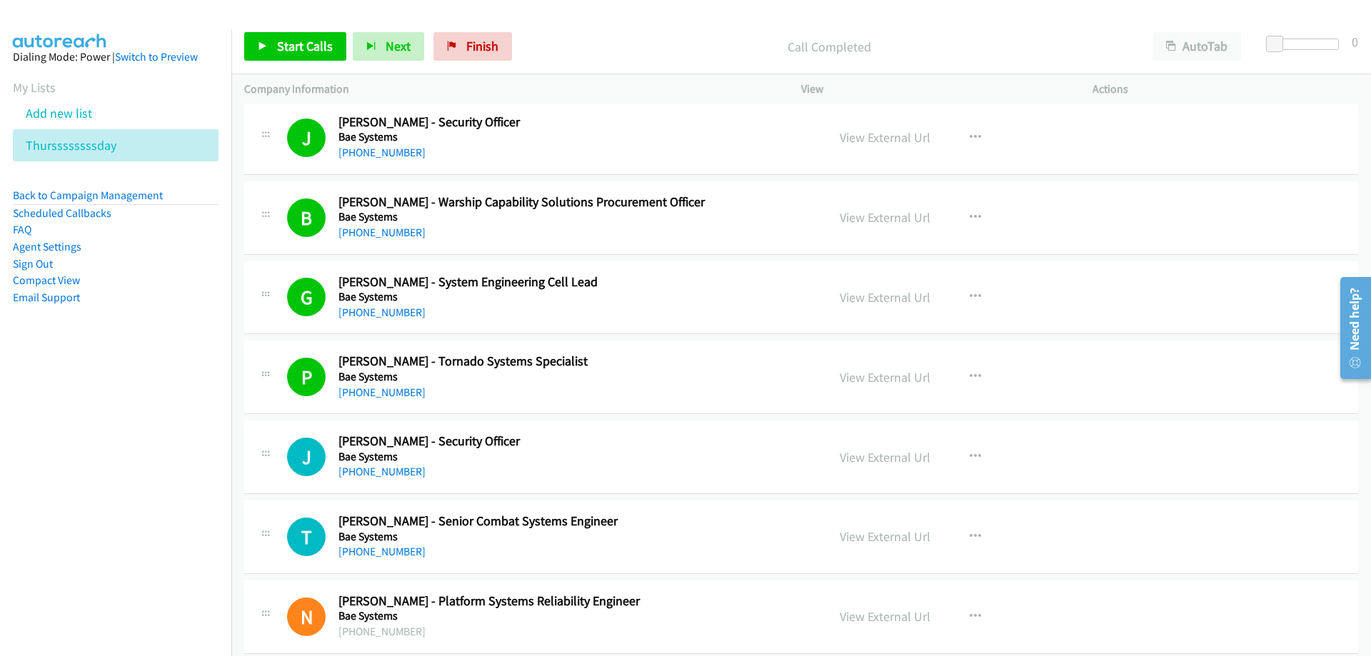
click at [166, 409] on nav "Dialing Mode: Power | Switch to Preview My Lists Add new list Thurssssssssday B…" at bounding box center [116, 357] width 232 height 656
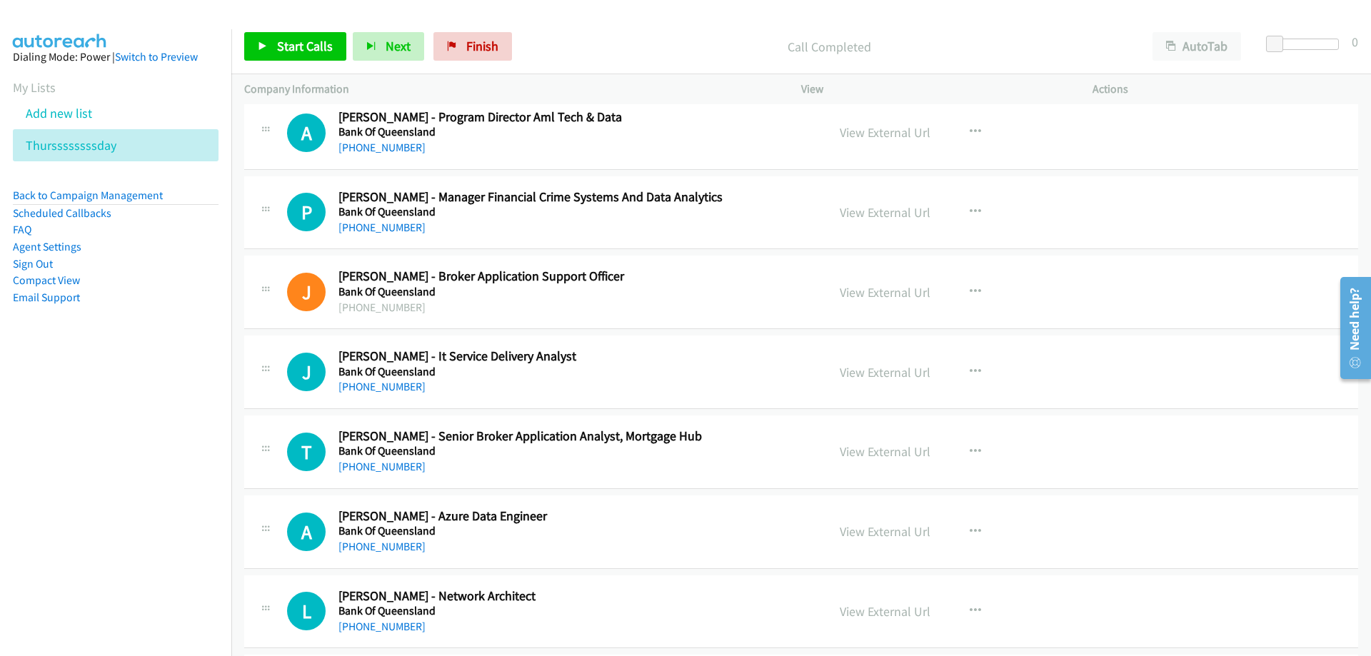
scroll to position [6286, 0]
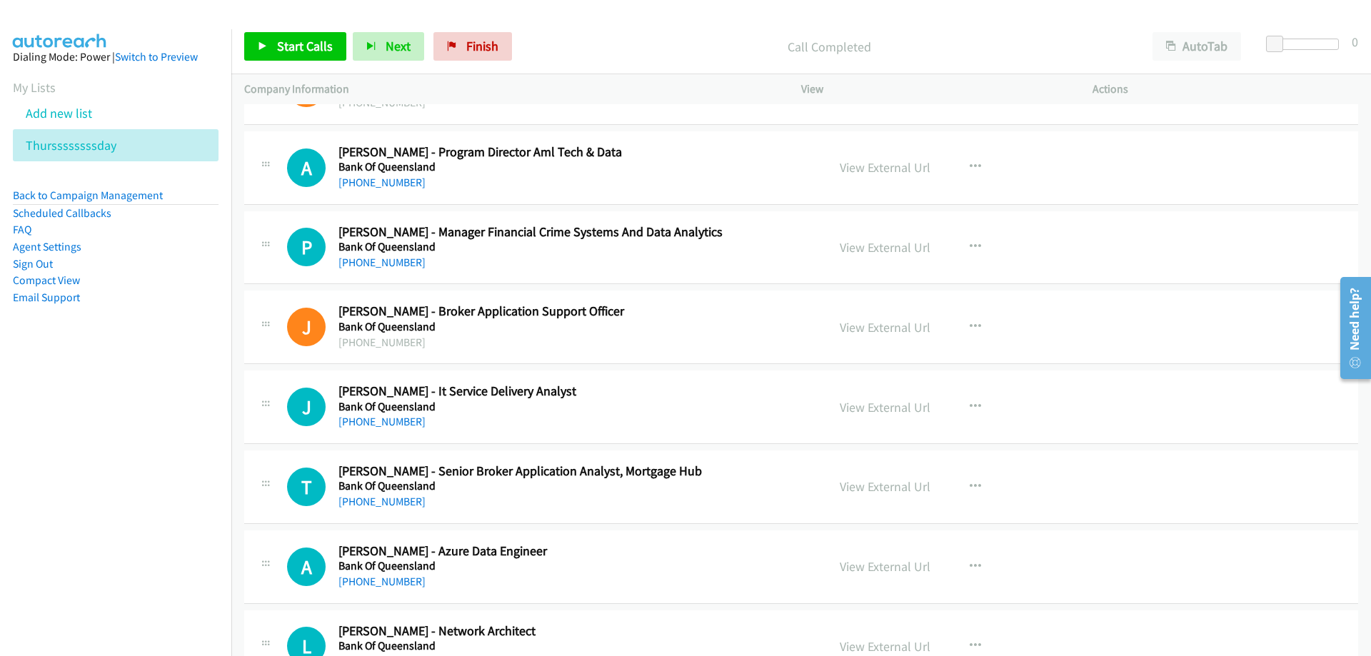
click at [304, 62] on div "Start Calls Pause Next Finish Call Completed AutoTab AutoTab 0" at bounding box center [801, 46] width 1140 height 55
click at [296, 43] on span "Start Calls" at bounding box center [305, 46] width 56 height 16
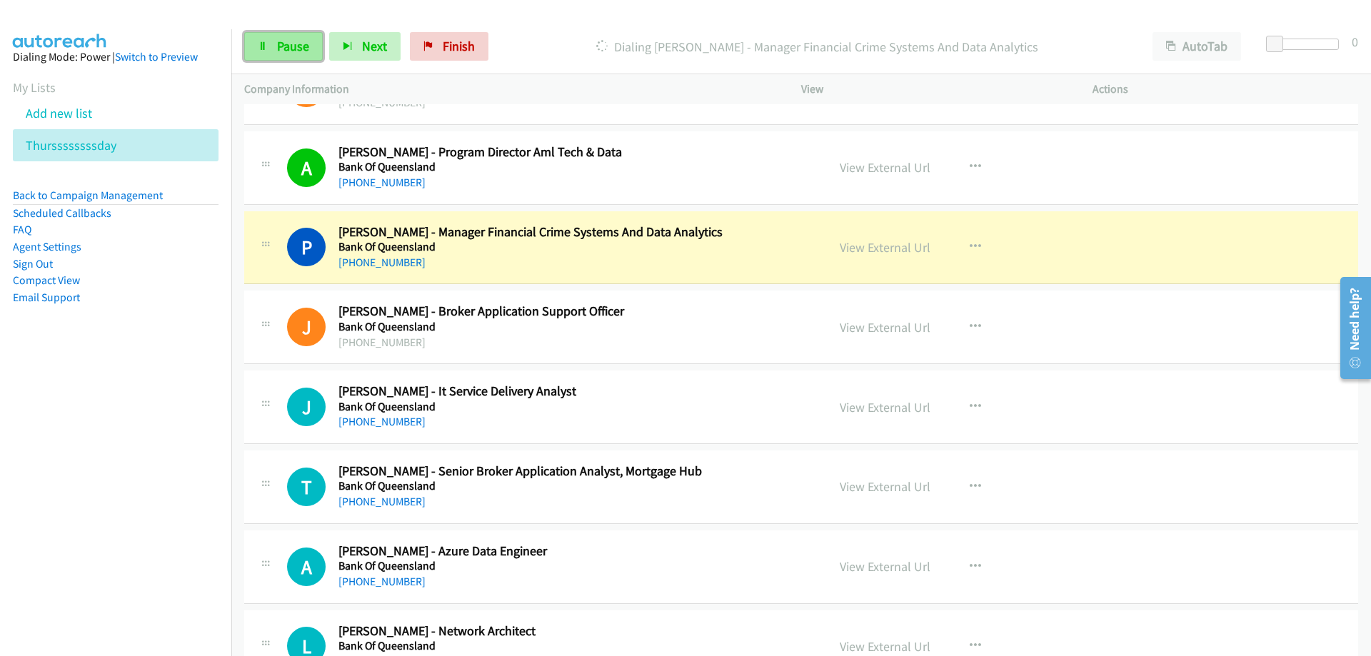
click at [294, 54] on span "Pause" at bounding box center [293, 46] width 32 height 16
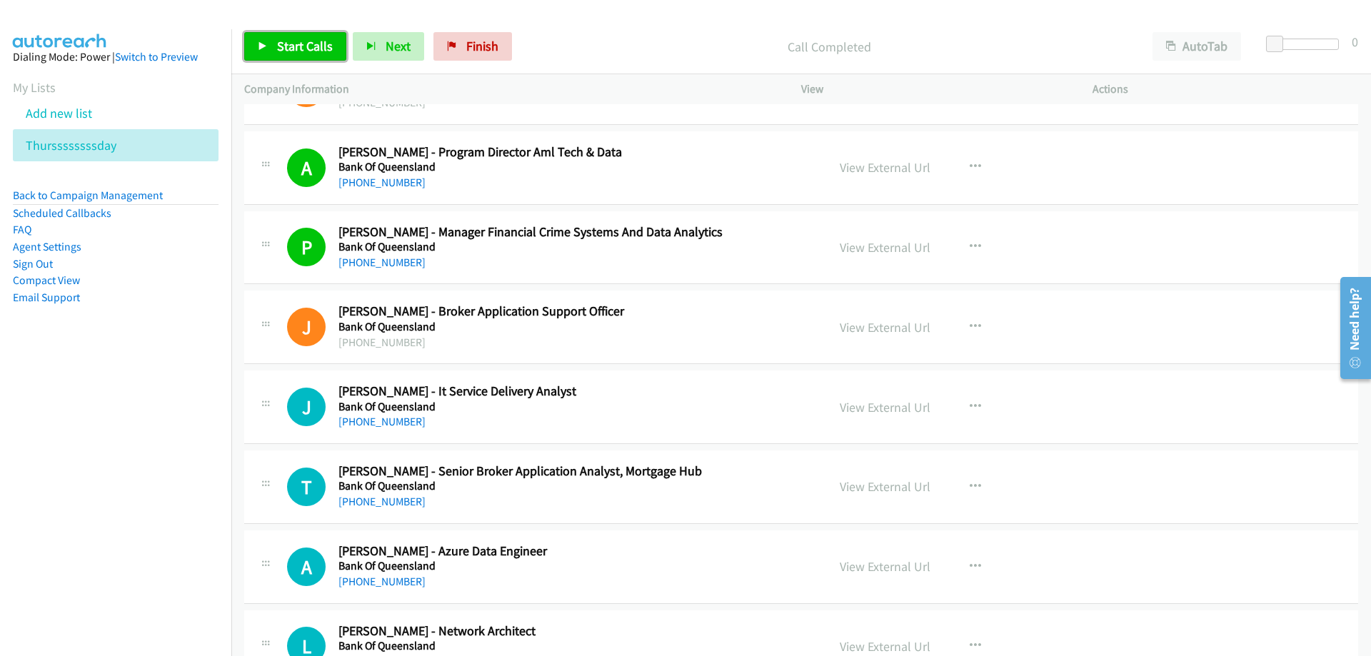
click at [296, 43] on span "Start Calls" at bounding box center [305, 46] width 56 height 16
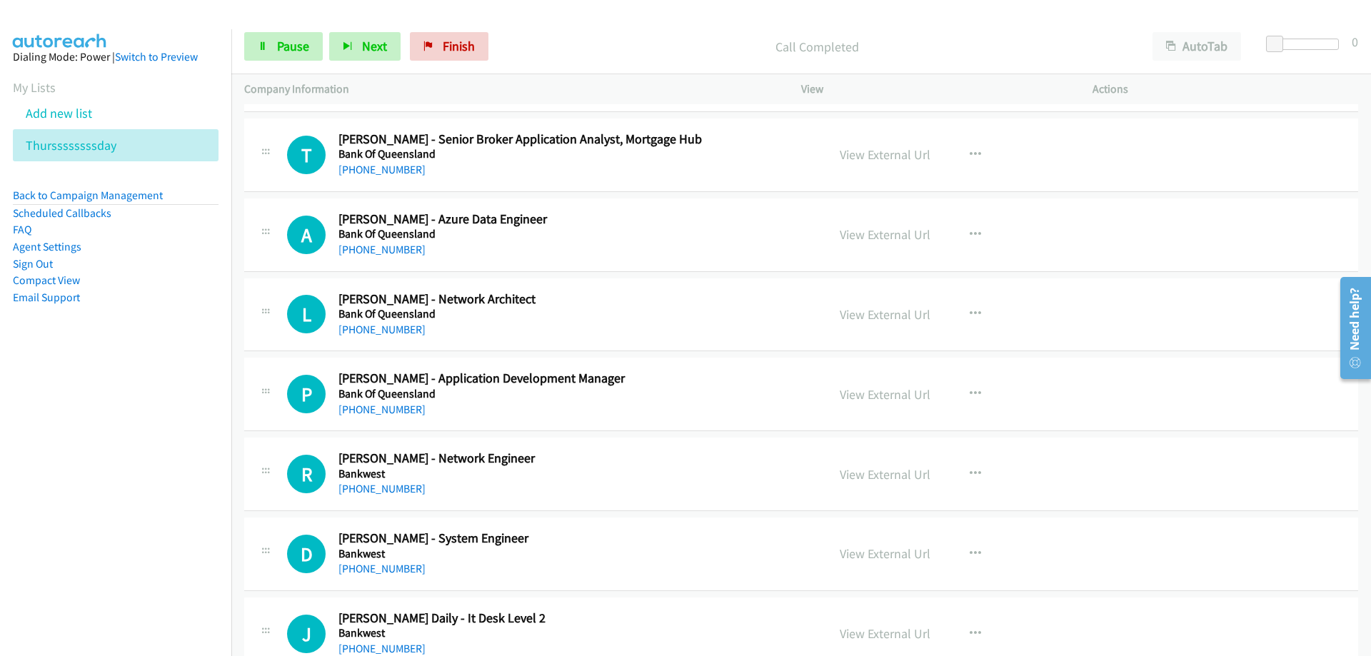
scroll to position [6643, 0]
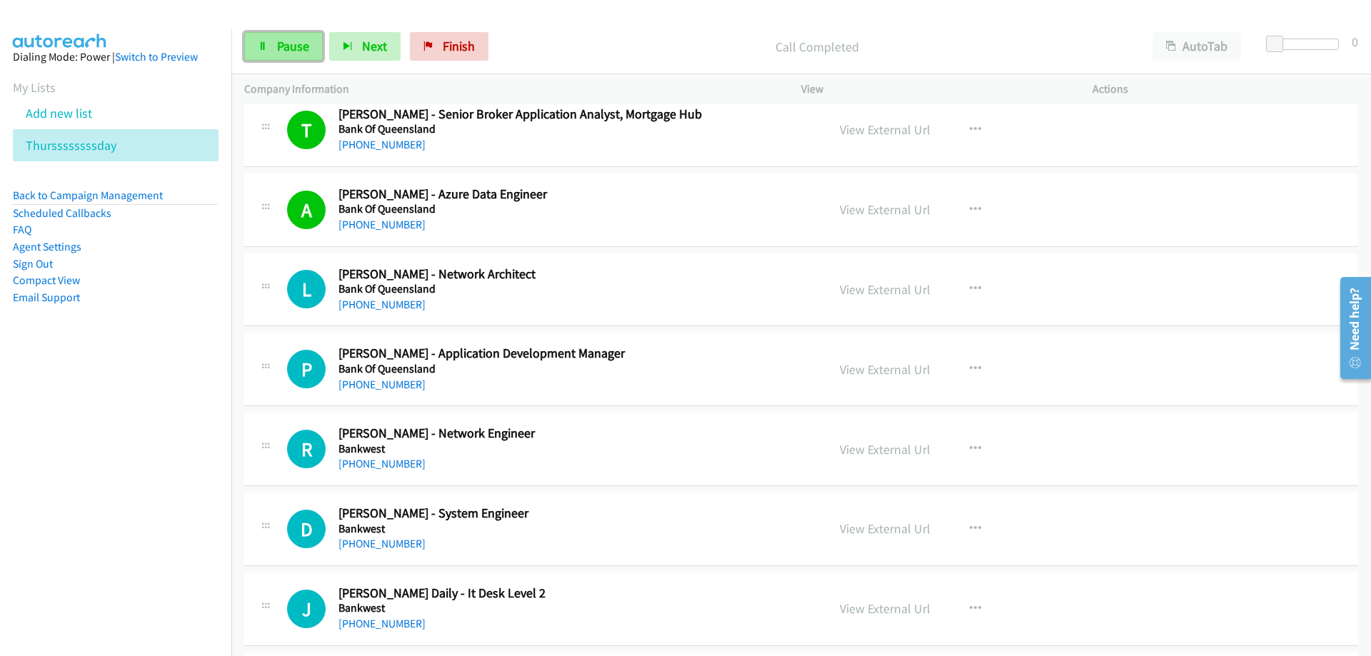
click at [296, 48] on span "Pause" at bounding box center [293, 46] width 32 height 16
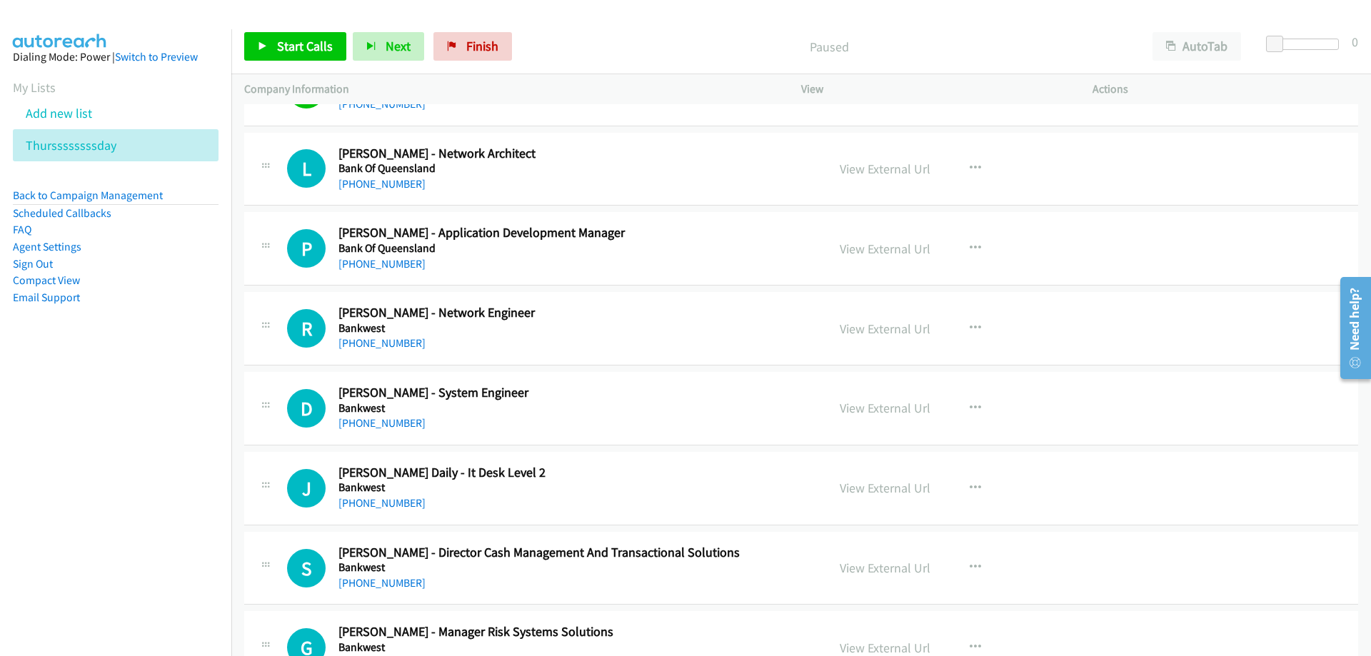
scroll to position [6786, 0]
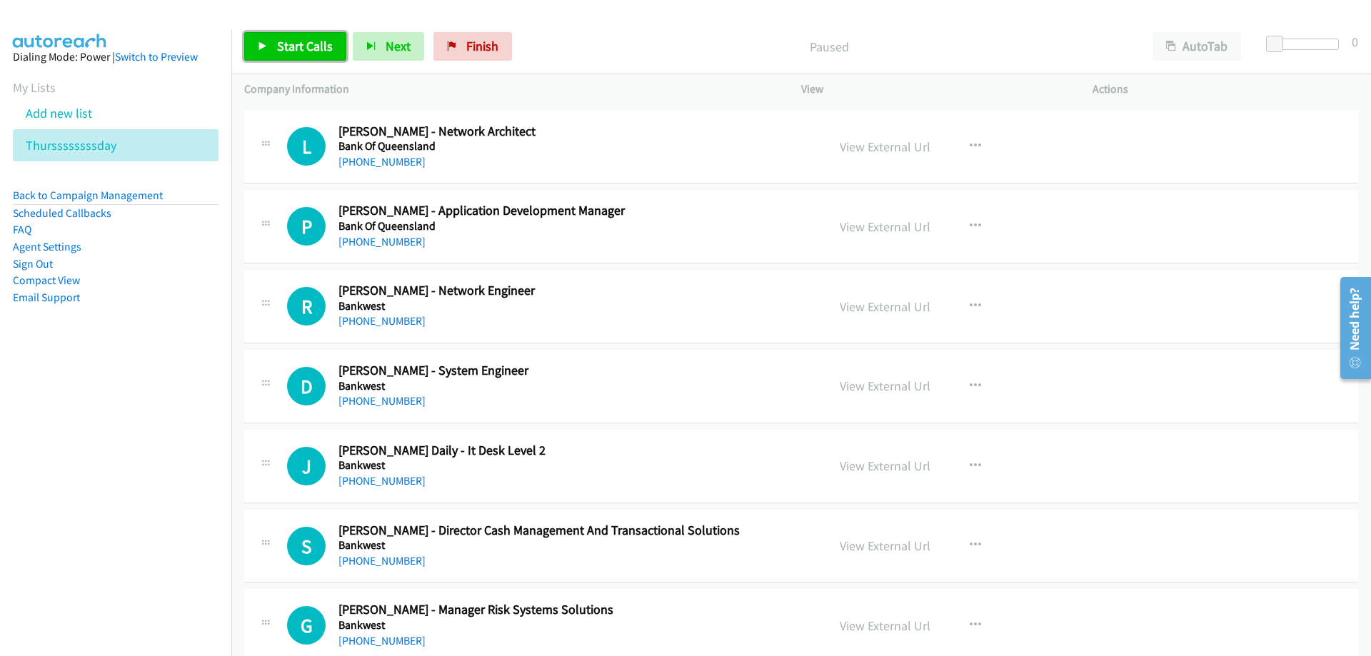
click at [298, 47] on span "Start Calls" at bounding box center [305, 46] width 56 height 16
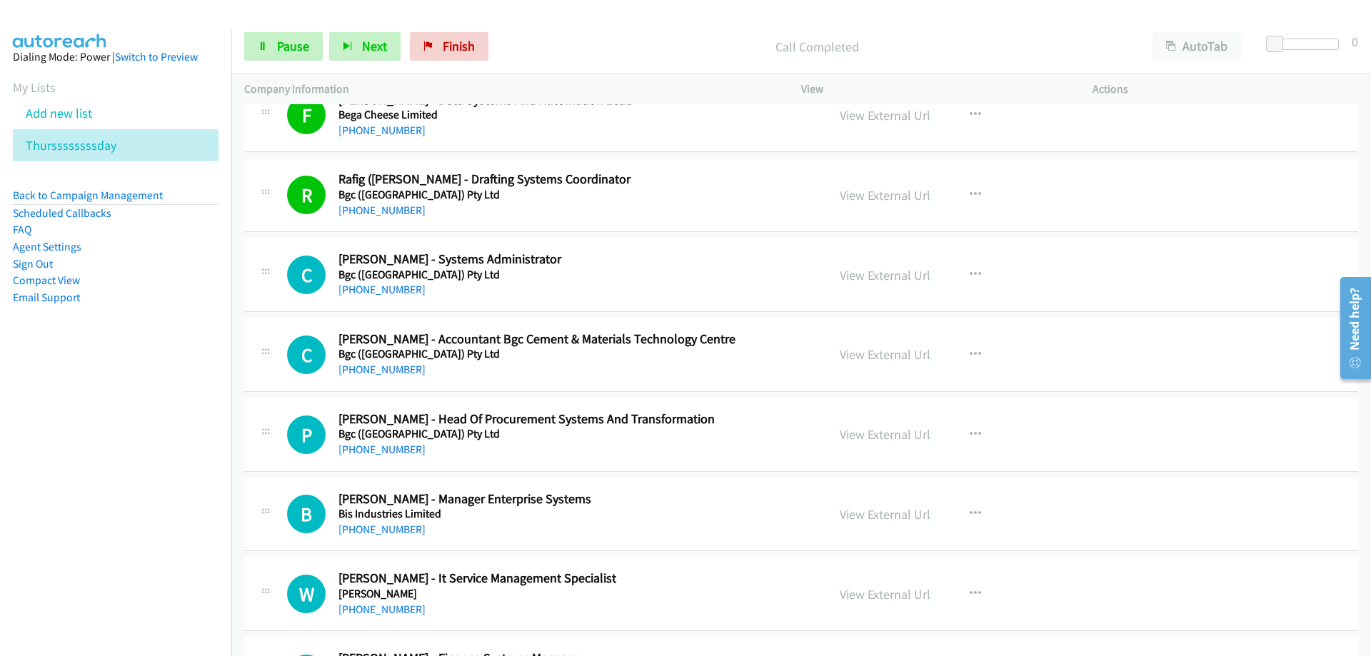
scroll to position [7715, 0]
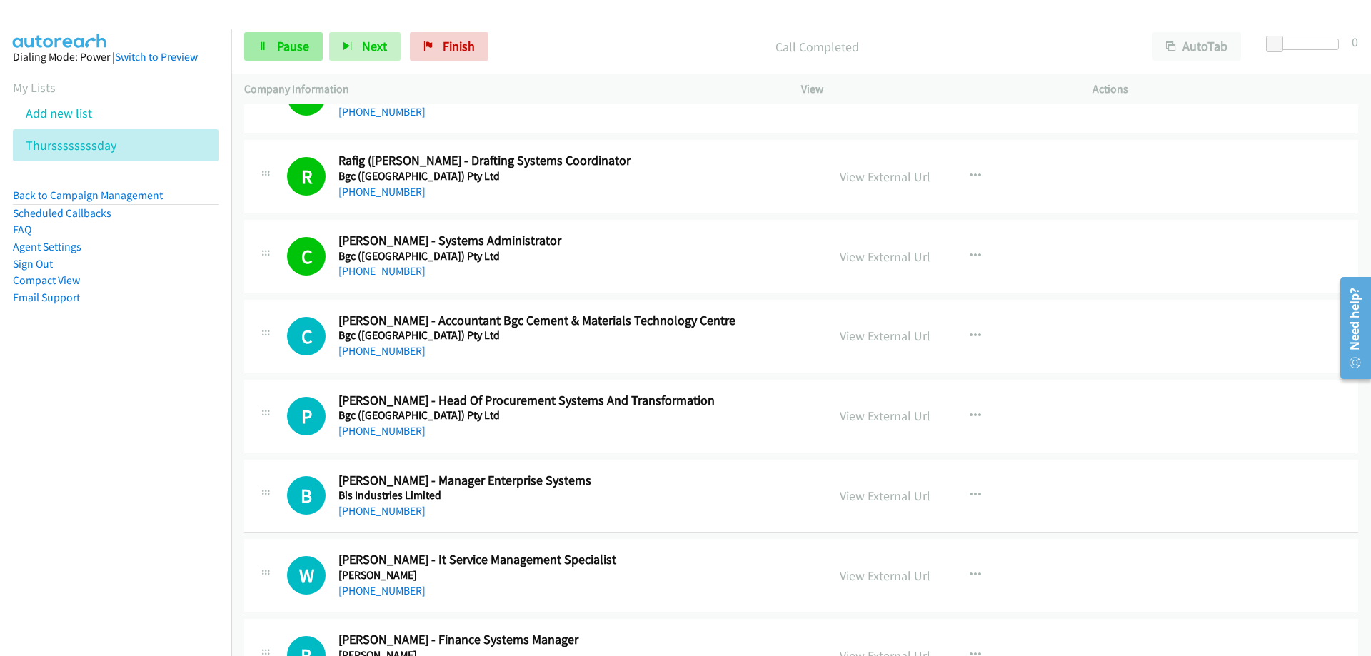
click at [294, 46] on span "Pause" at bounding box center [293, 46] width 32 height 16
click at [306, 41] on span "Start Calls" at bounding box center [305, 46] width 56 height 16
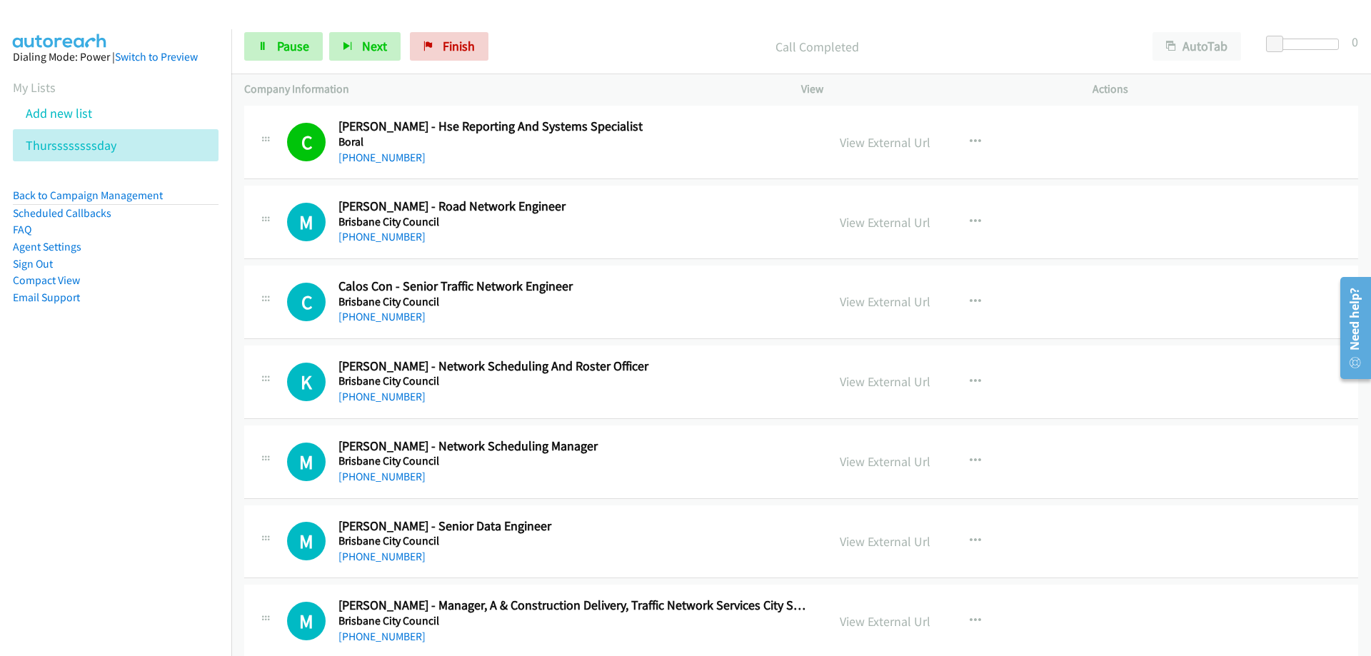
scroll to position [8572, 0]
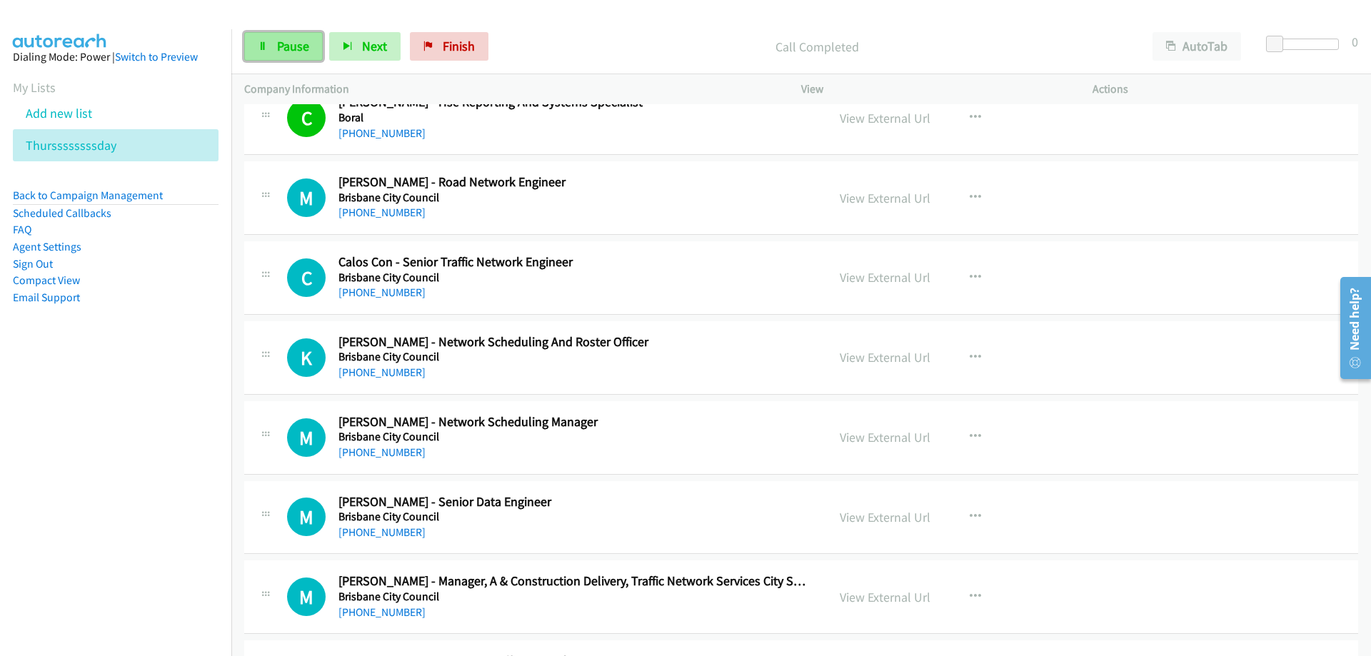
click at [274, 46] on link "Pause" at bounding box center [283, 46] width 79 height 29
click at [296, 53] on span "Start Calls" at bounding box center [305, 46] width 56 height 16
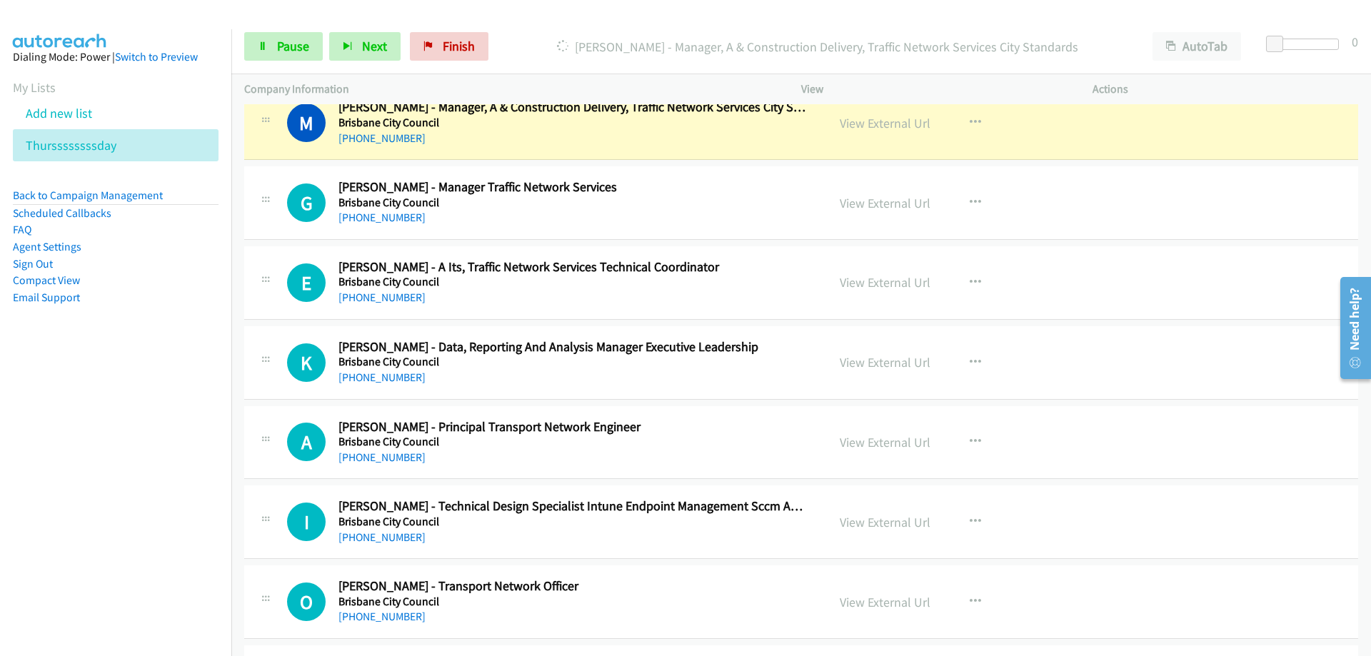
scroll to position [9072, 0]
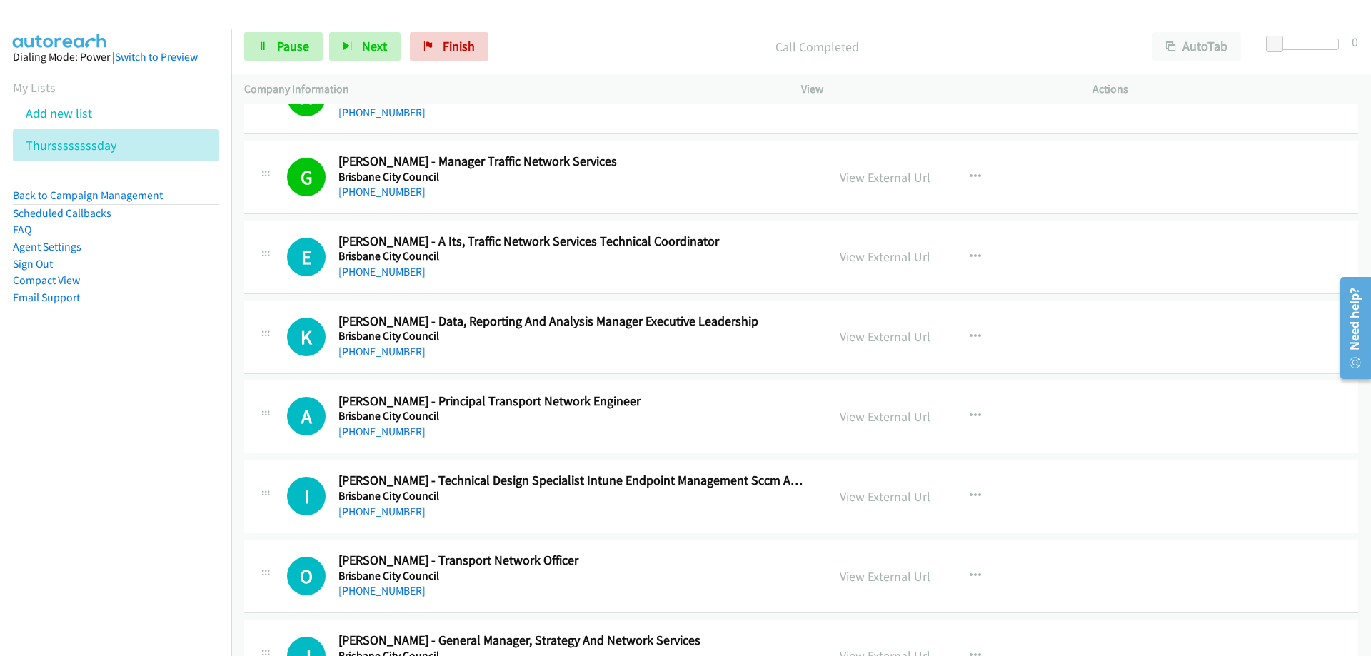
click at [299, 31] on div "Start Calls Pause Next Finish Call Completed AutoTab AutoTab 0" at bounding box center [801, 46] width 1140 height 55
click at [294, 40] on span "Pause" at bounding box center [293, 46] width 32 height 16
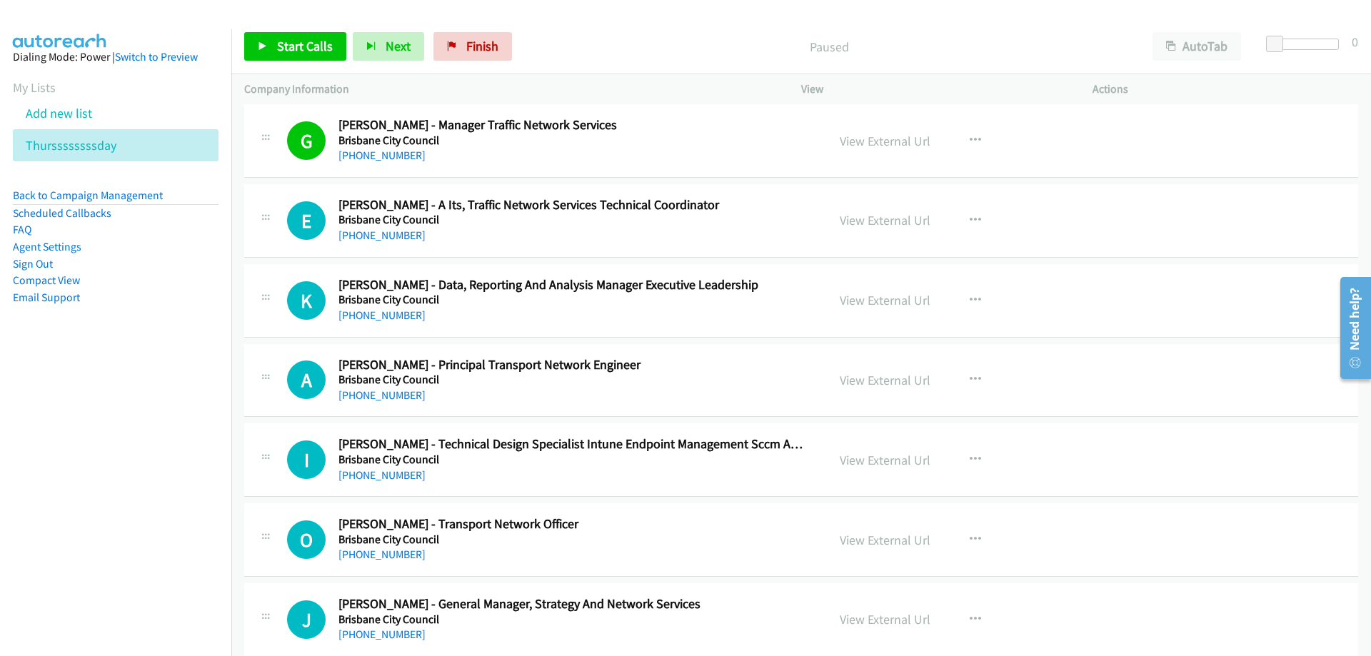
scroll to position [9143, 0]
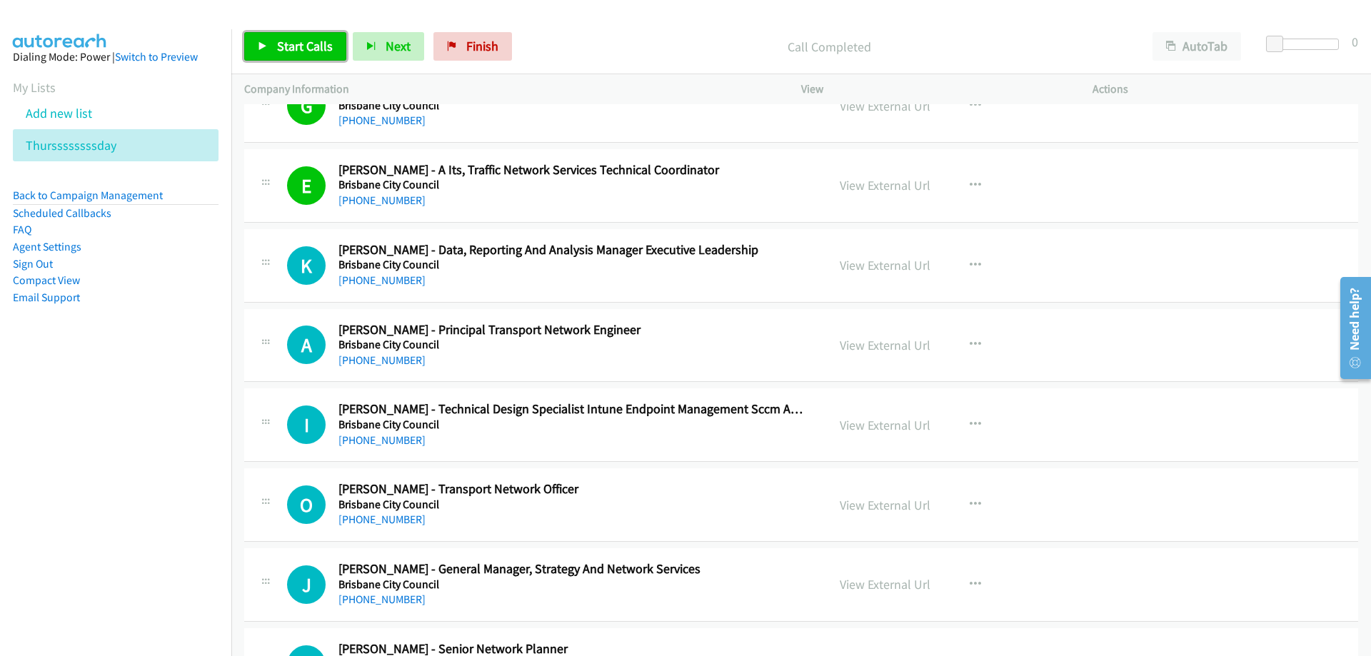
click at [310, 45] on span "Start Calls" at bounding box center [305, 46] width 56 height 16
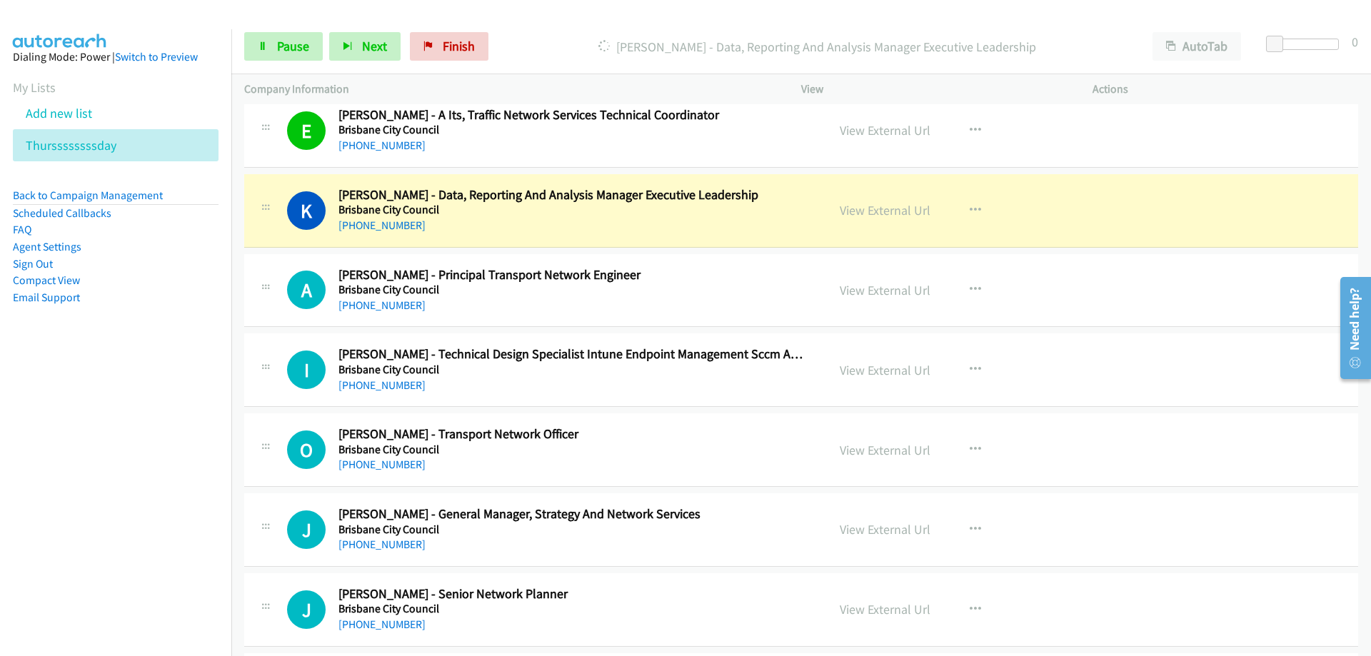
scroll to position [9215, 0]
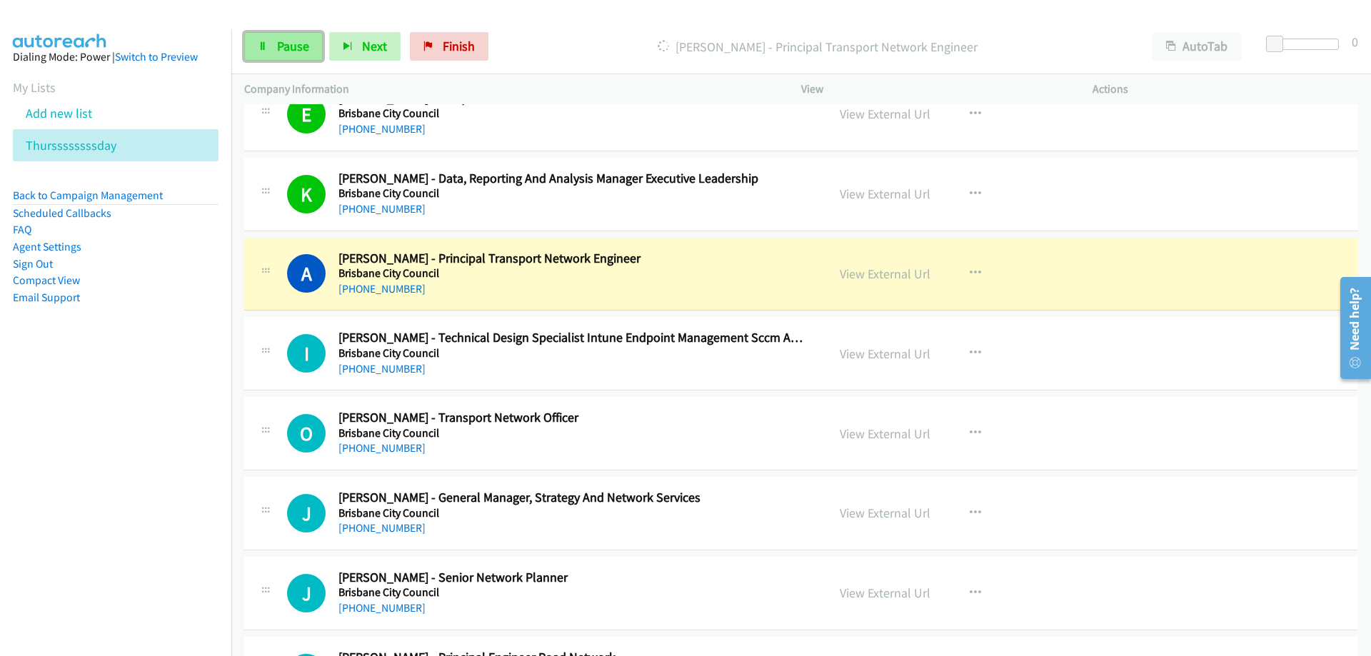
click at [301, 56] on link "Pause" at bounding box center [283, 46] width 79 height 29
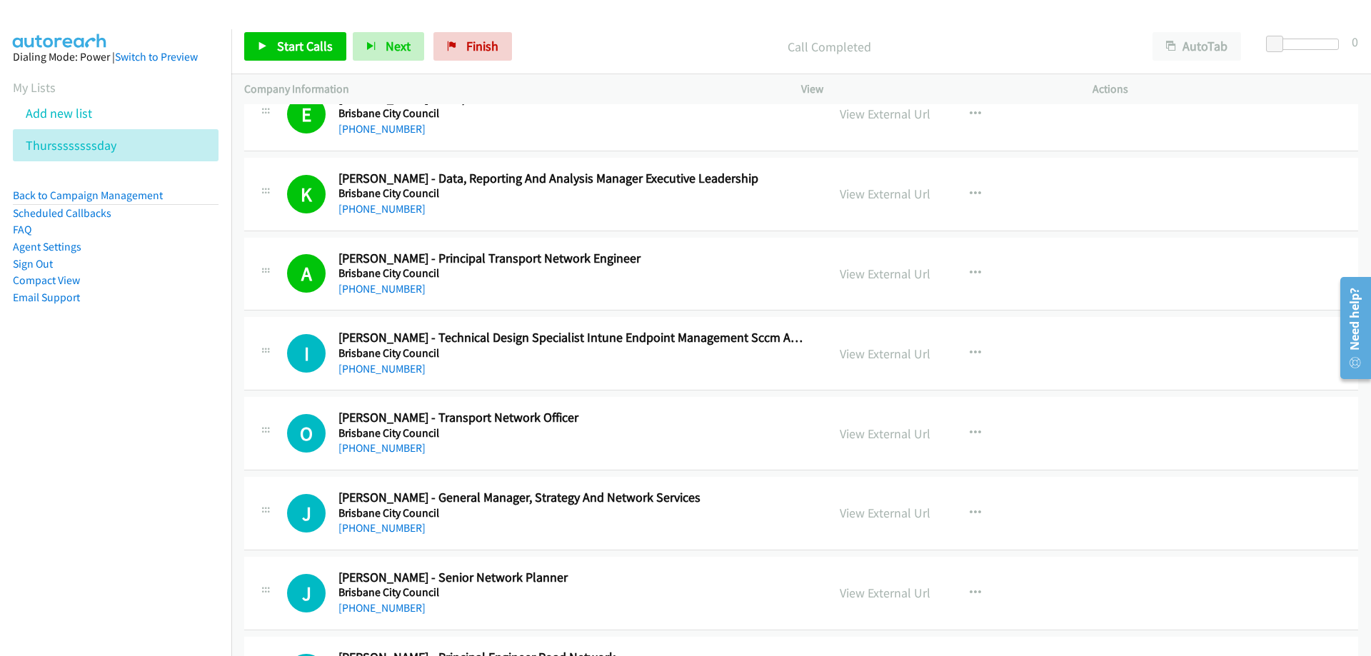
click at [100, 474] on nav "Dialing Mode: Power | Switch to Preview My Lists Add new list Thurssssssssday B…" at bounding box center [116, 357] width 232 height 656
click at [297, 39] on span "Start Calls" at bounding box center [305, 46] width 56 height 16
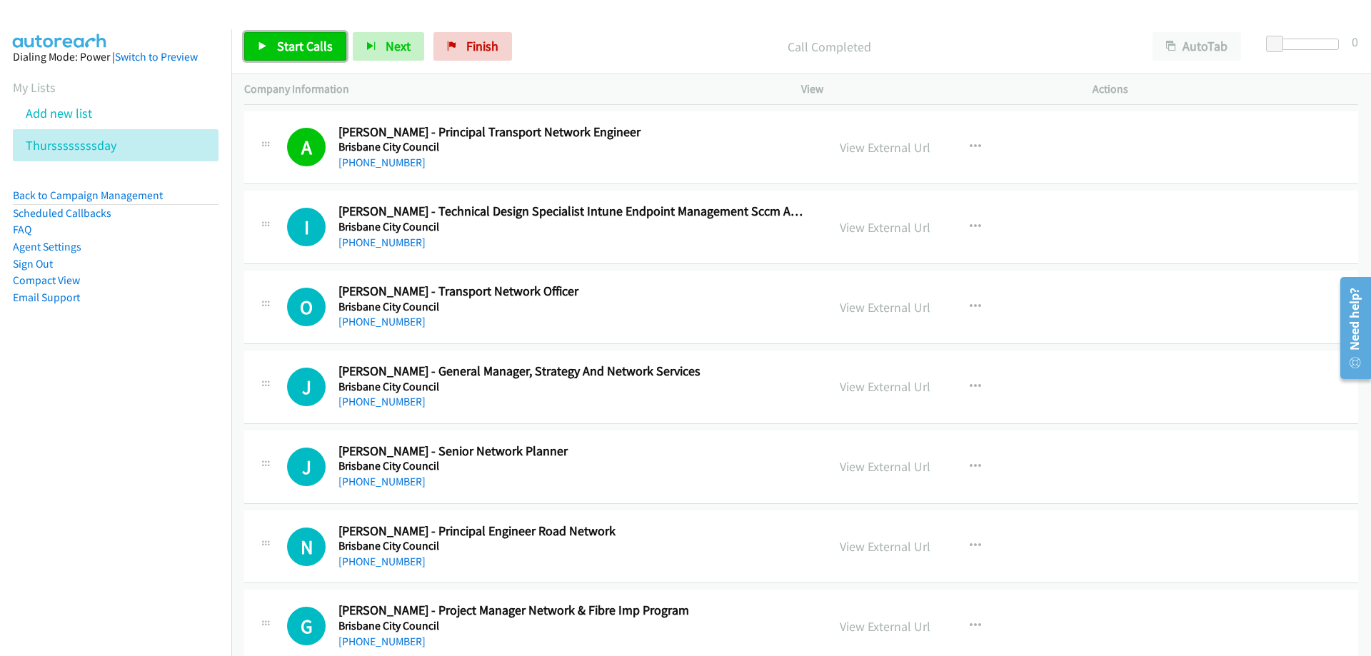
scroll to position [9358, 0]
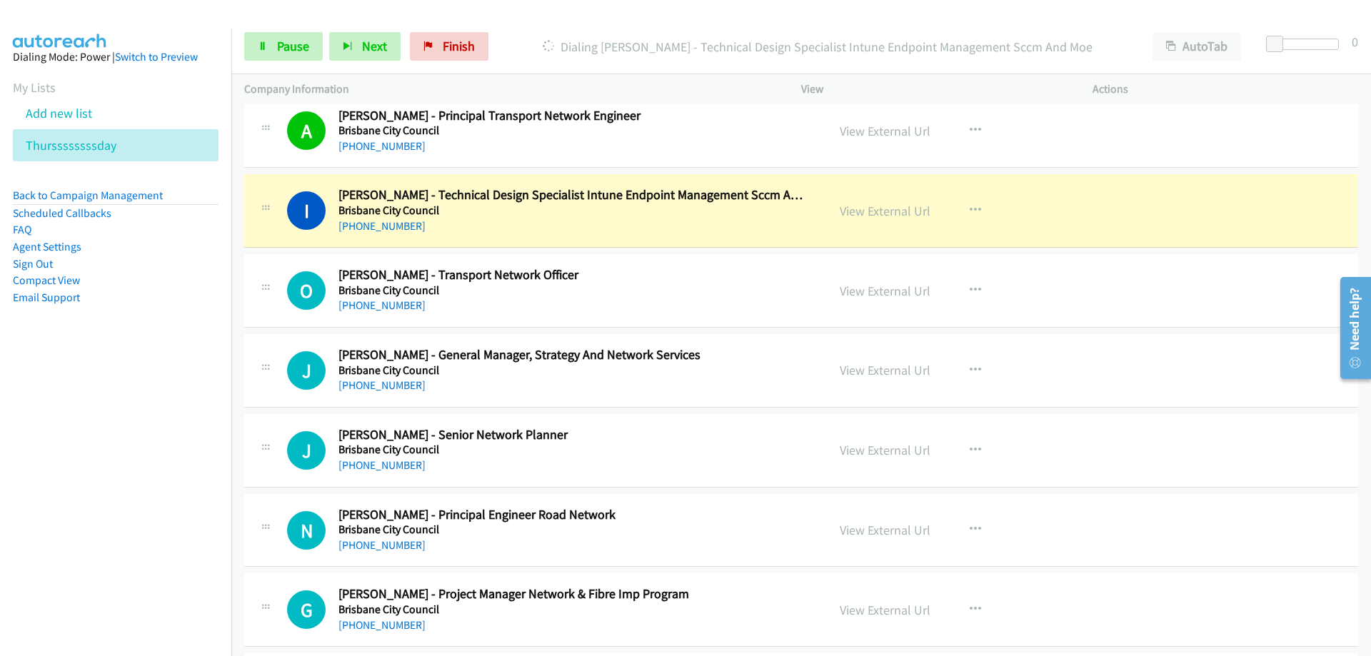
click at [142, 424] on nav "Dialing Mode: Power | Switch to Preview My Lists Add new list Thurssssssssday B…" at bounding box center [116, 357] width 232 height 656
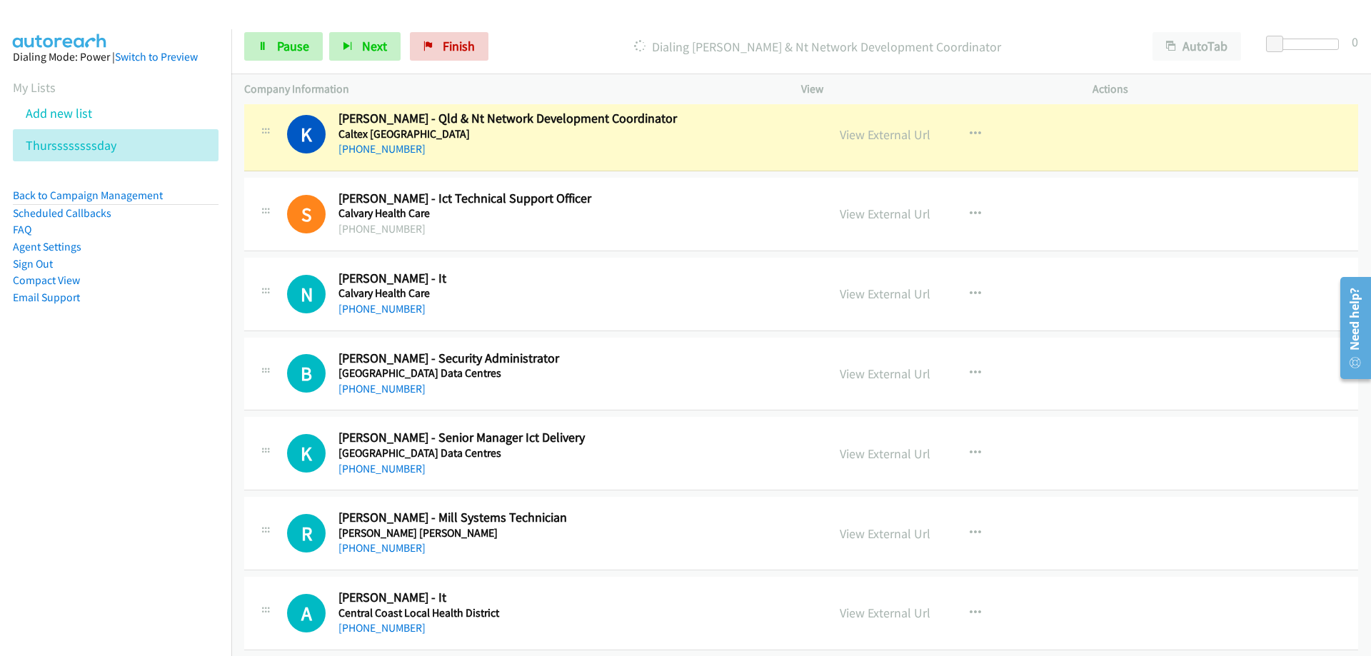
scroll to position [11686, 0]
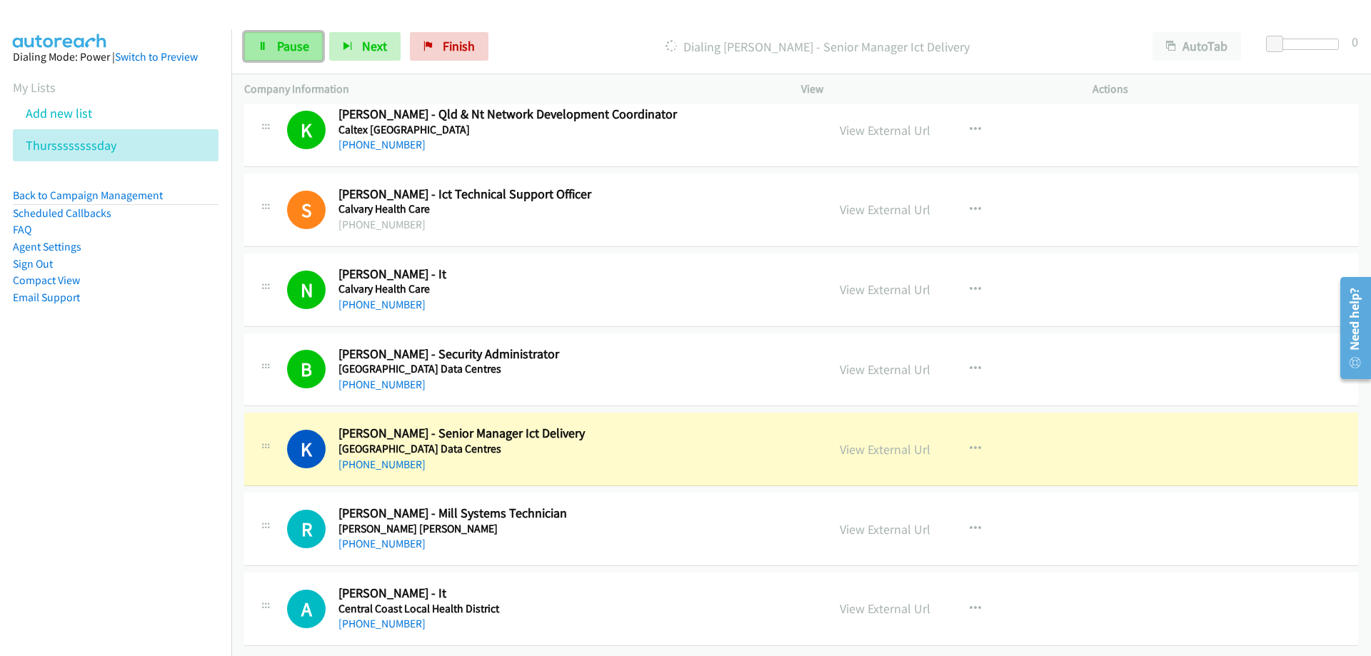
click at [295, 49] on span "Pause" at bounding box center [293, 46] width 32 height 16
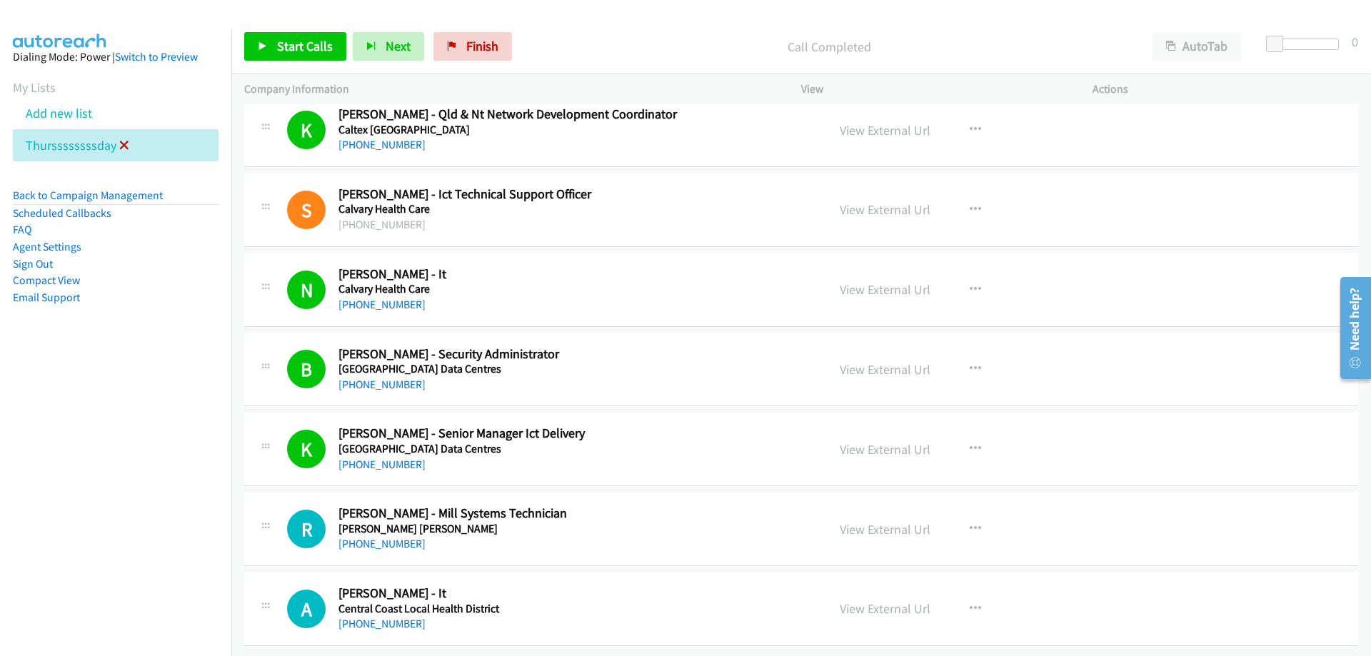
click at [124, 146] on icon at bounding box center [124, 146] width 10 height 10
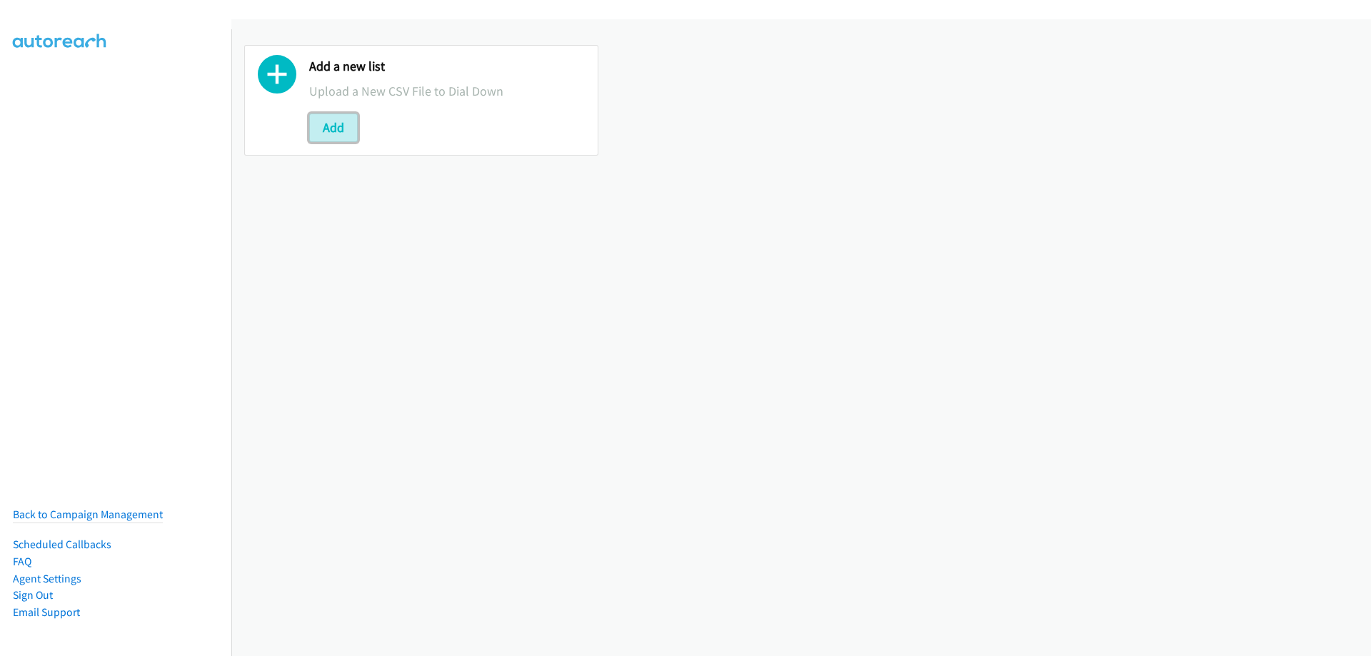
click at [320, 134] on button "Add" at bounding box center [333, 128] width 49 height 29
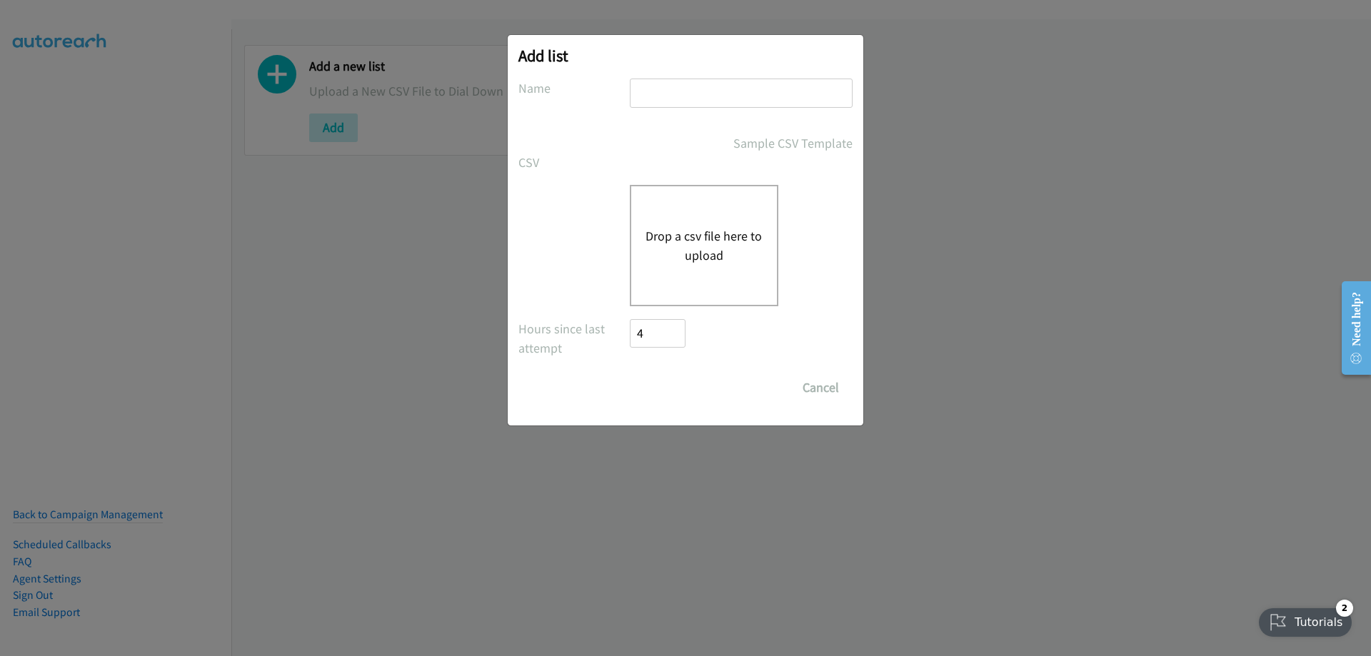
click at [666, 93] on input "text" at bounding box center [741, 93] width 223 height 29
type input "final"
click at [630, 374] on input "Save List" at bounding box center [643, 381] width 27 height 14
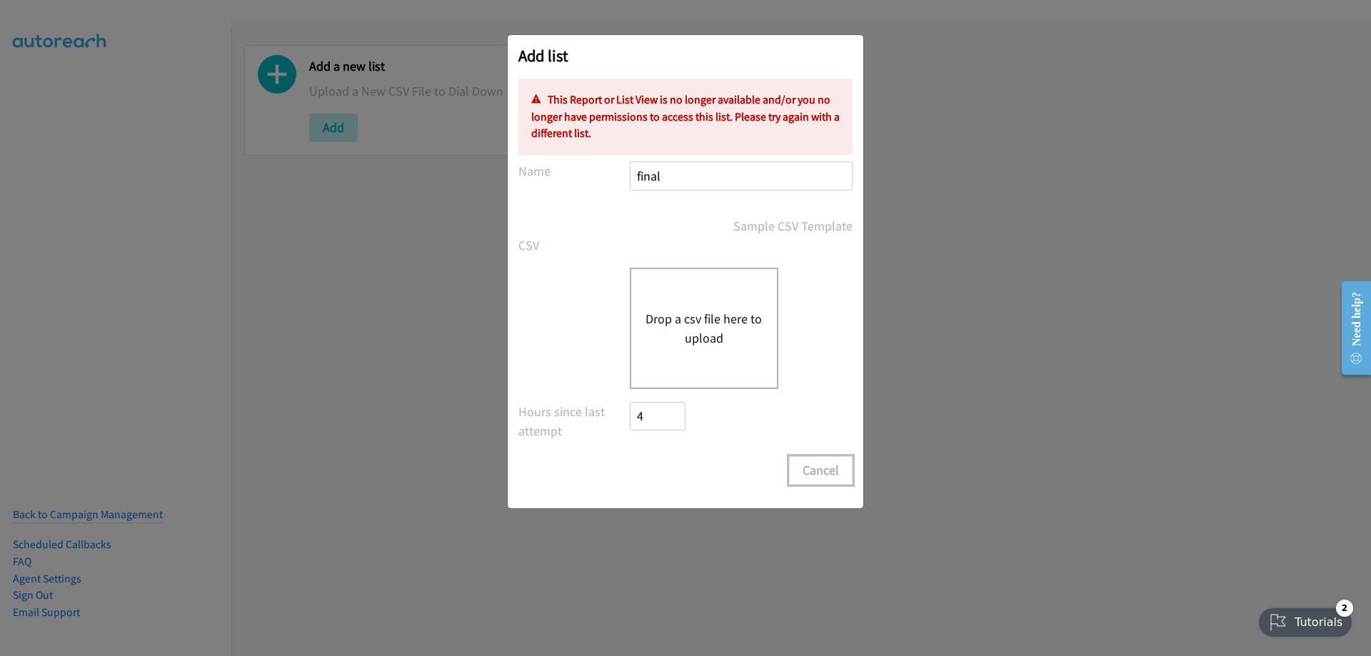
click at [816, 472] on button "Cancel" at bounding box center [821, 470] width 64 height 29
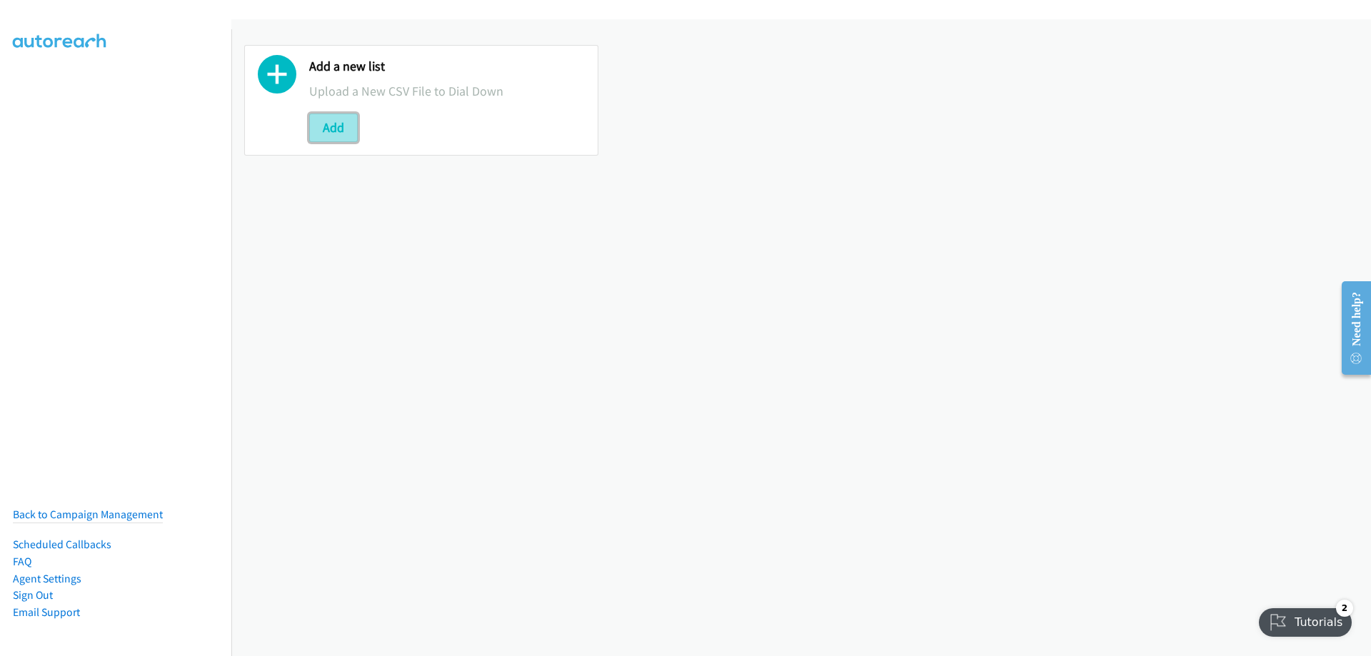
click at [327, 137] on button "Add" at bounding box center [333, 128] width 49 height 29
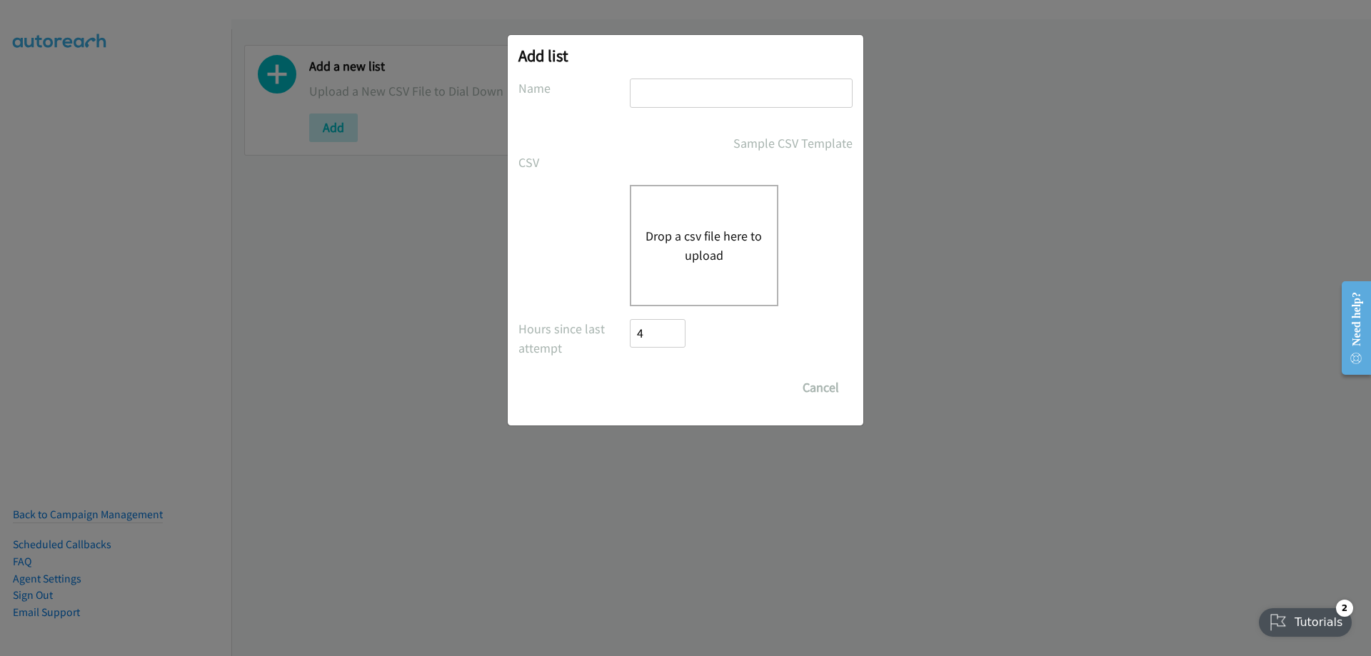
click at [659, 105] on input "text" at bounding box center [741, 93] width 223 height 29
type input "final"
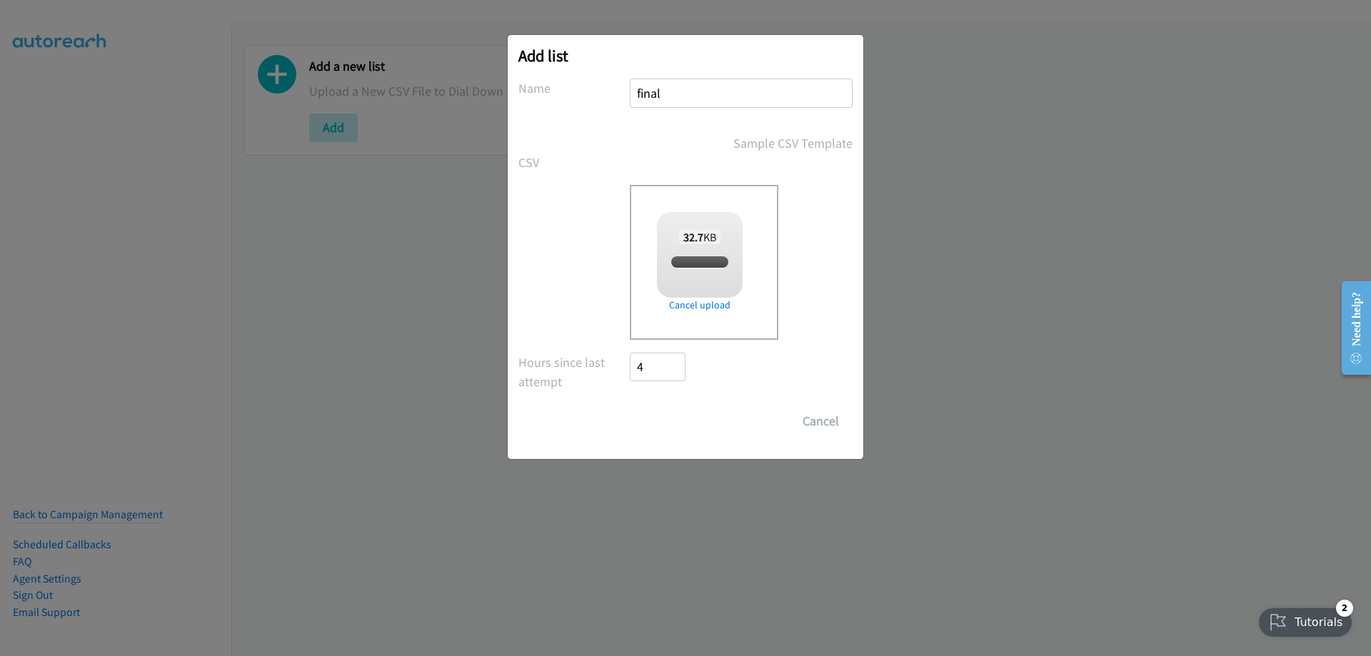
checkbox input "true"
click at [663, 422] on input "Save List" at bounding box center [667, 421] width 75 height 29
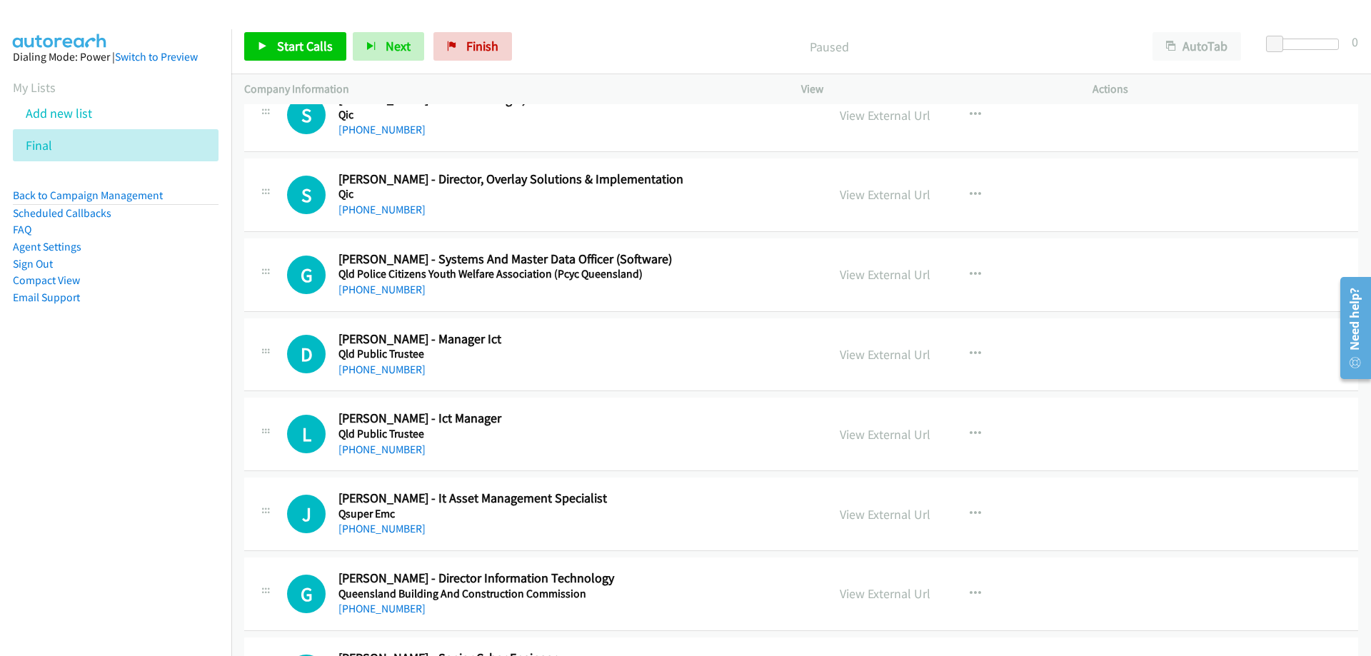
scroll to position [214, 0]
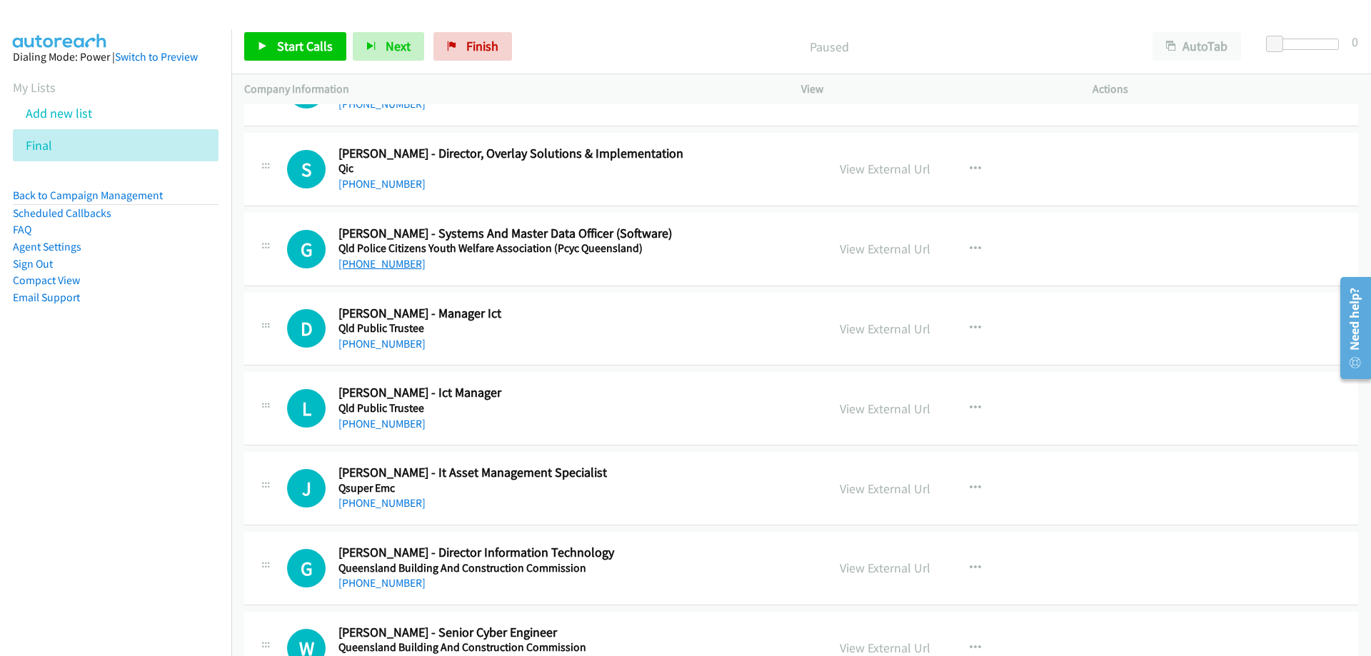
click at [373, 262] on link "[PHONE_NUMBER]" at bounding box center [382, 264] width 87 height 14
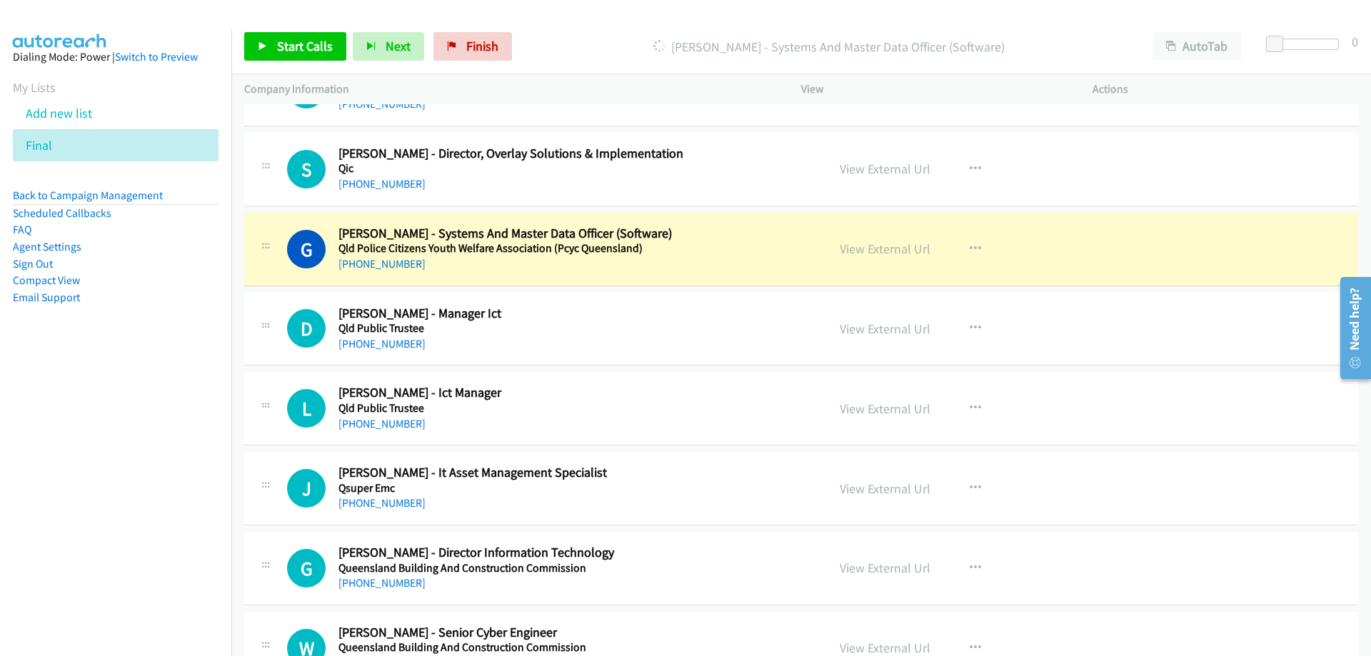
click at [639, 274] on div "G Callback Scheduled [PERSON_NAME] - Systems And Master Data Officer (Software)…" at bounding box center [801, 250] width 1114 height 74
click at [882, 245] on link "View External Url" at bounding box center [885, 249] width 91 height 16
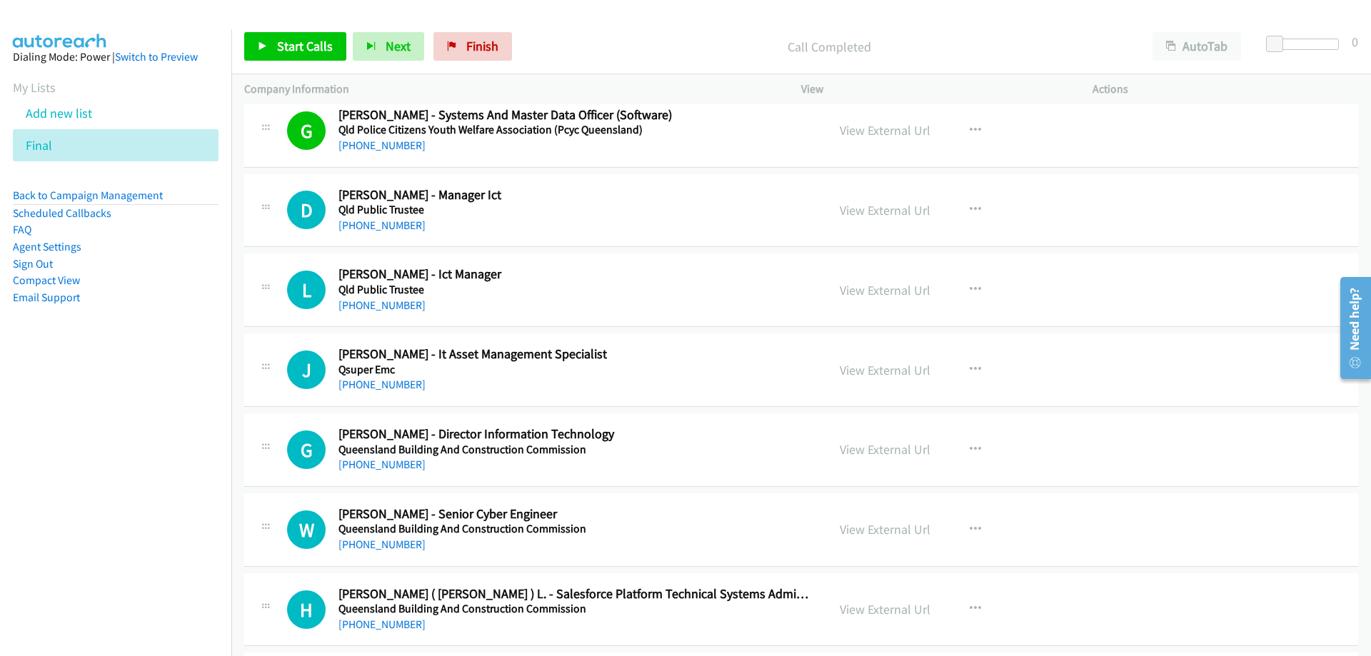
scroll to position [357, 0]
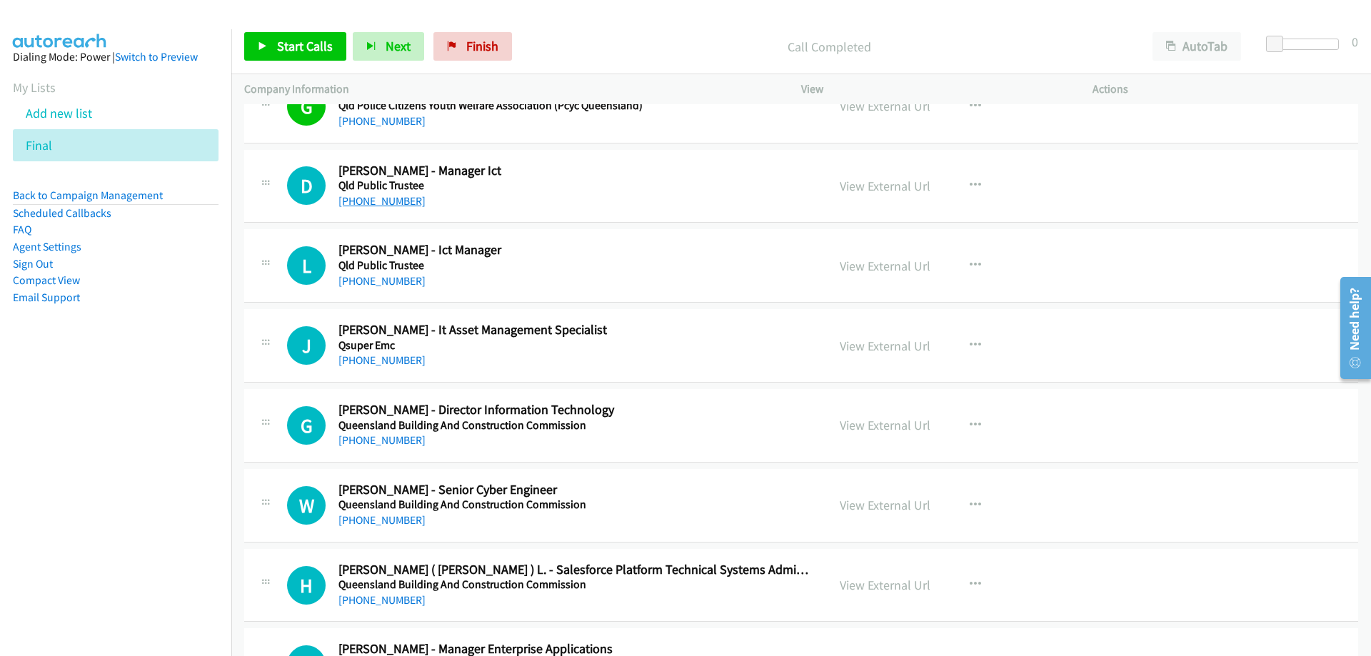
click at [382, 201] on link "[PHONE_NUMBER]" at bounding box center [382, 201] width 87 height 14
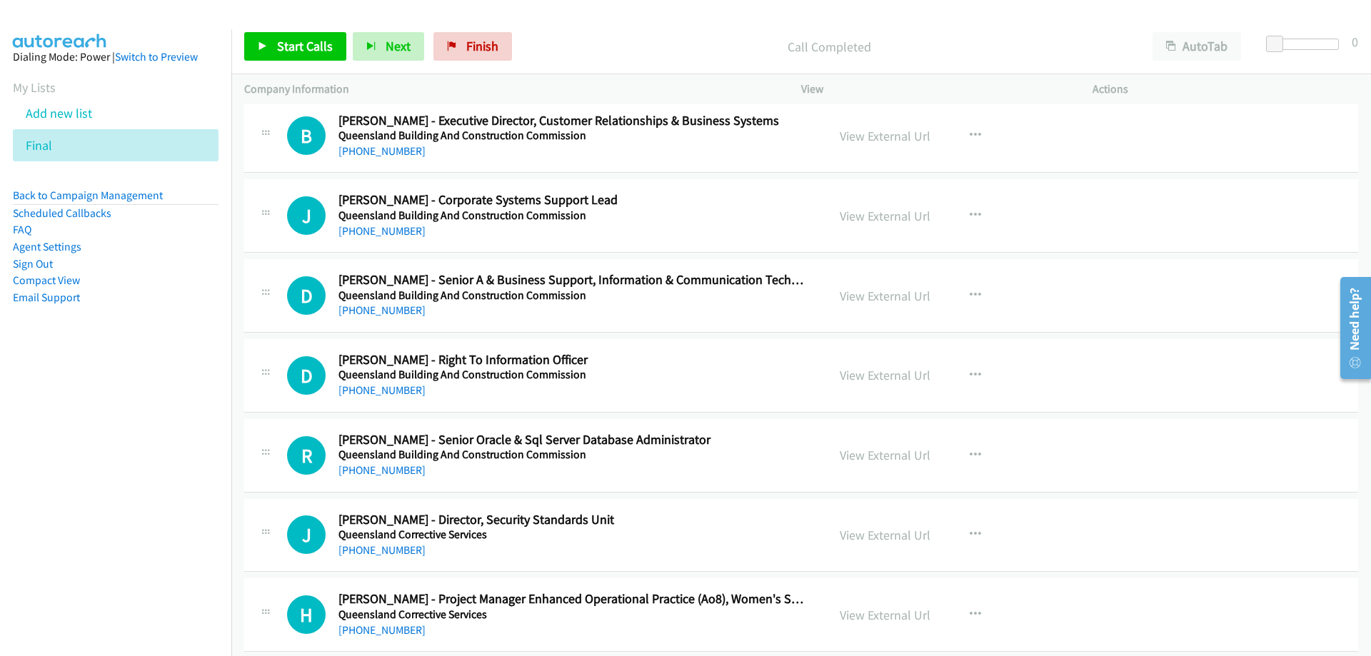
scroll to position [1357, 0]
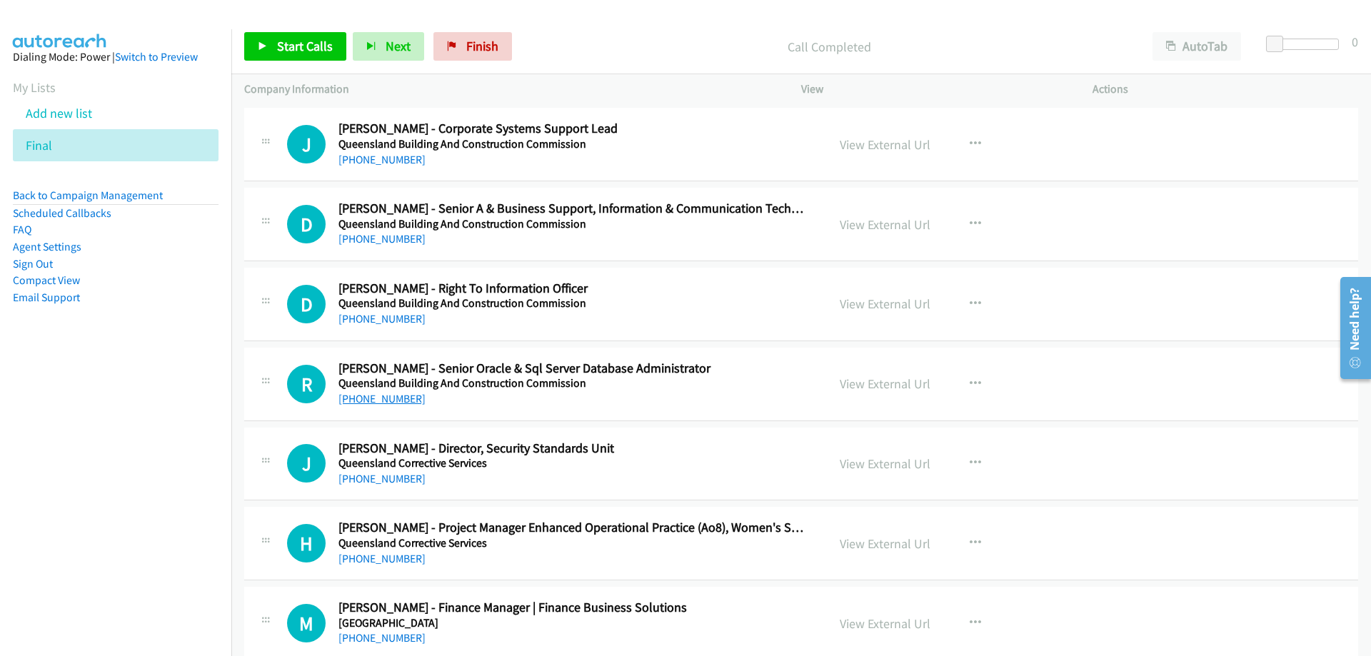
click at [386, 401] on link "[PHONE_NUMBER]" at bounding box center [382, 399] width 87 height 14
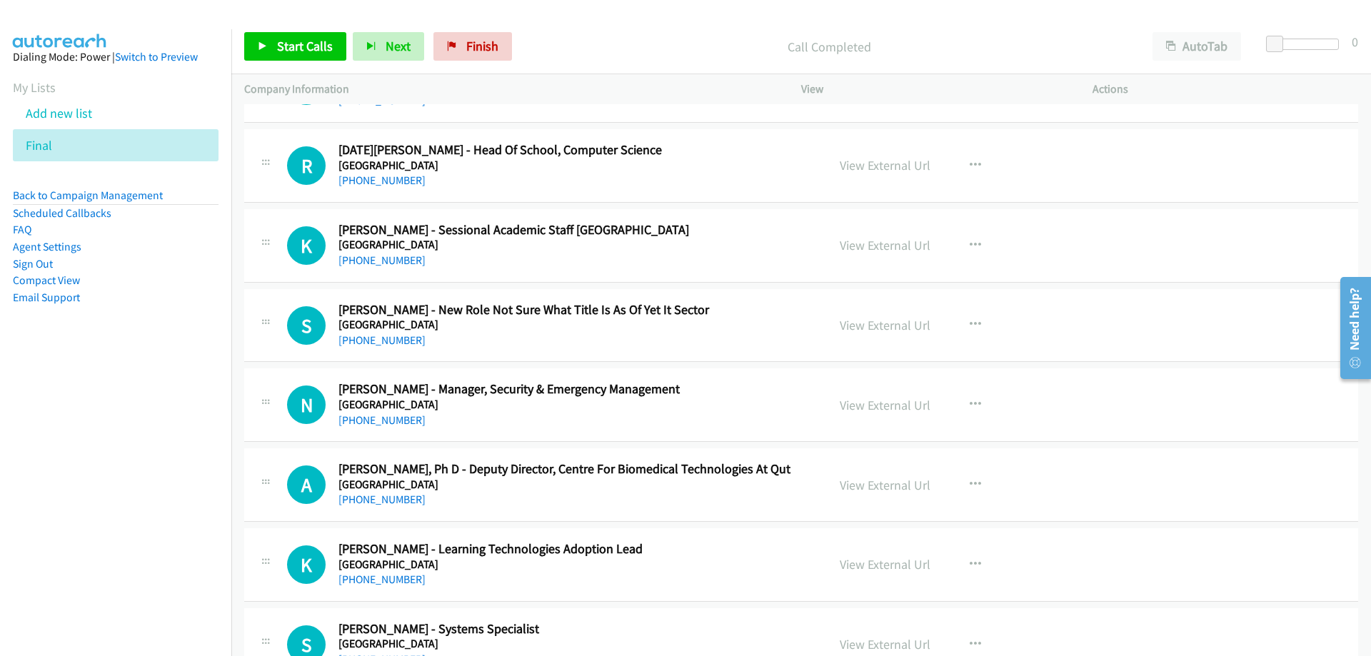
scroll to position [4429, 0]
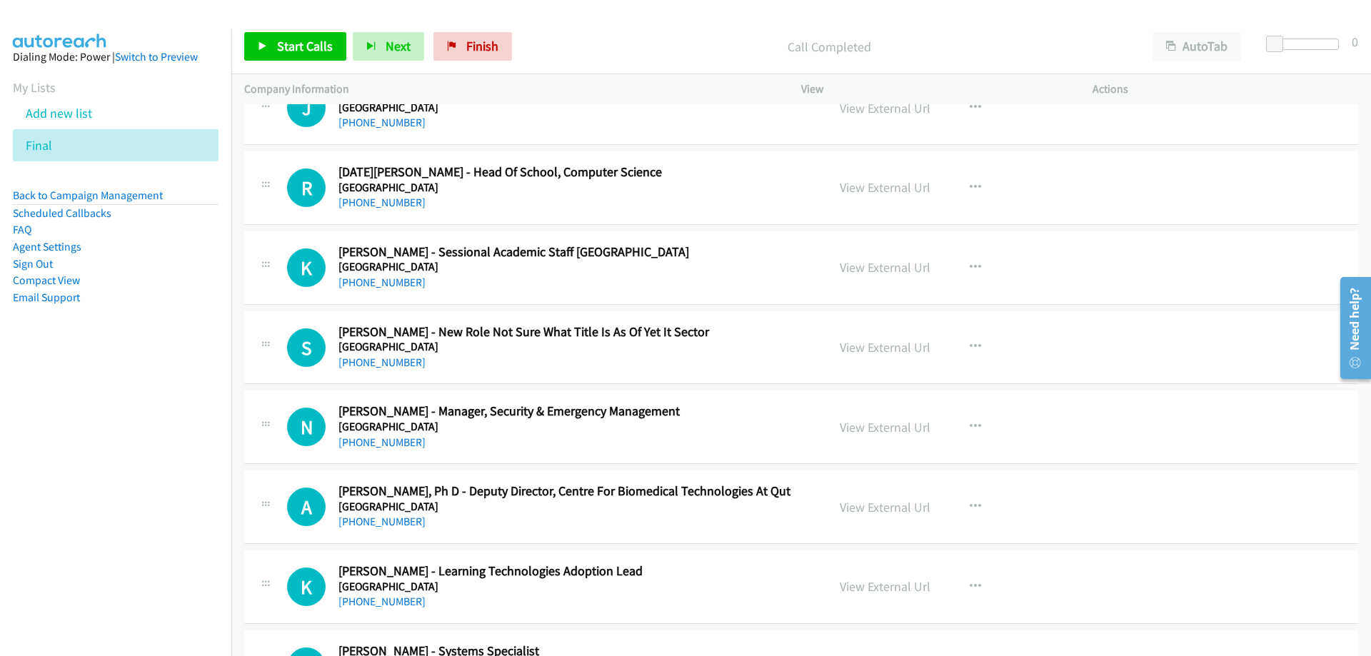
click at [114, 489] on nav "Dialing Mode: Power | Switch to Preview My Lists Add new list Final Back to Cam…" at bounding box center [116, 357] width 232 height 656
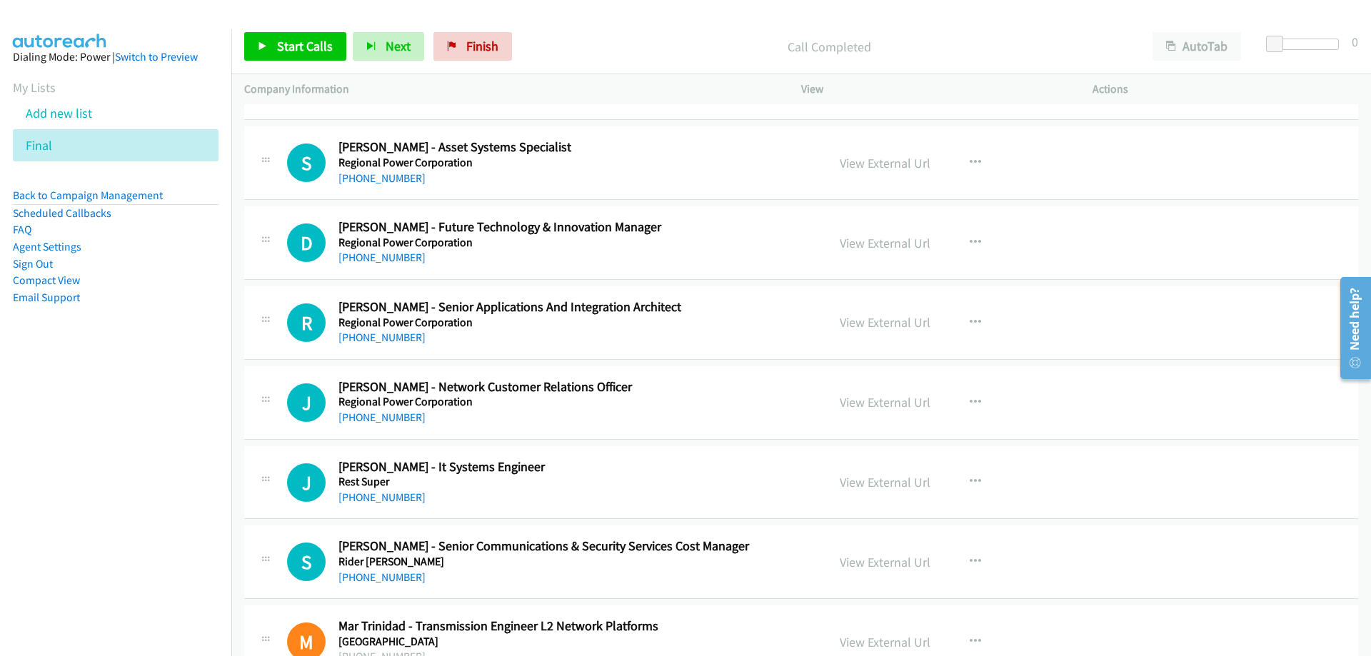
scroll to position [5643, 0]
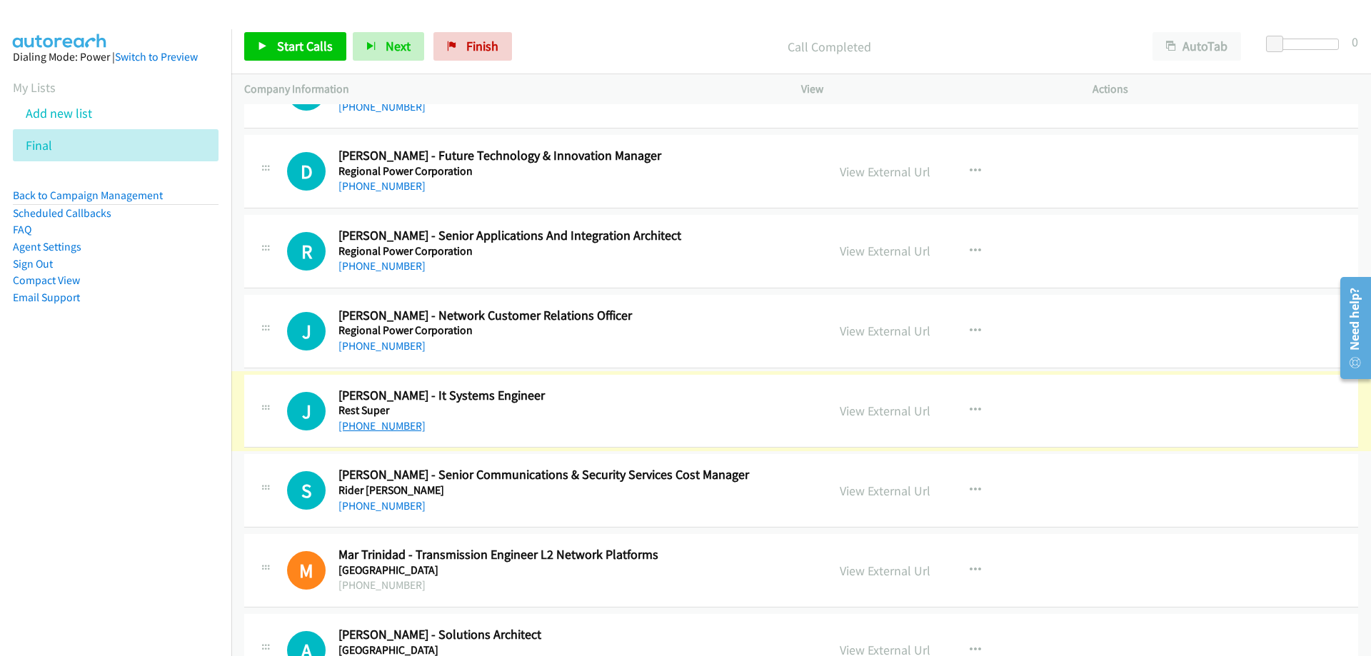
click at [382, 426] on link "[PHONE_NUMBER]" at bounding box center [382, 426] width 87 height 14
click at [141, 425] on nav "Dialing Mode: Power | Switch to Preview My Lists Add new list Final Back to Cam…" at bounding box center [116, 357] width 232 height 656
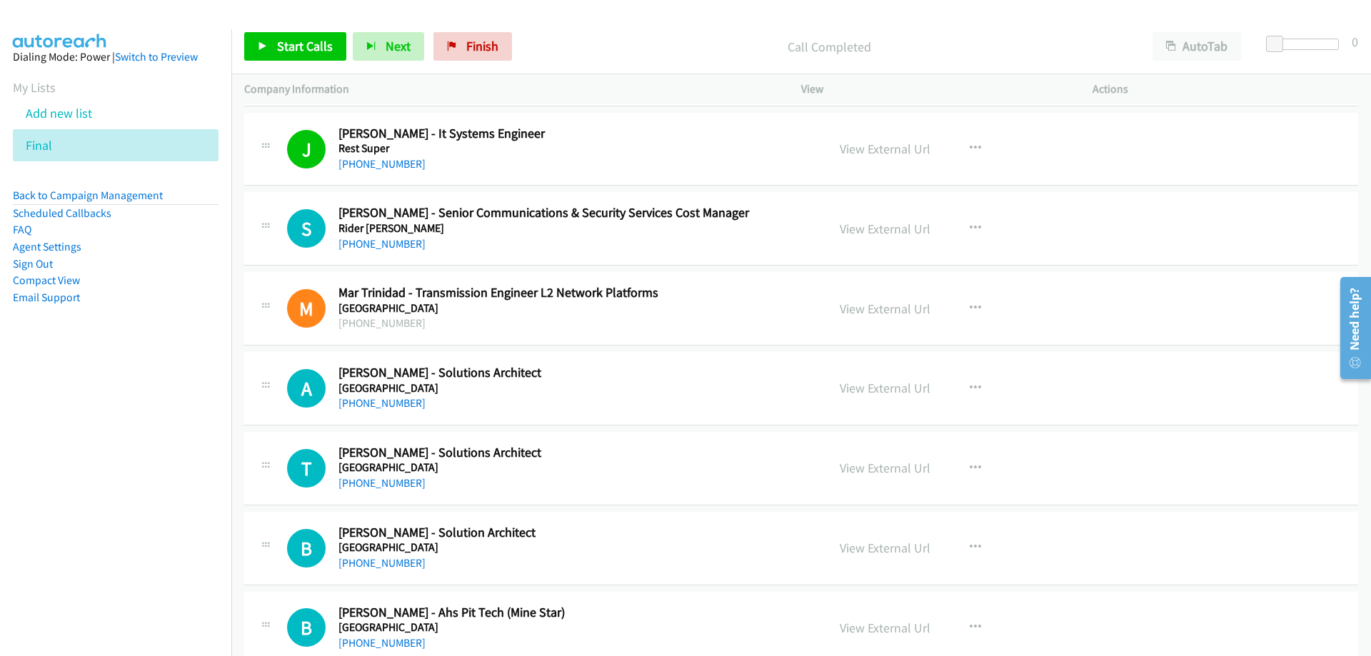
scroll to position [5929, 0]
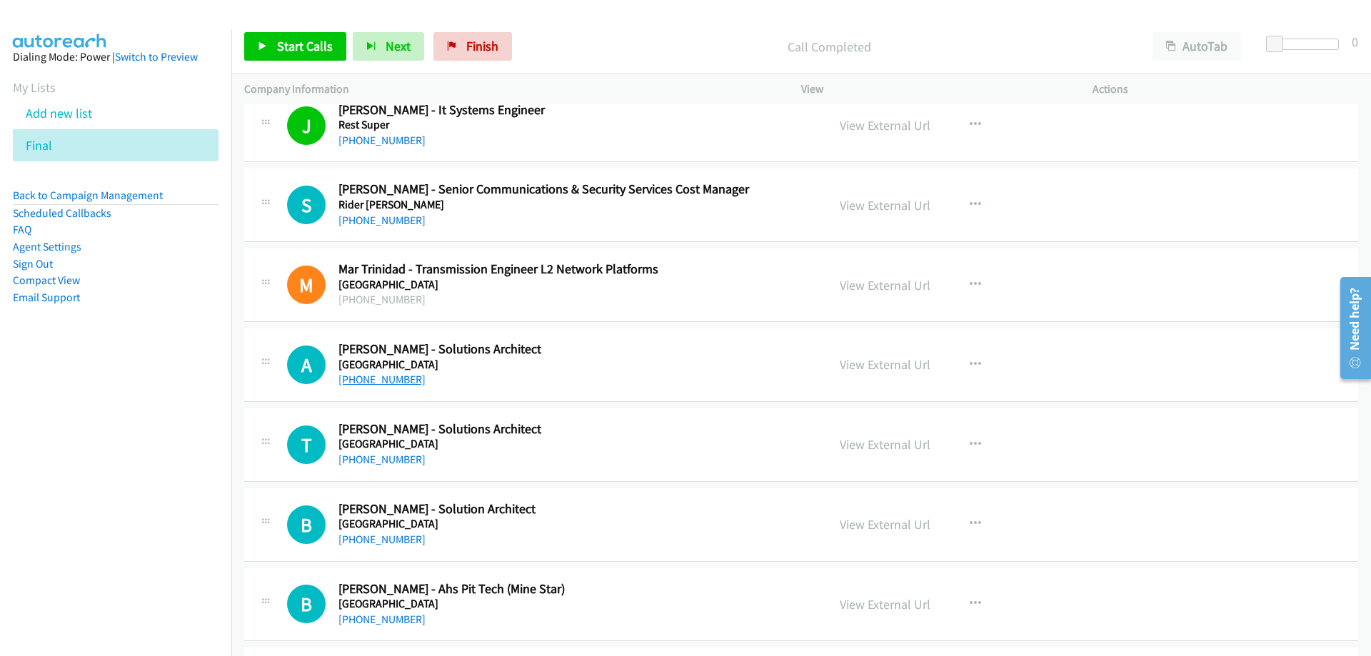
click at [395, 382] on link "[PHONE_NUMBER]" at bounding box center [382, 380] width 87 height 14
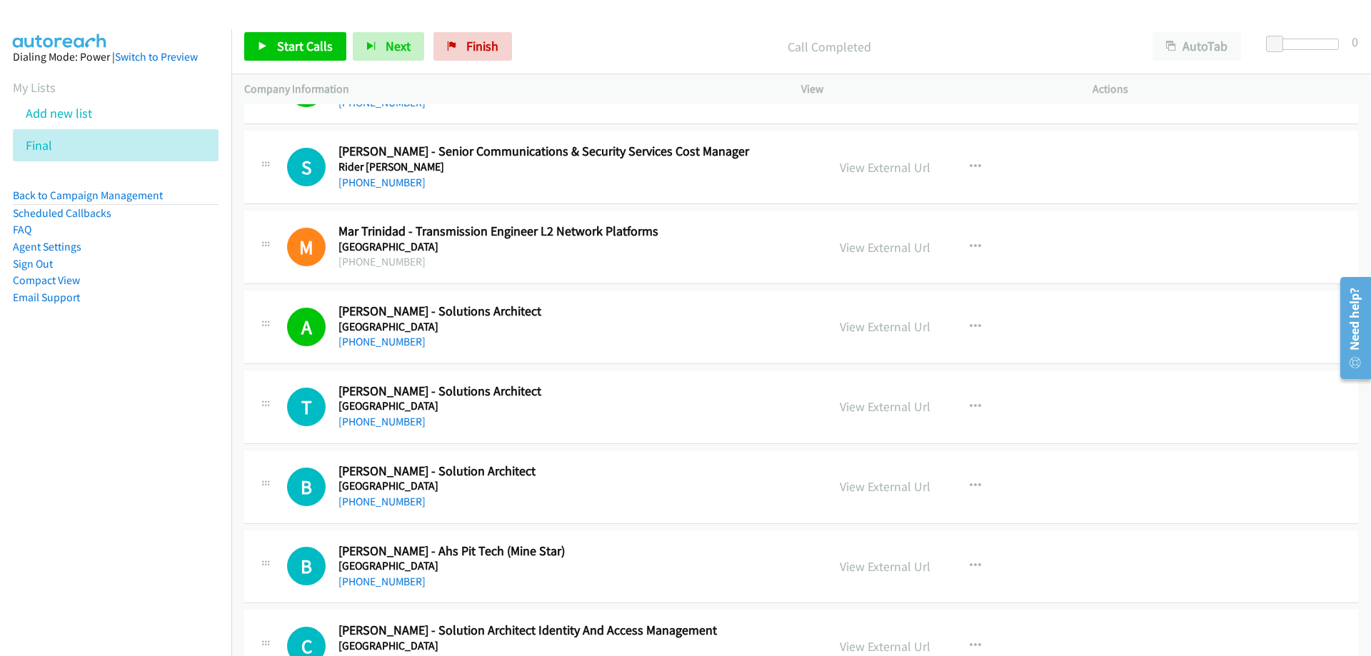
scroll to position [6000, 0]
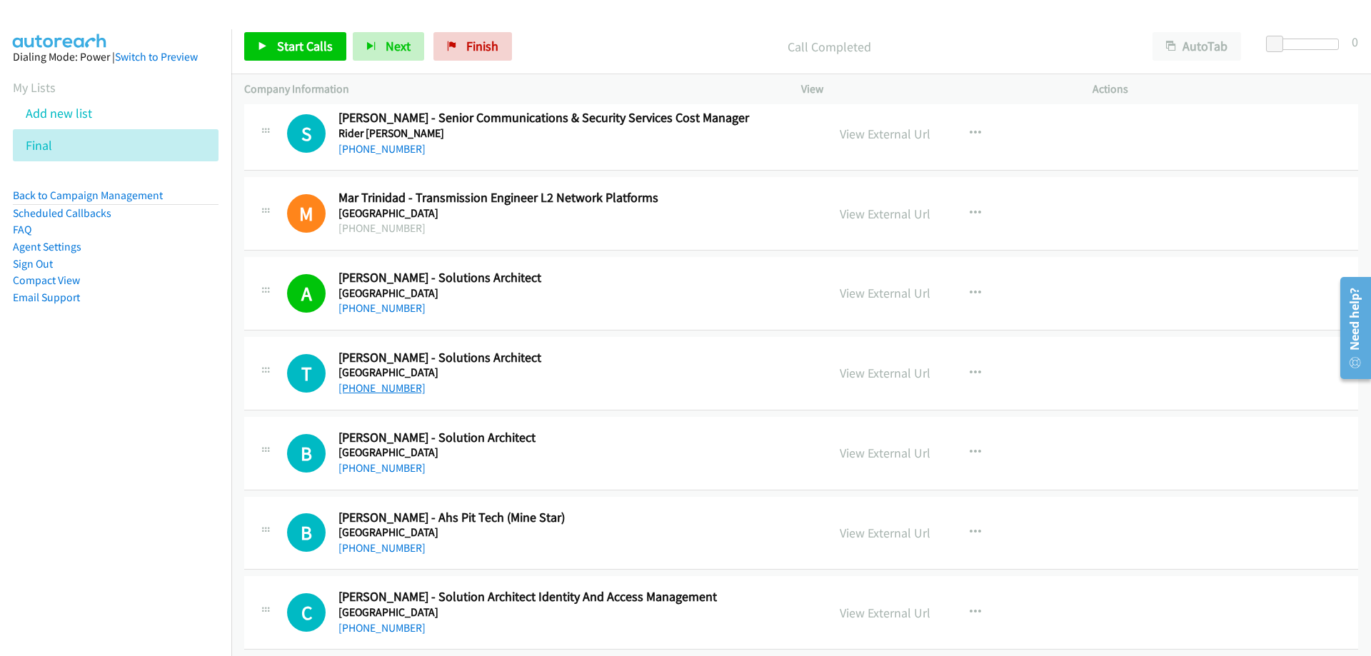
click at [386, 388] on link "[PHONE_NUMBER]" at bounding box center [382, 388] width 87 height 14
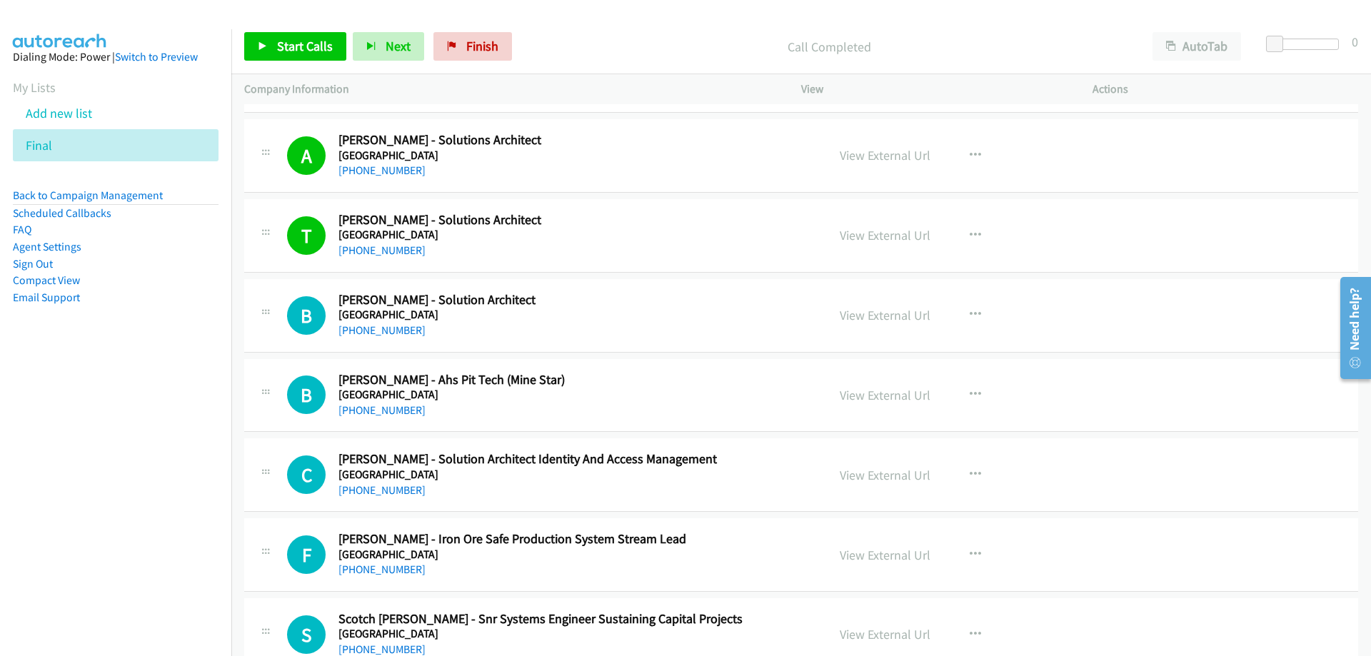
scroll to position [6143, 0]
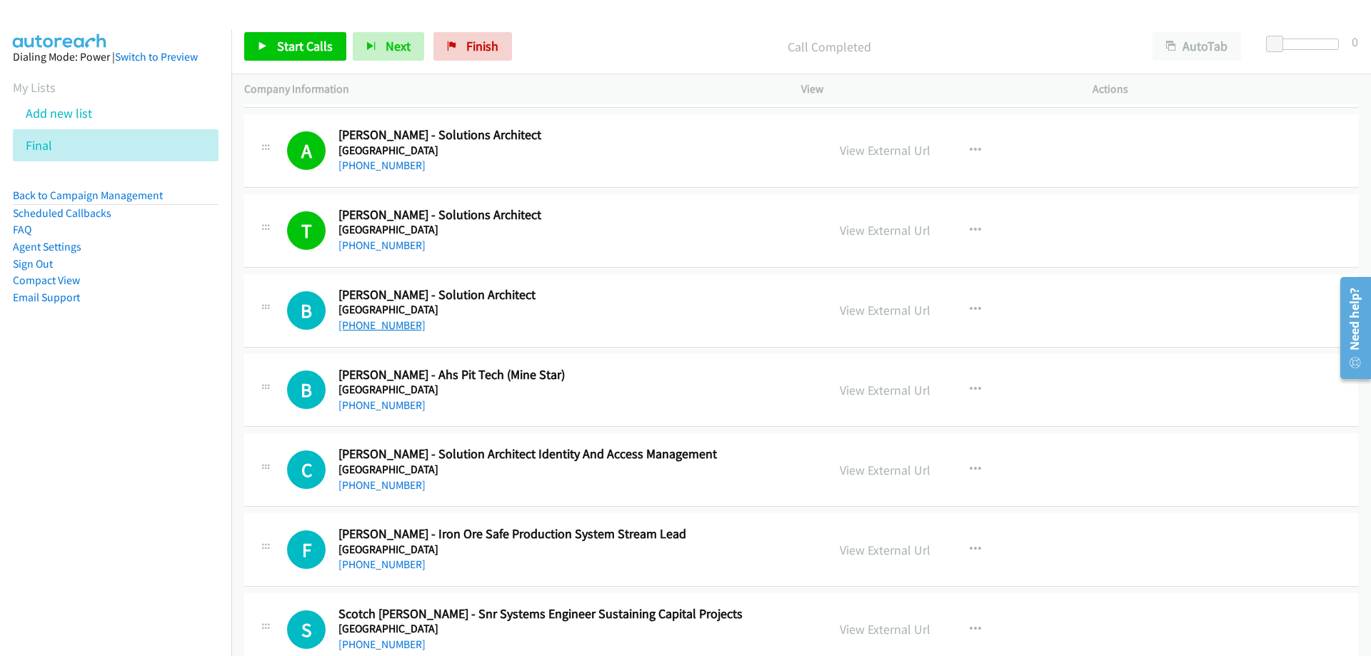
click at [378, 319] on link "[PHONE_NUMBER]" at bounding box center [382, 326] width 87 height 14
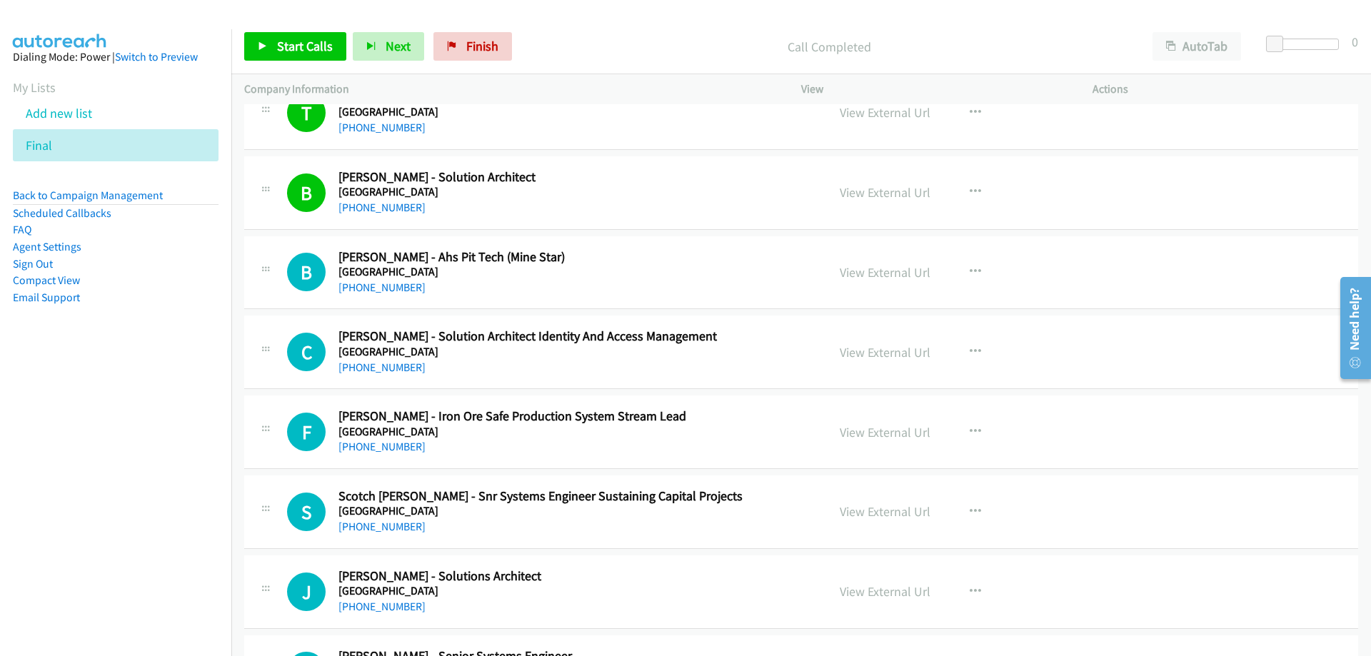
scroll to position [6286, 0]
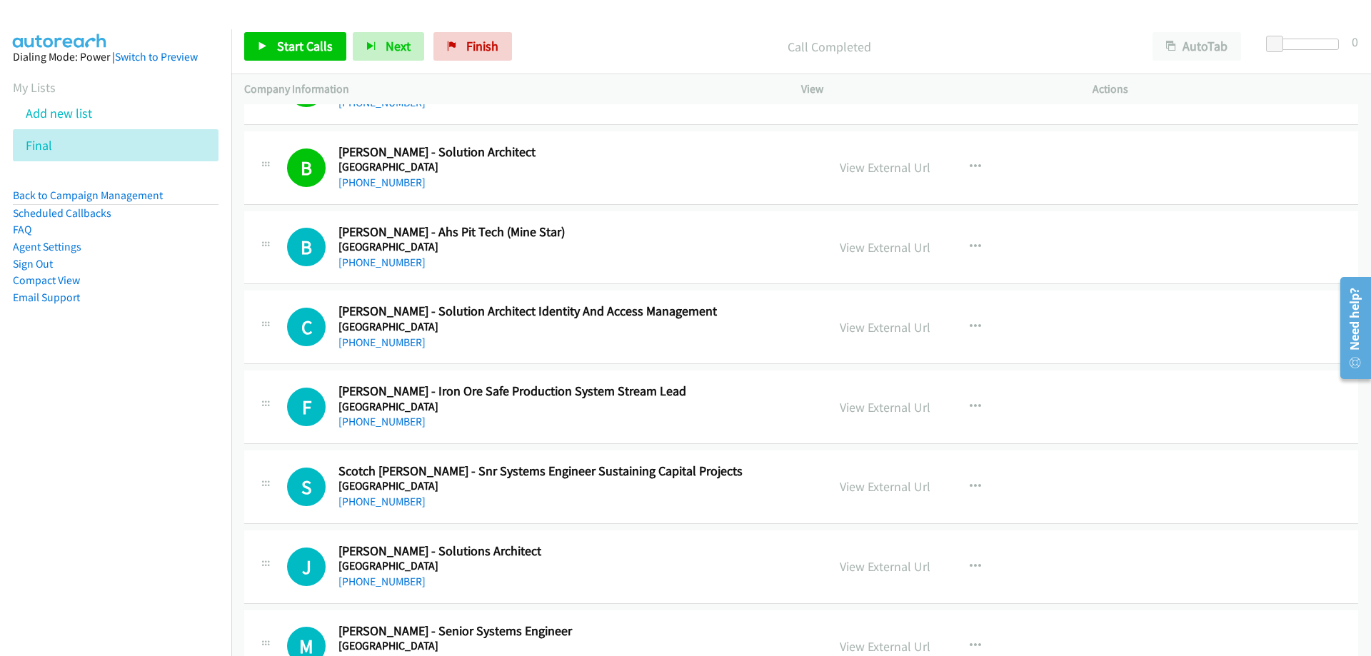
click at [483, 341] on div "[PHONE_NUMBER]" at bounding box center [574, 342] width 471 height 17
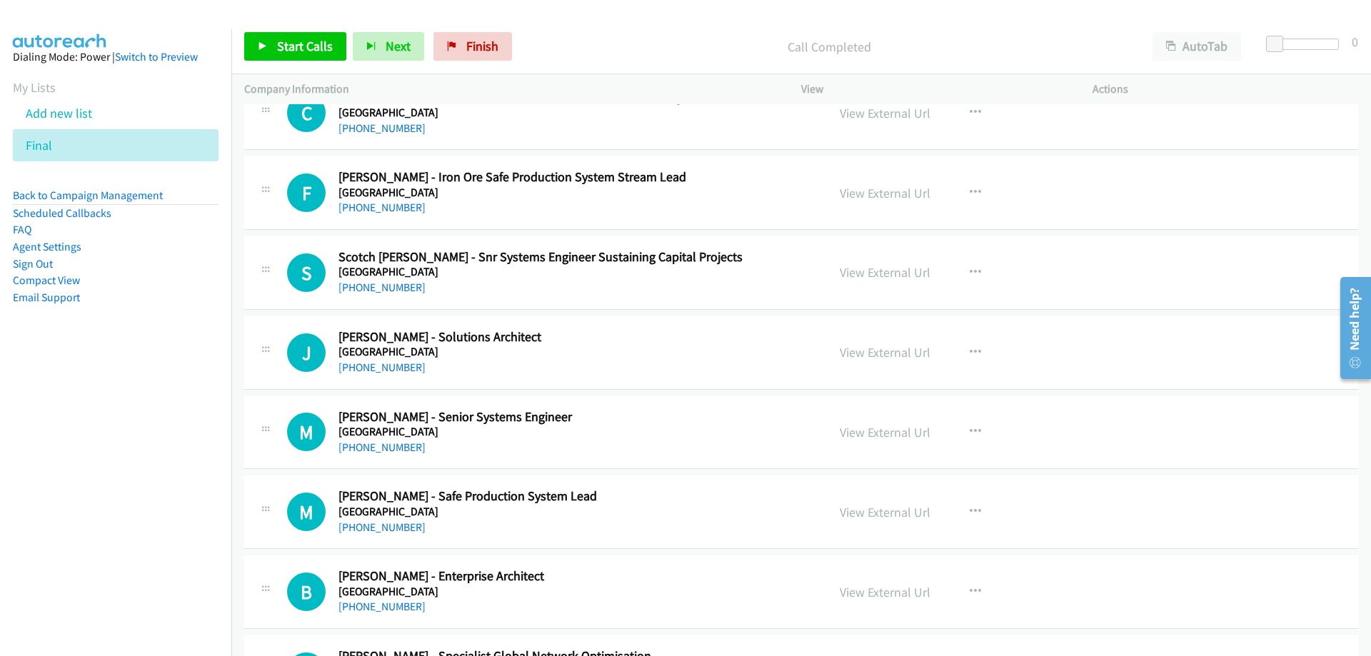
scroll to position [6572, 0]
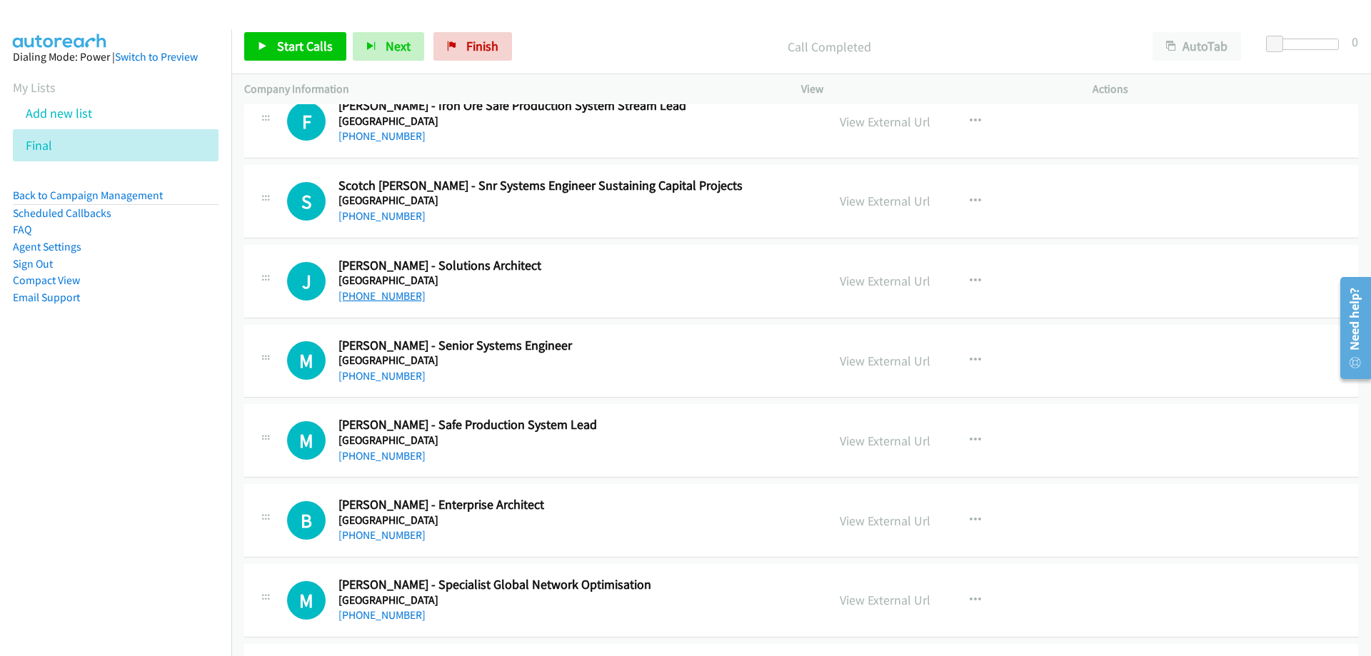
click at [389, 296] on link "[PHONE_NUMBER]" at bounding box center [382, 296] width 87 height 14
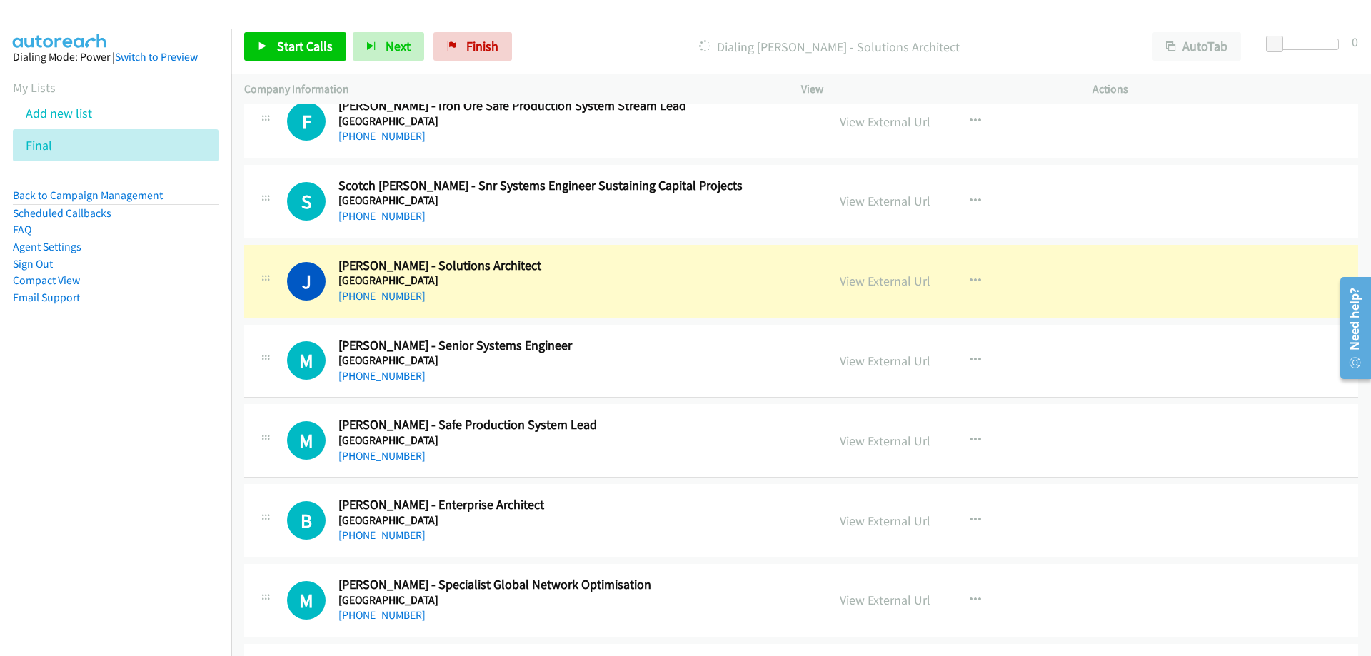
click at [143, 404] on nav "Dialing Mode: Power | Switch to Preview My Lists Add new list Final Back to Cam…" at bounding box center [116, 357] width 232 height 656
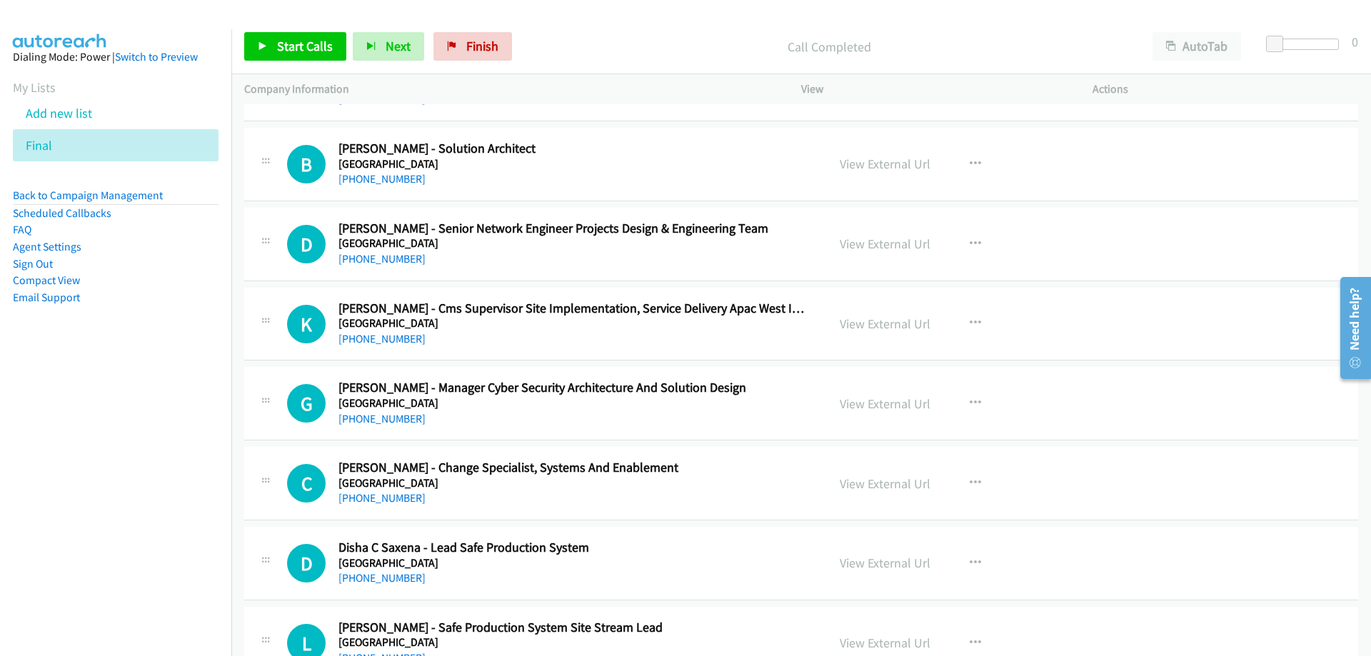
scroll to position [8358, 0]
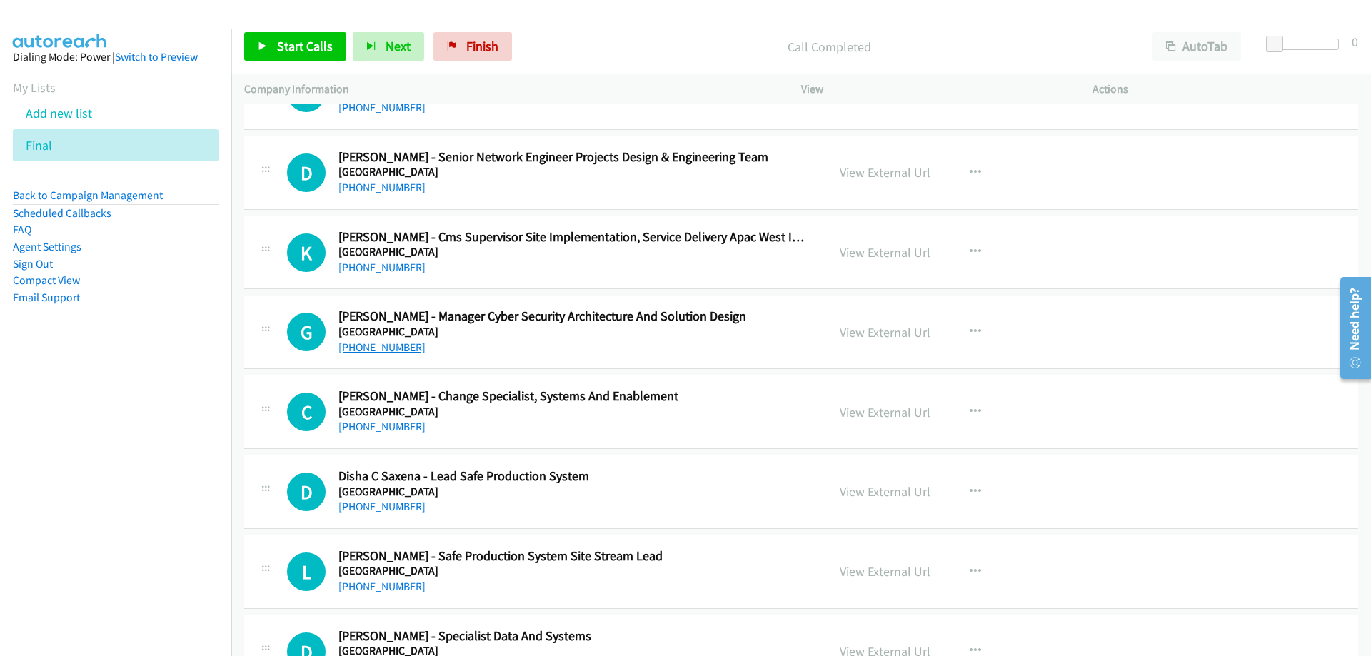
click at [391, 348] on link "[PHONE_NUMBER]" at bounding box center [382, 348] width 87 height 14
click at [189, 470] on nav "Dialing Mode: Power | Switch to Preview My Lists Add new list Final Back to Cam…" at bounding box center [116, 357] width 232 height 656
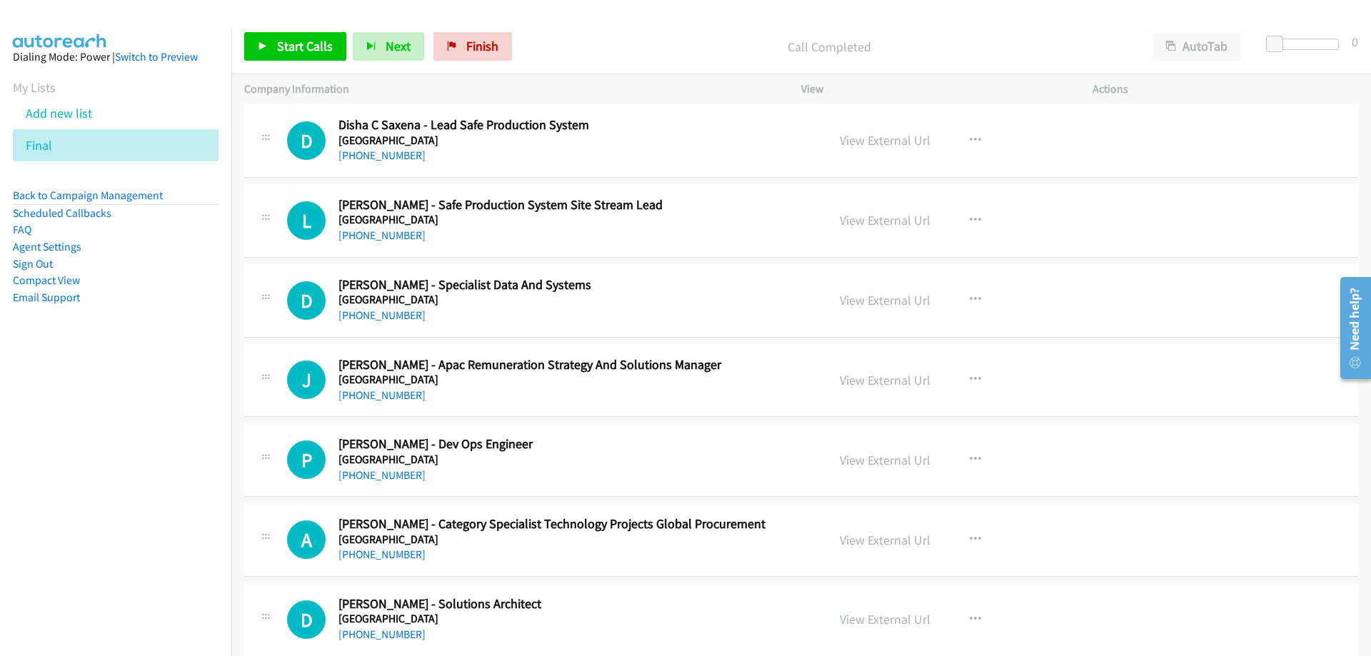
scroll to position [8715, 0]
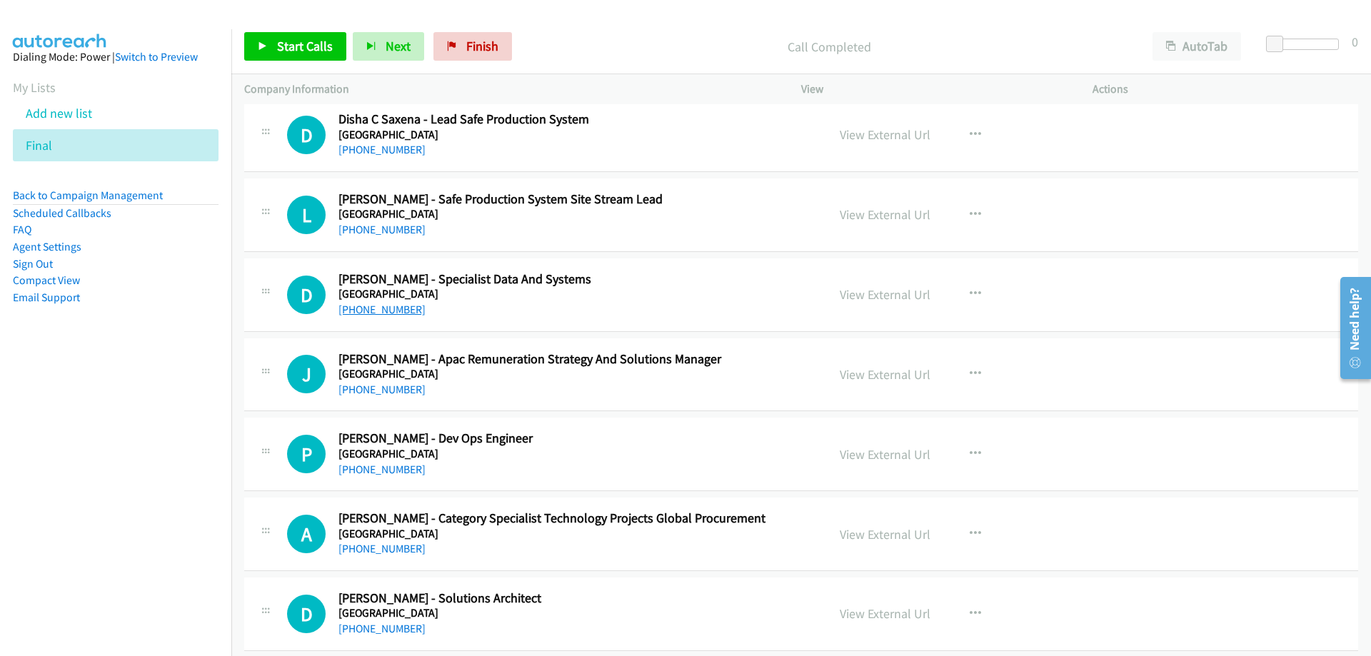
click at [378, 313] on link "[PHONE_NUMBER]" at bounding box center [382, 310] width 87 height 14
drag, startPoint x: 174, startPoint y: 452, endPoint x: 179, endPoint y: 464, distance: 12.8
click at [174, 452] on nav "Dialing Mode: Power | Switch to Preview My Lists Add new list Final Back to Cam…" at bounding box center [116, 357] width 232 height 656
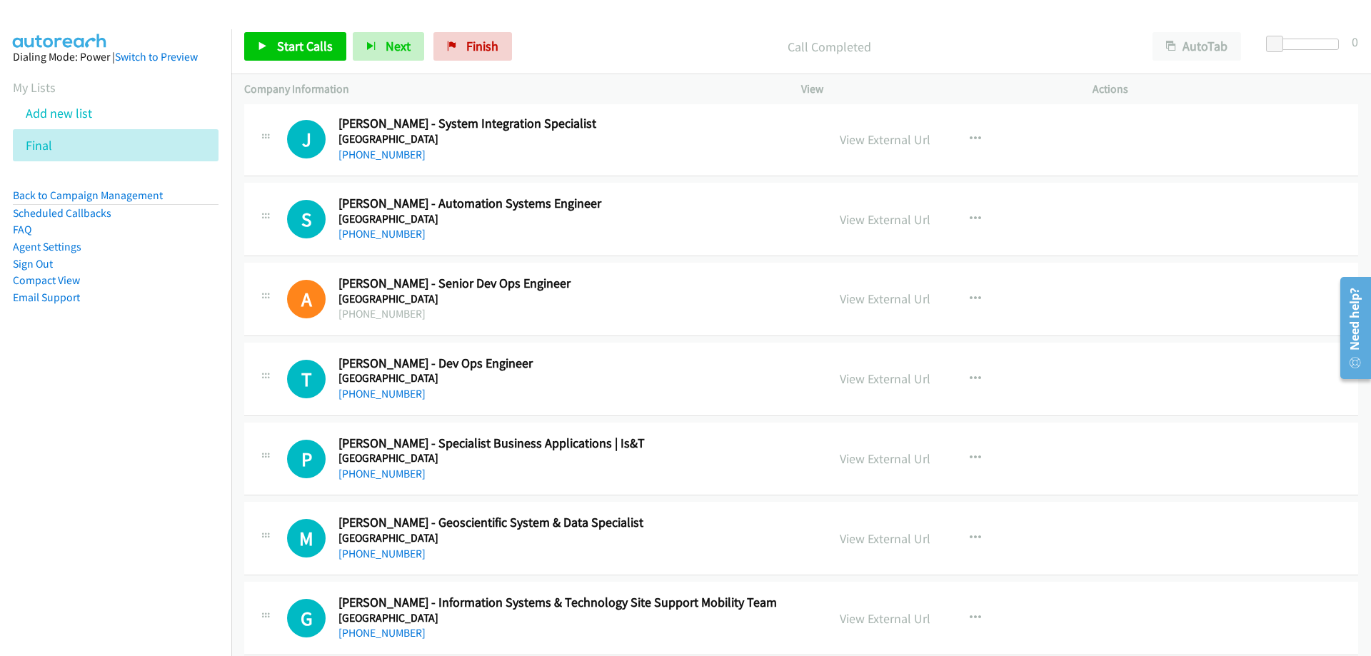
scroll to position [9500, 0]
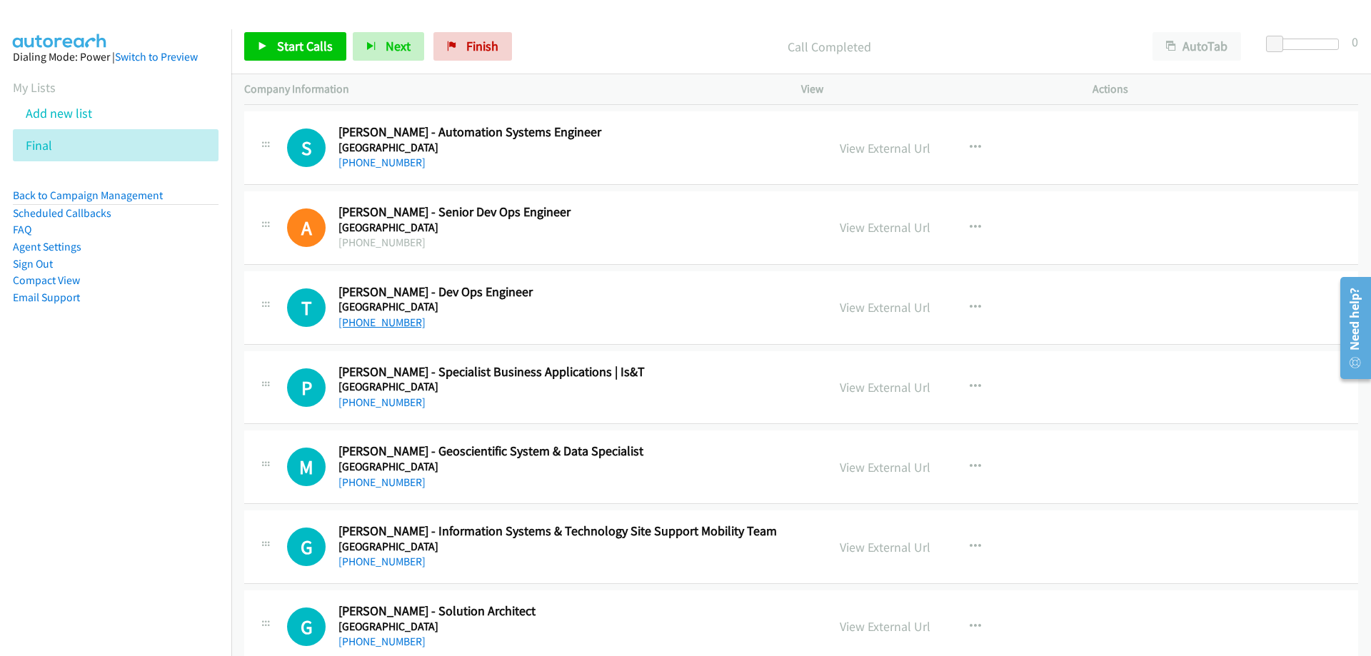
click at [379, 323] on link "[PHONE_NUMBER]" at bounding box center [382, 323] width 87 height 14
click at [135, 544] on nav "Dialing Mode: Power | Switch to Preview My Lists Add new list Final Back to Cam…" at bounding box center [116, 357] width 232 height 656
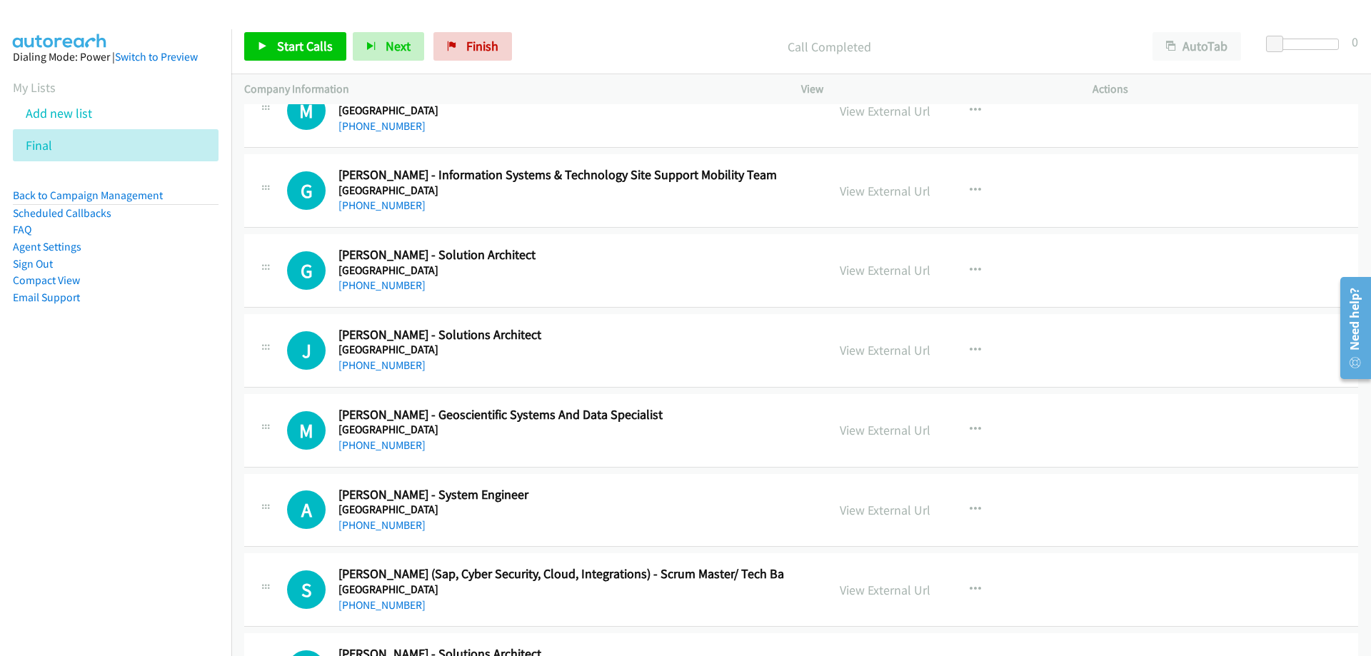
scroll to position [9858, 0]
click at [389, 284] on link "[PHONE_NUMBER]" at bounding box center [382, 285] width 87 height 14
click at [386, 368] on link "[PHONE_NUMBER]" at bounding box center [382, 365] width 87 height 14
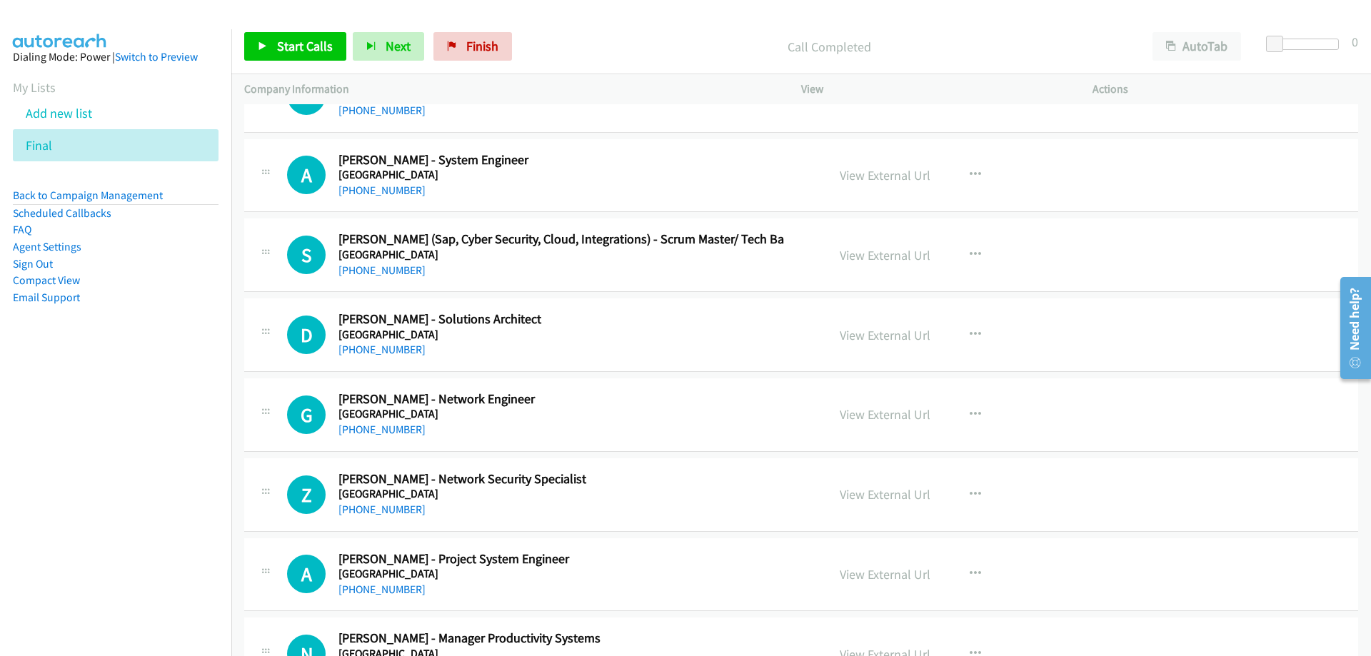
scroll to position [10215, 0]
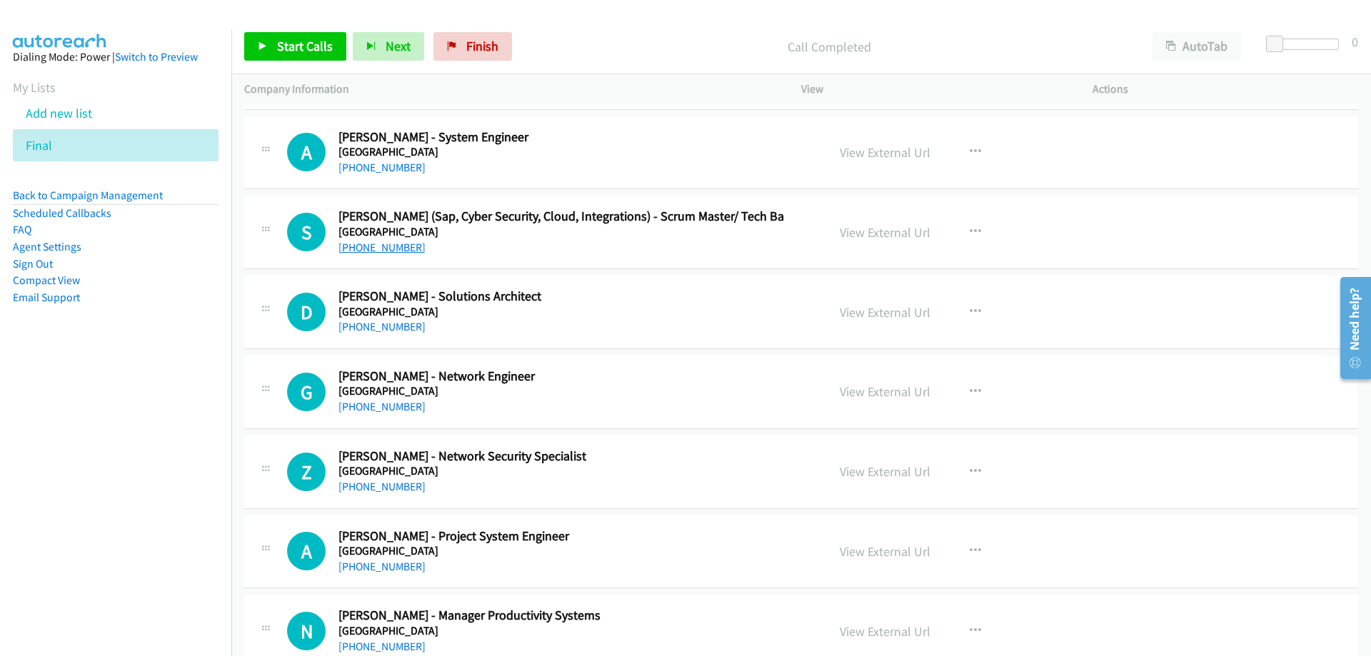
click at [368, 250] on link "[PHONE_NUMBER]" at bounding box center [382, 248] width 87 height 14
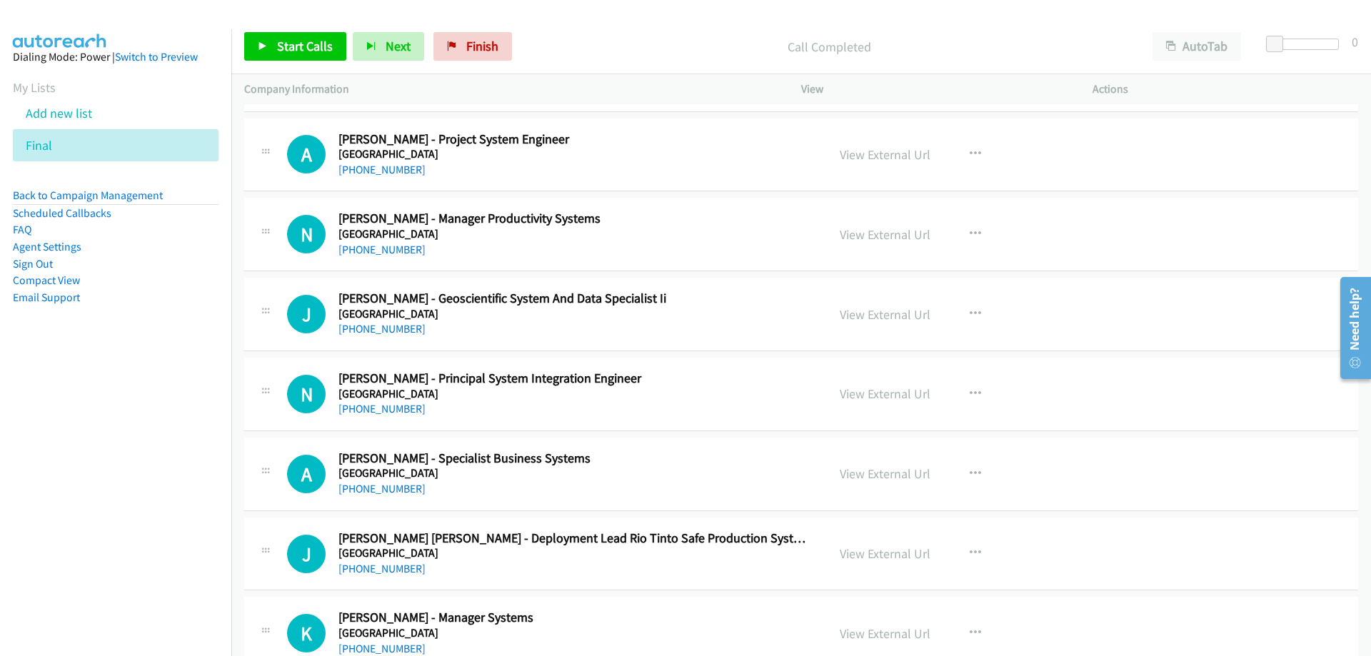
scroll to position [10643, 0]
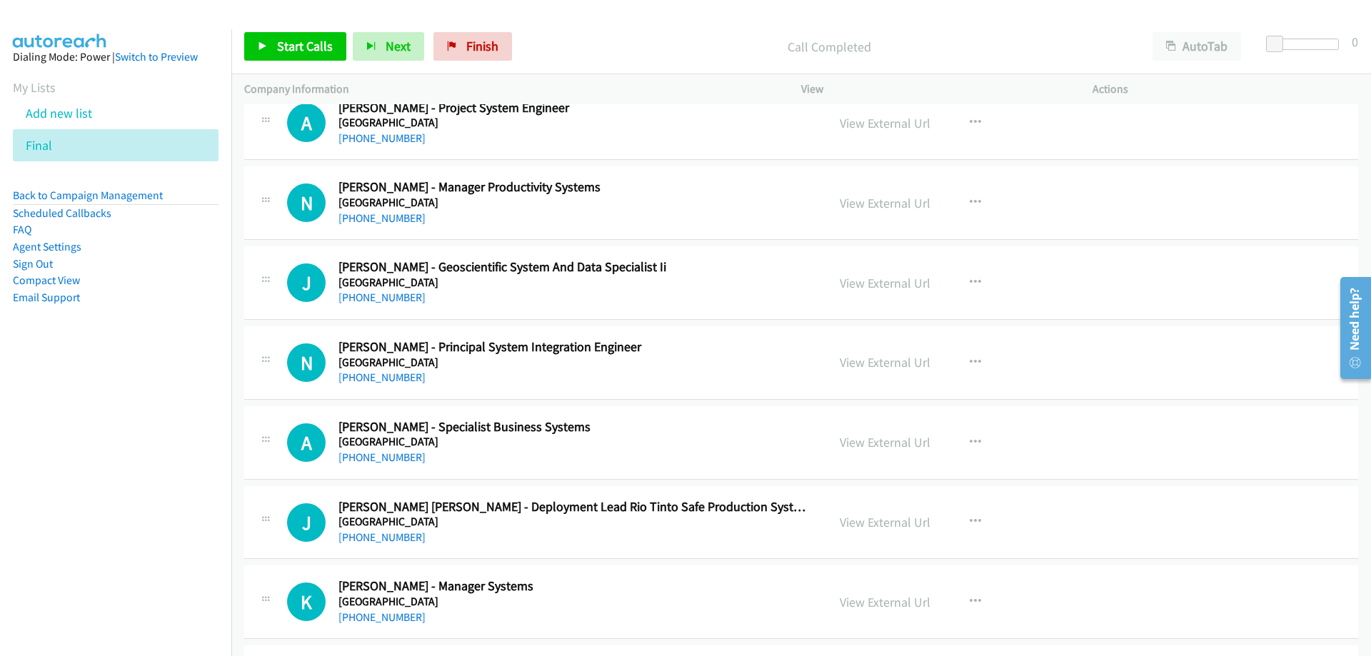
click at [499, 462] on div "[PHONE_NUMBER]" at bounding box center [574, 457] width 471 height 17
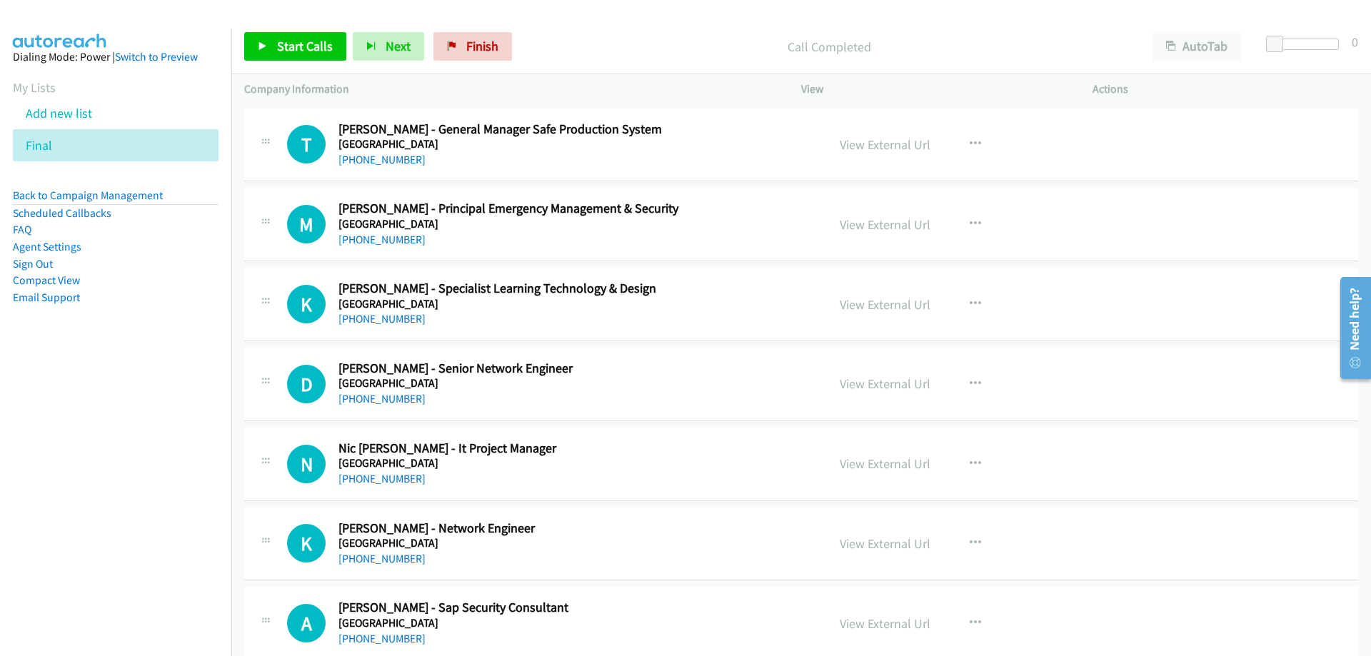
scroll to position [11526, 0]
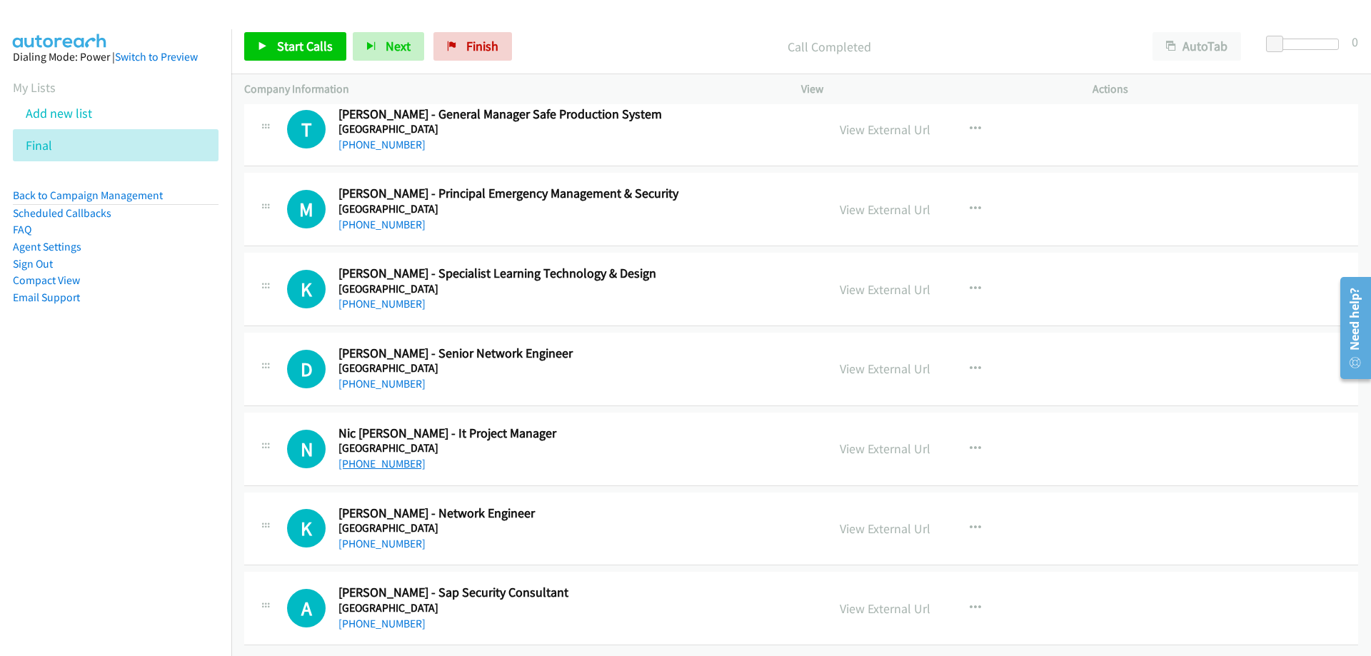
click at [371, 457] on link "[PHONE_NUMBER]" at bounding box center [382, 464] width 87 height 14
